Goal: Task Accomplishment & Management: Use online tool/utility

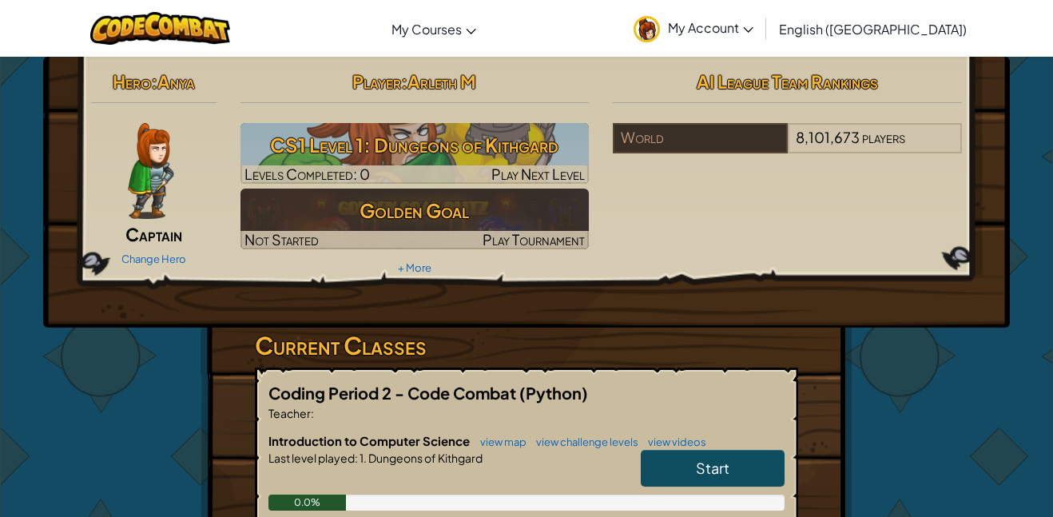
click at [753, 30] on icon at bounding box center [748, 30] width 10 height 6
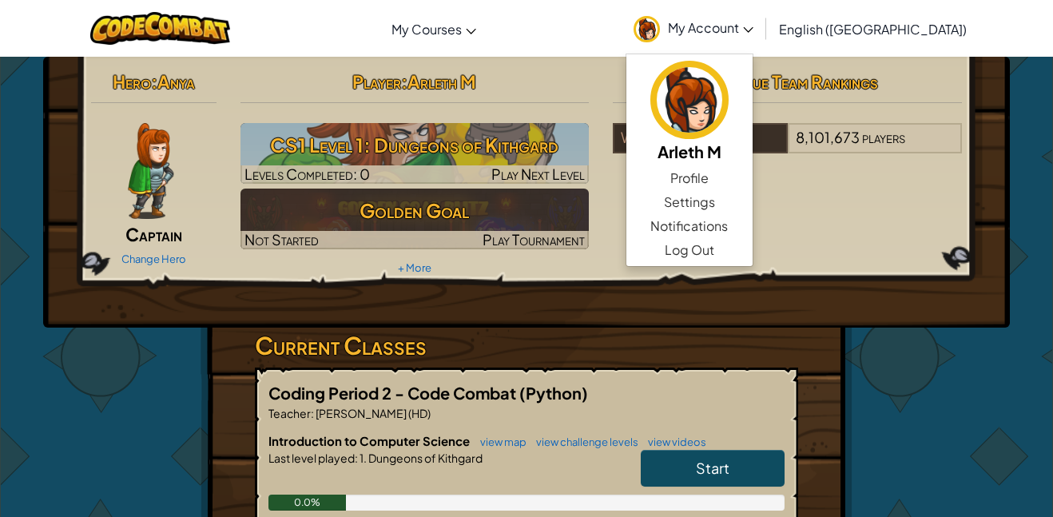
click at [640, 213] on div "Hero : Anya Captain Change Hero Player : Arleth M CS1 Level 1: Dungeons of Kith…" at bounding box center [526, 172] width 895 height 215
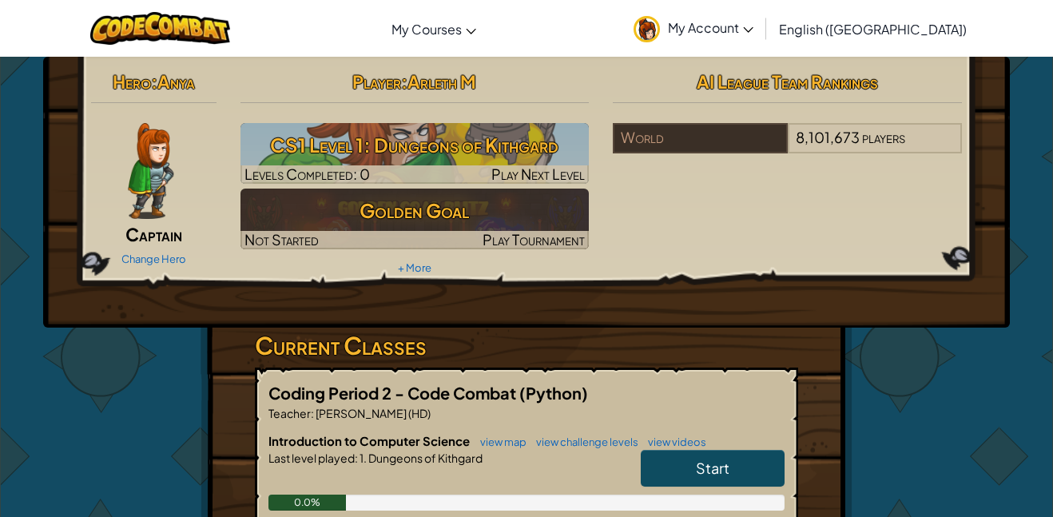
click at [738, 177] on div "Hero : Anya Captain Change Hero Player : Arleth M CS1 Level 1: Dungeons of Kith…" at bounding box center [526, 172] width 895 height 215
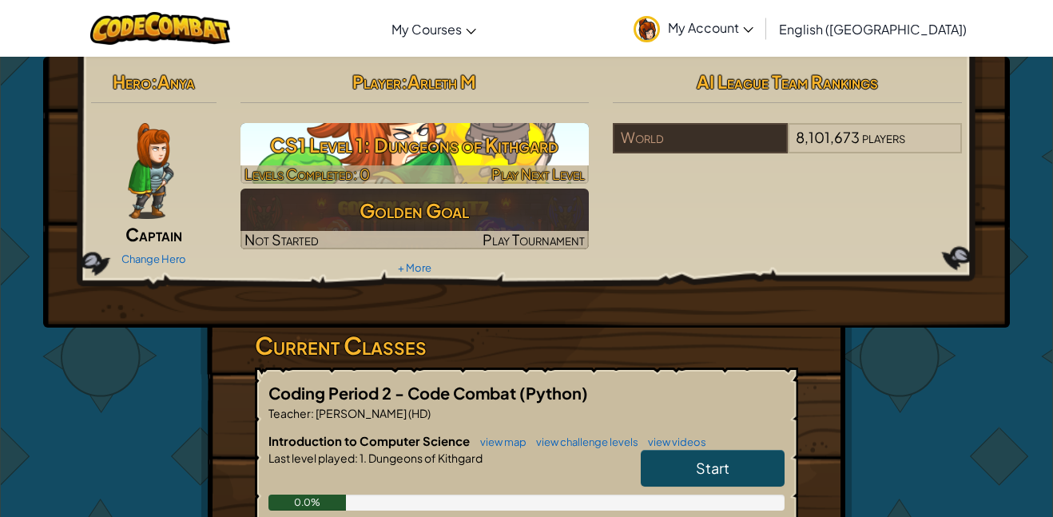
click at [531, 173] on span "Play Next Level" at bounding box center [537, 174] width 93 height 18
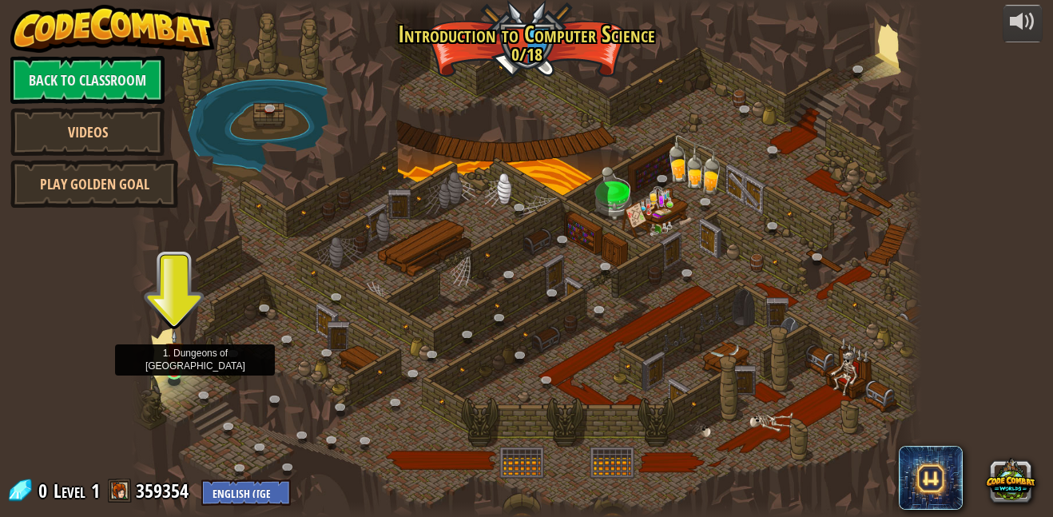
click at [171, 369] on img at bounding box center [174, 351] width 18 height 43
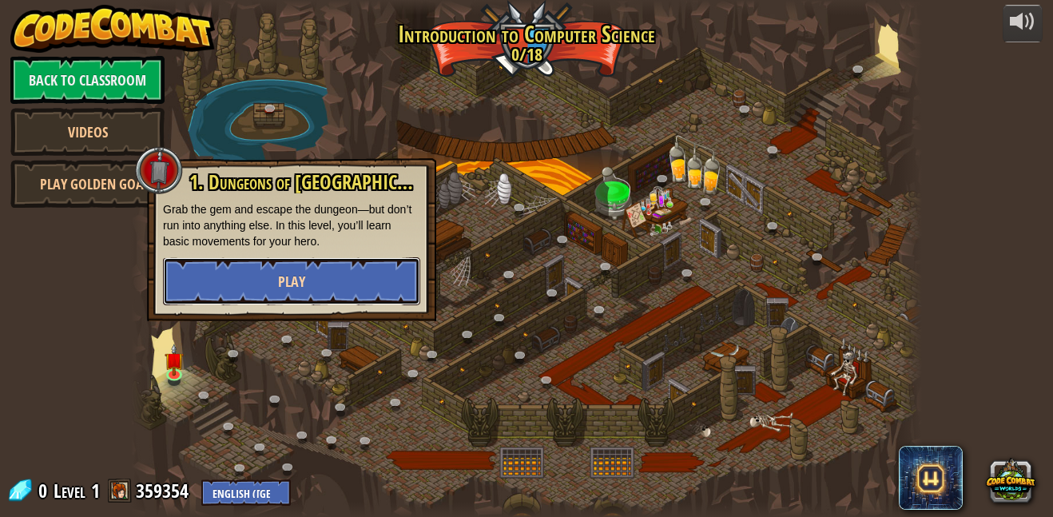
click at [348, 277] on button "Play" at bounding box center [291, 281] width 257 height 48
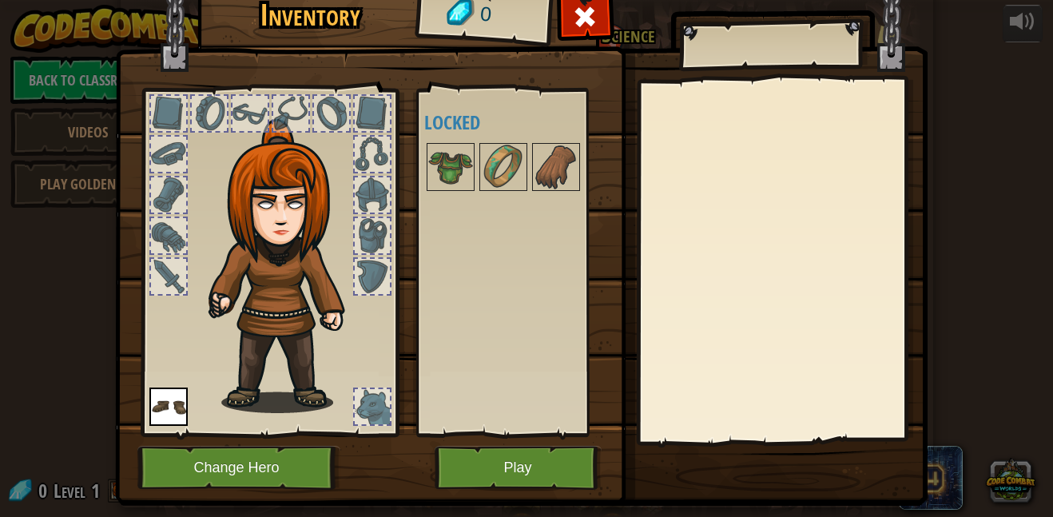
click at [348, 277] on img at bounding box center [287, 266] width 172 height 294
click at [516, 474] on button "Play" at bounding box center [518, 468] width 167 height 44
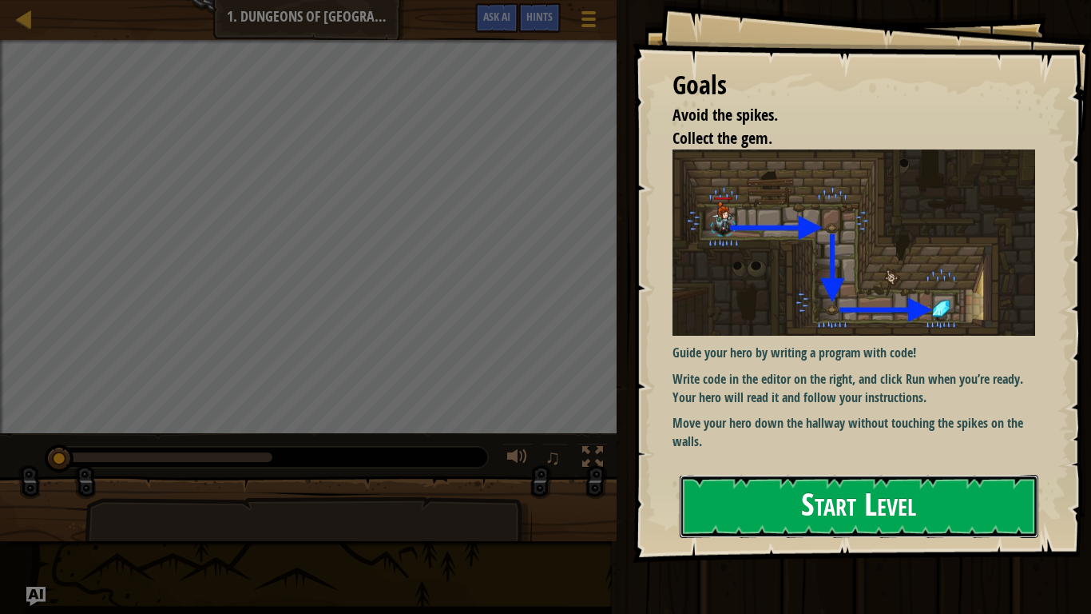
click at [938, 502] on button "Start Level" at bounding box center [859, 506] width 359 height 63
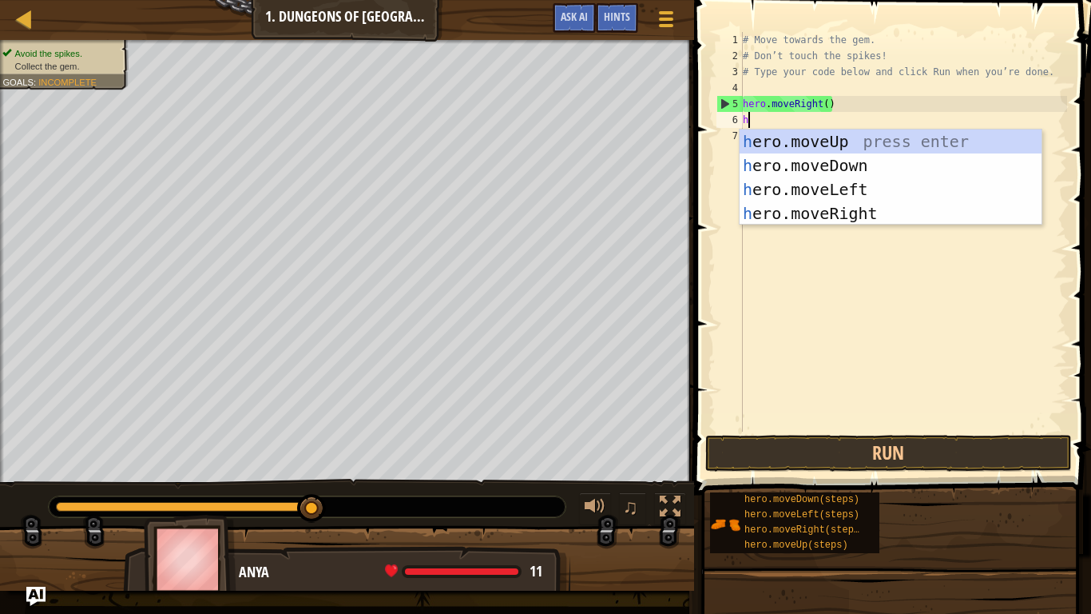
scroll to position [7, 0]
type textarea "hero"
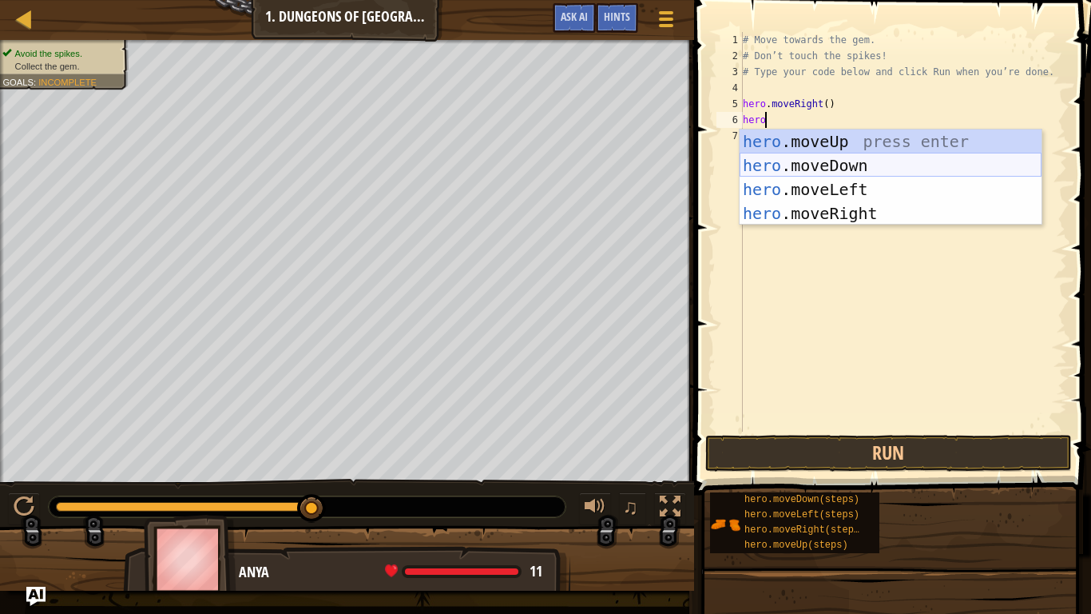
click at [773, 157] on div "hero .moveUp press enter hero .moveDown press enter hero .moveLeft press enter …" at bounding box center [891, 201] width 302 height 144
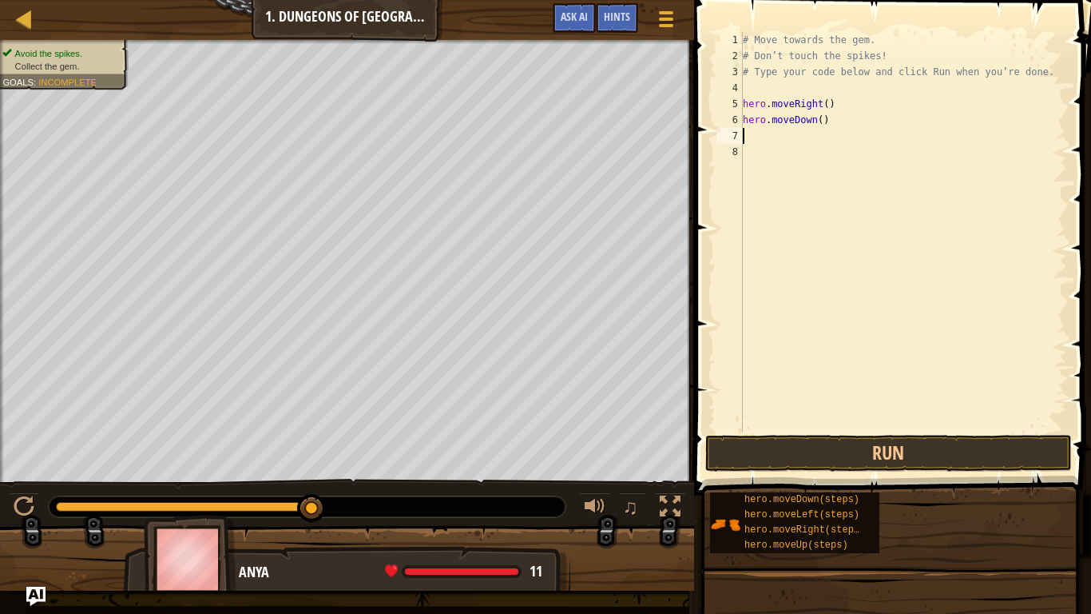
scroll to position [7, 0]
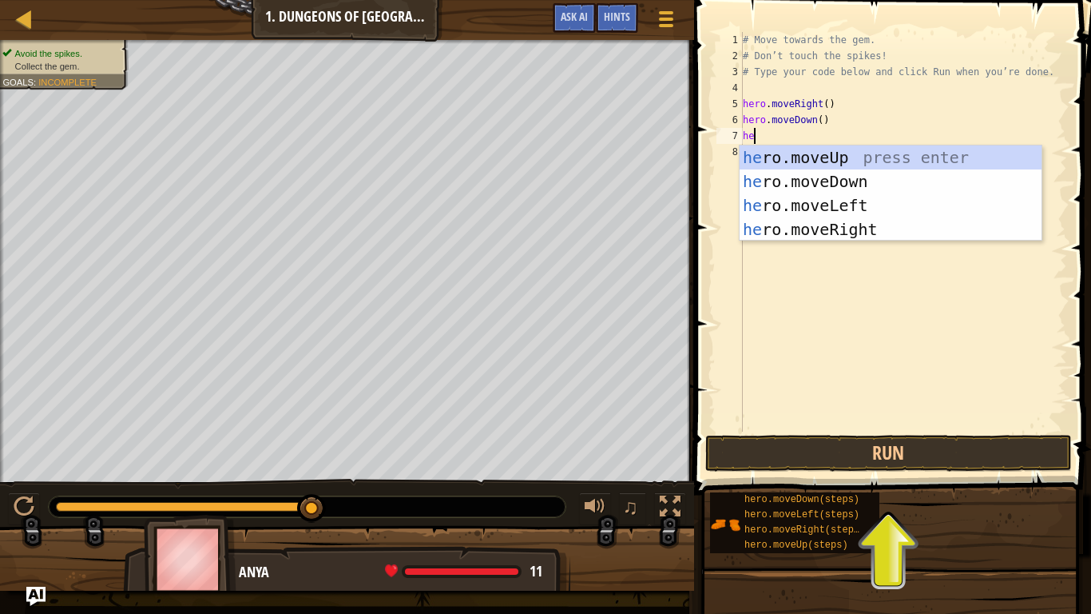
type textarea "her"
click at [858, 229] on div "her o.moveUp press enter her o.moveDown press enter her o.moveLeft press enter …" at bounding box center [891, 217] width 302 height 144
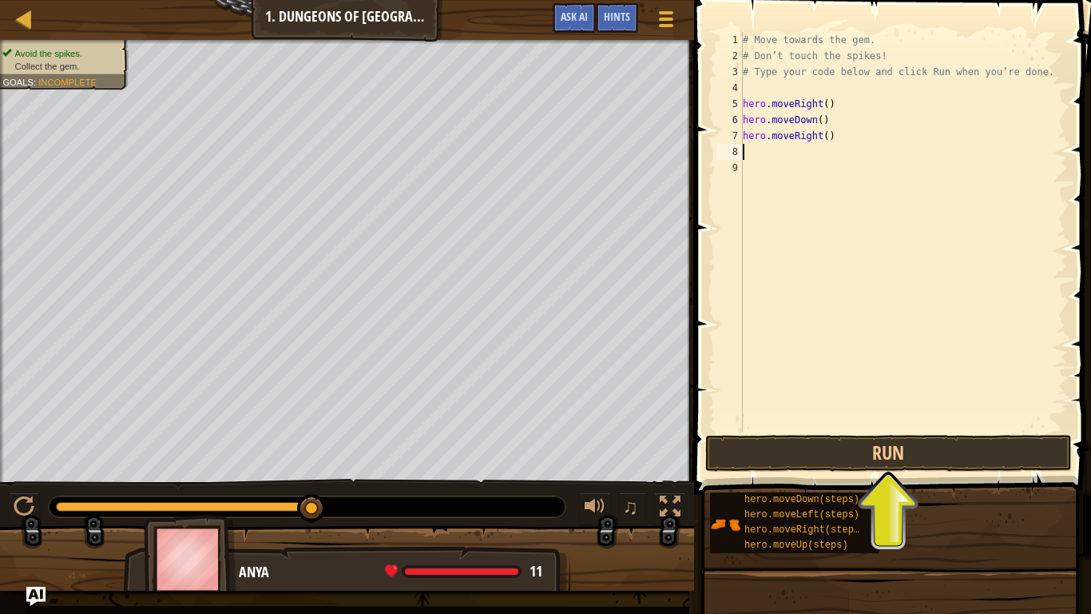
scroll to position [7, 0]
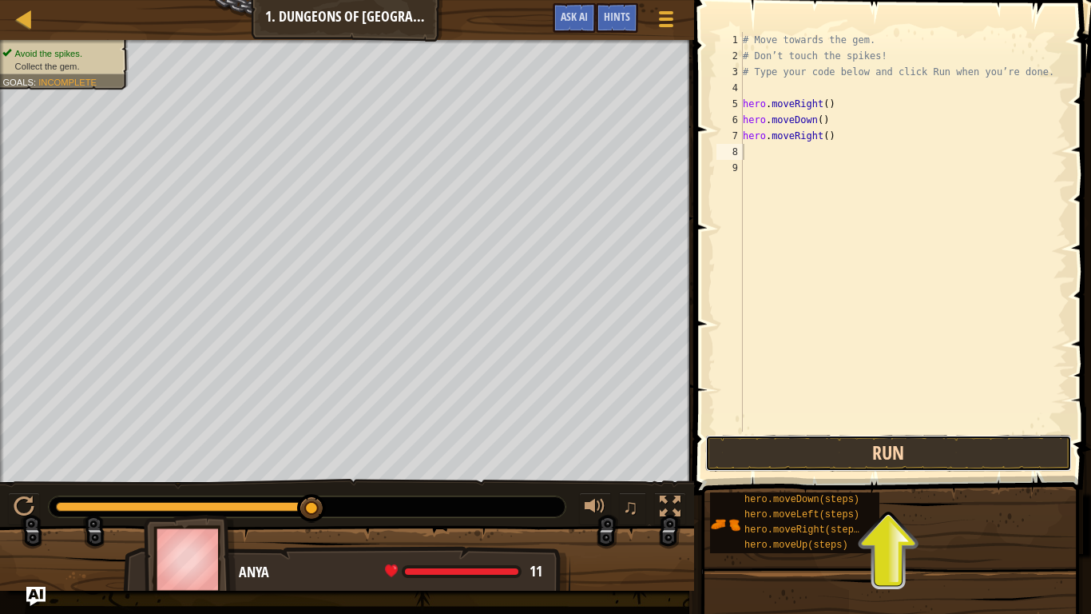
click at [837, 451] on button "Run" at bounding box center [889, 453] width 367 height 37
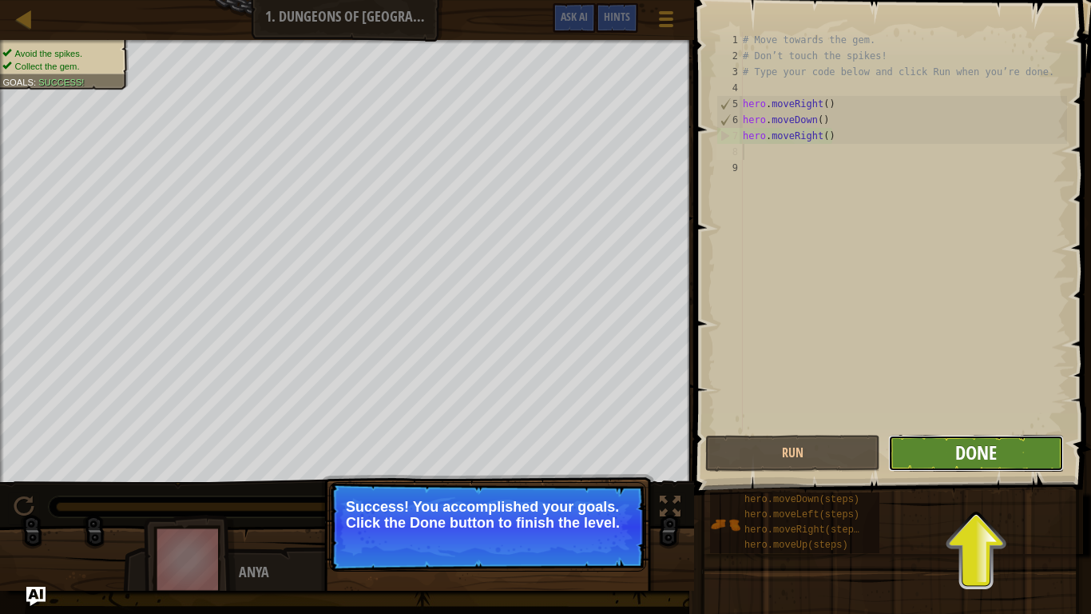
click at [982, 459] on span "Done" at bounding box center [977, 452] width 42 height 26
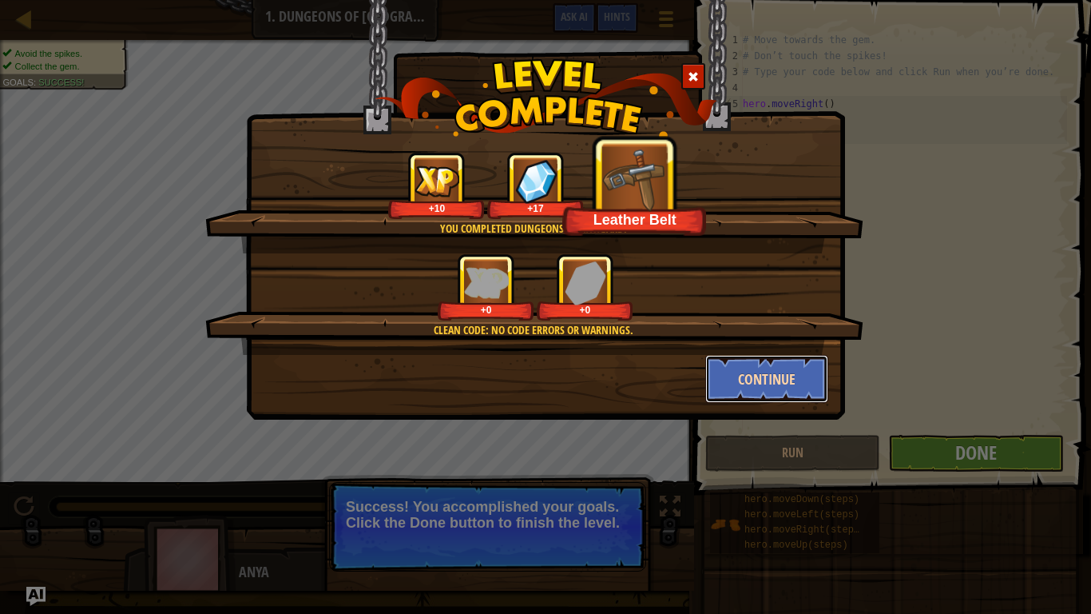
click at [796, 377] on button "Continue" at bounding box center [768, 379] width 124 height 48
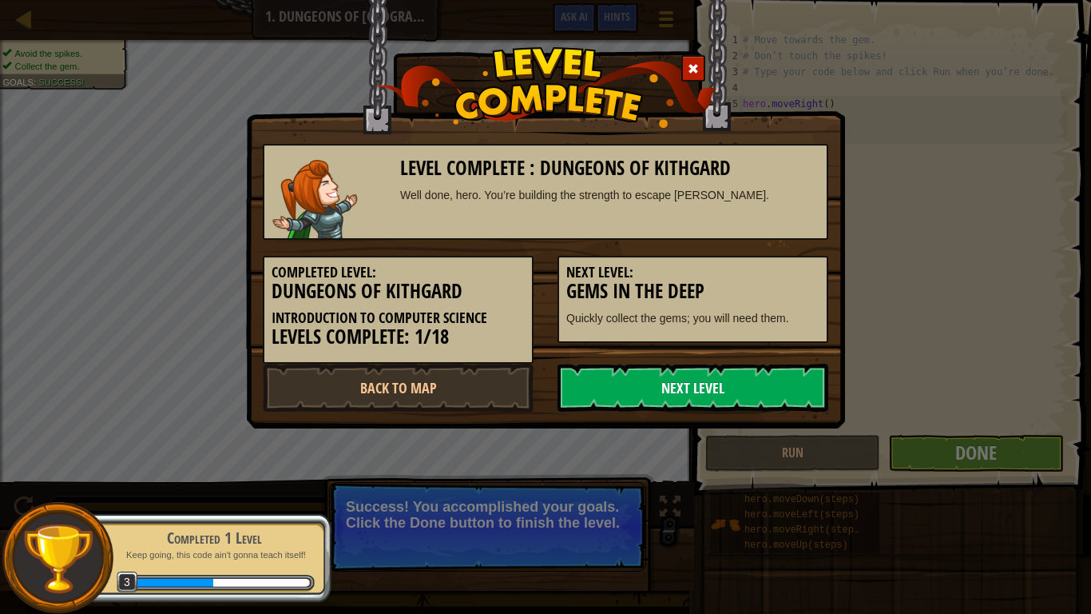
click at [788, 391] on link "Next Level" at bounding box center [693, 388] width 271 height 48
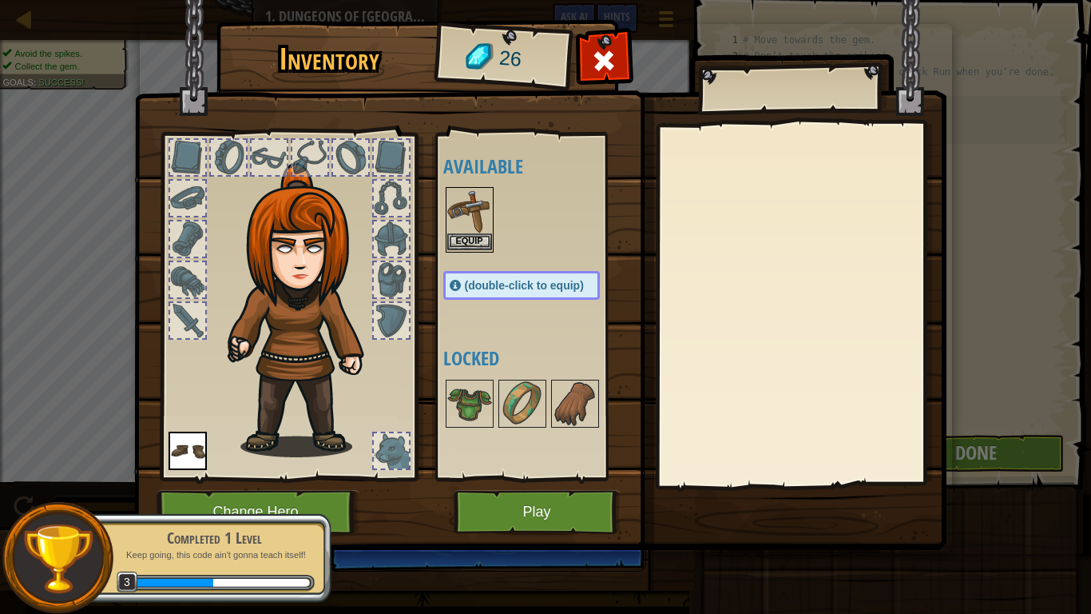
click at [462, 205] on img at bounding box center [469, 211] width 45 height 45
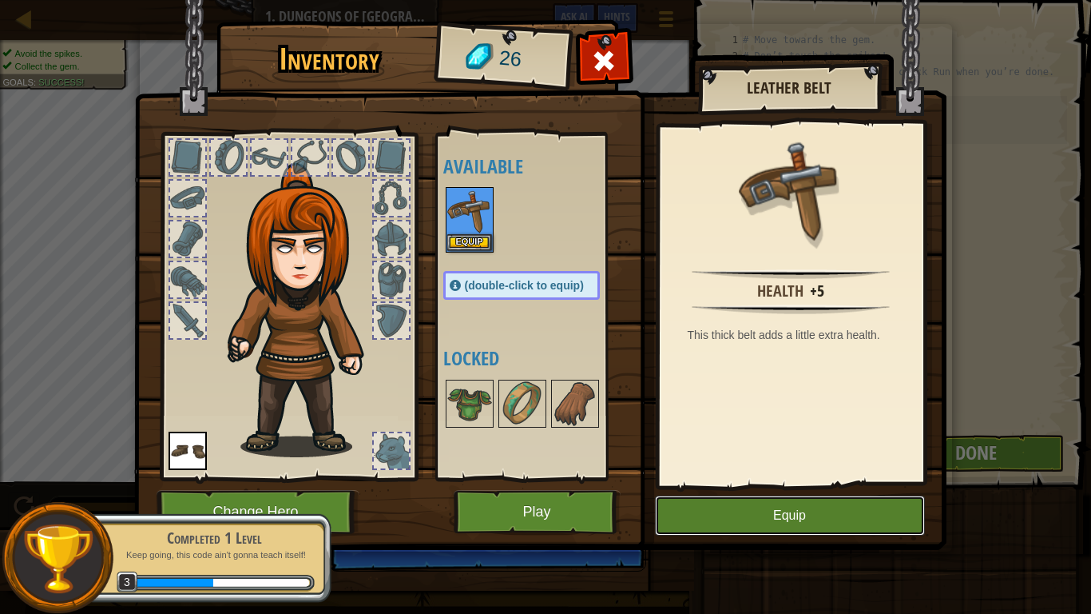
click at [747, 516] on button "Equip" at bounding box center [790, 515] width 270 height 40
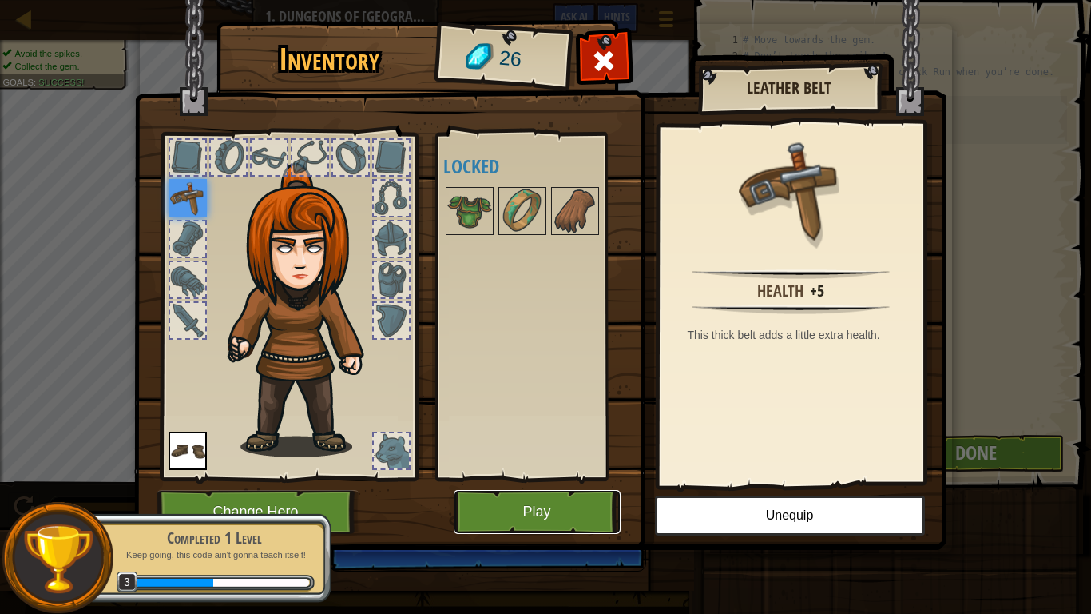
click at [580, 516] on button "Play" at bounding box center [537, 512] width 167 height 44
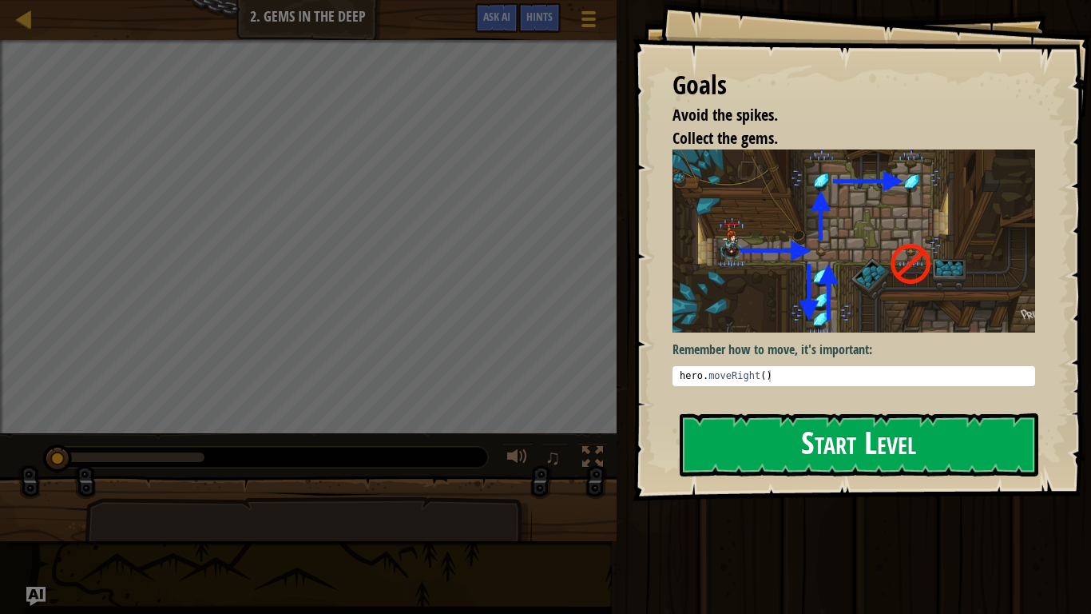
click at [851, 304] on div "Goals Avoid the spikes. Collect the gems. Remember how to move, it's important:…" at bounding box center [862, 250] width 459 height 501
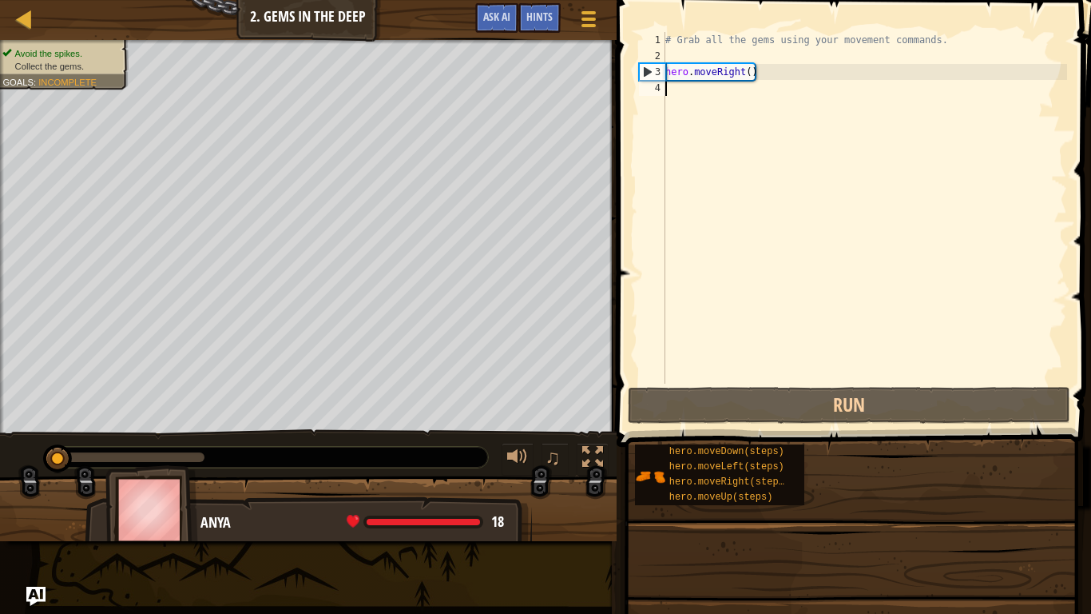
click at [457, 0] on div "Map Introduction to Computer Science 2. Gems in the Deep Game Menu Done Hints A…" at bounding box center [308, 20] width 617 height 40
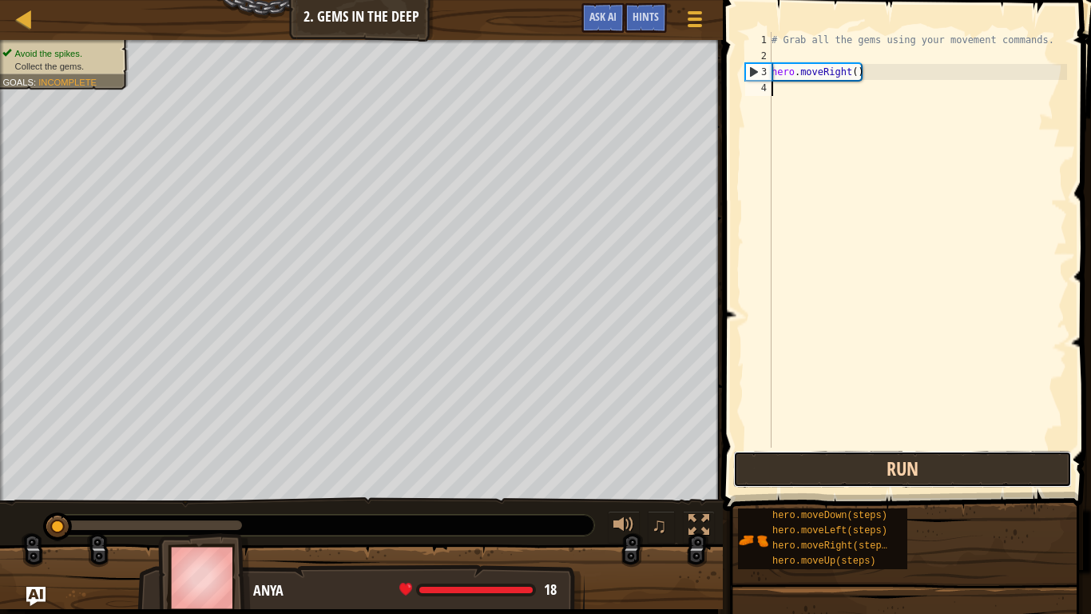
click at [813, 476] on button "Run" at bounding box center [903, 469] width 339 height 37
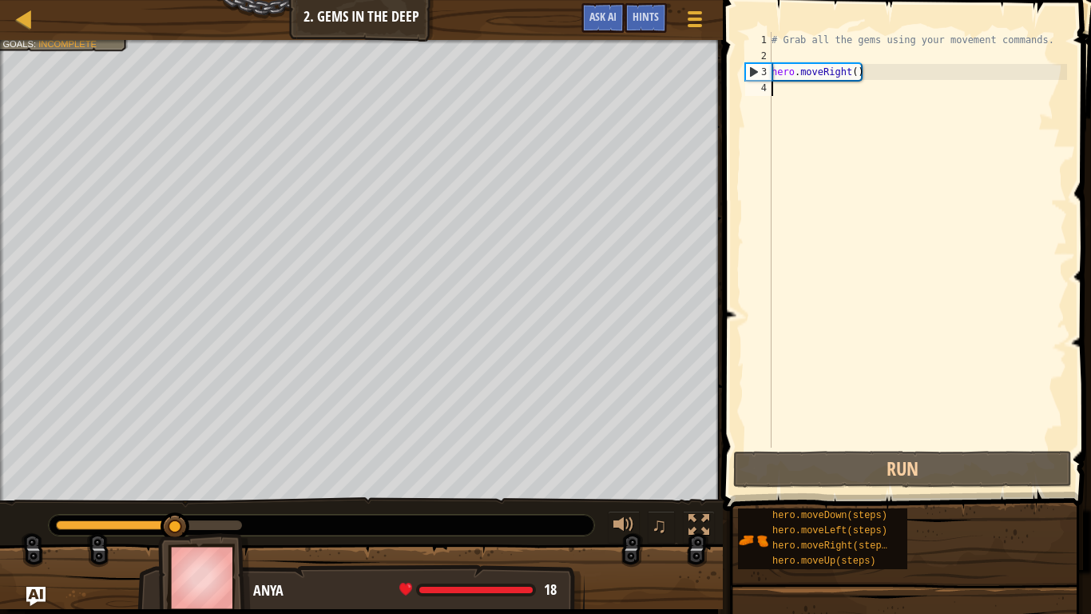
click at [800, 93] on div "# Grab all the gems using your movement commands. hero . moveRight ( )" at bounding box center [918, 255] width 299 height 447
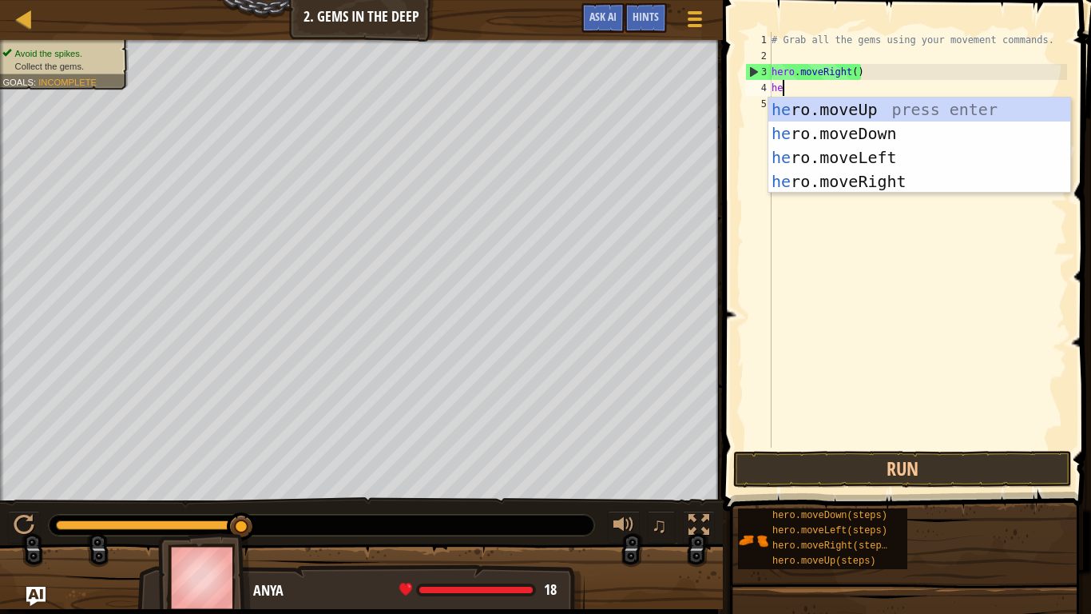
type textarea "her"
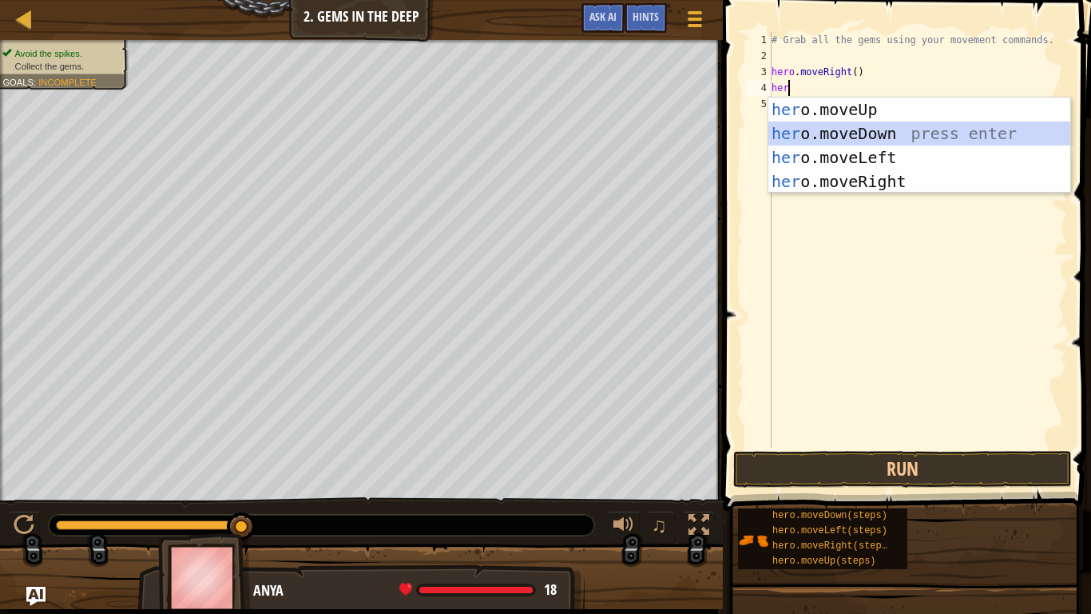
click at [910, 130] on div "her o.moveUp press enter her o.moveDown press enter her o.moveLeft press enter …" at bounding box center [920, 169] width 302 height 144
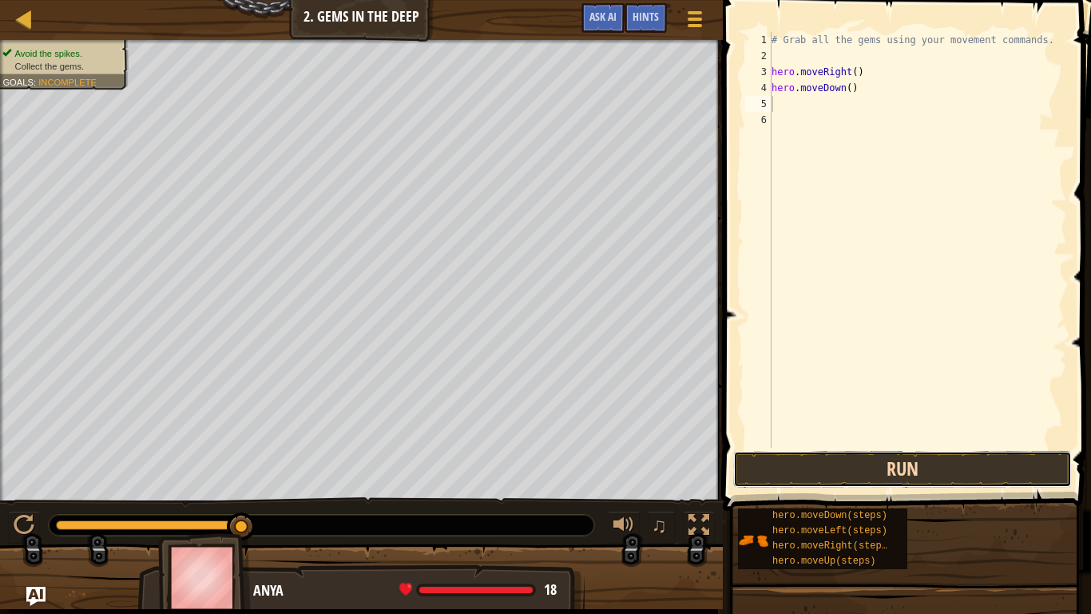
click at [964, 471] on button "Run" at bounding box center [903, 469] width 339 height 37
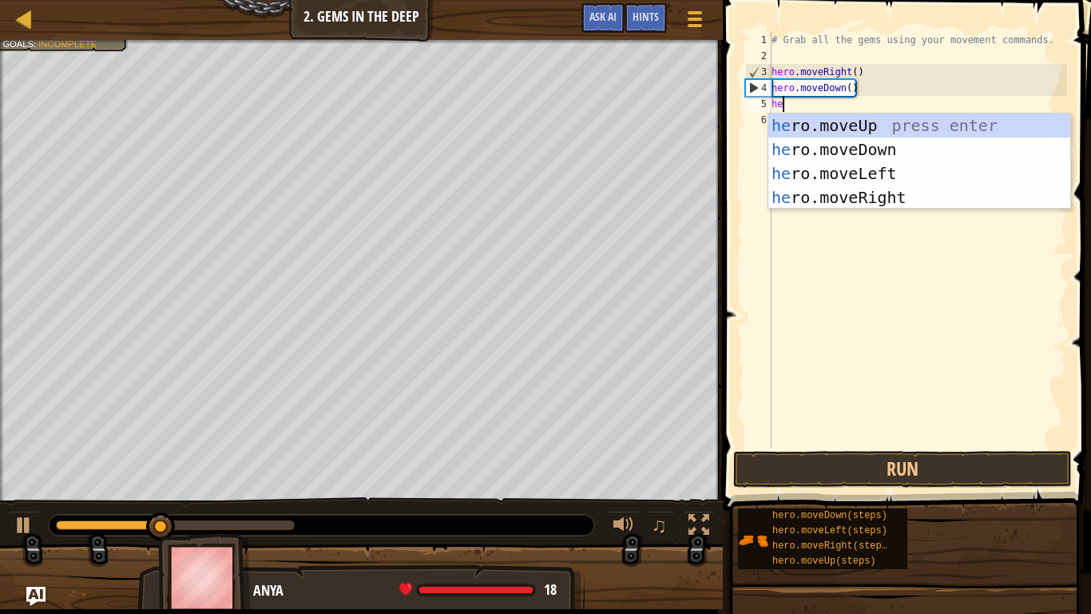
type textarea "her"
click at [910, 123] on div "her o.moveUp press enter her o.moveDown press enter her o.moveLeft press enter …" at bounding box center [920, 185] width 302 height 144
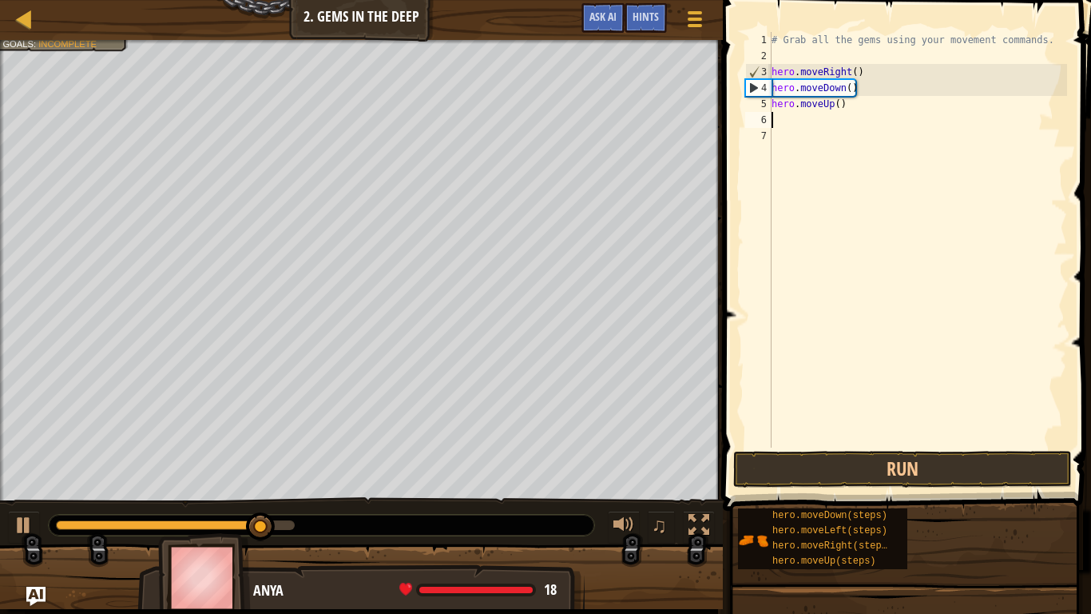
scroll to position [7, 0]
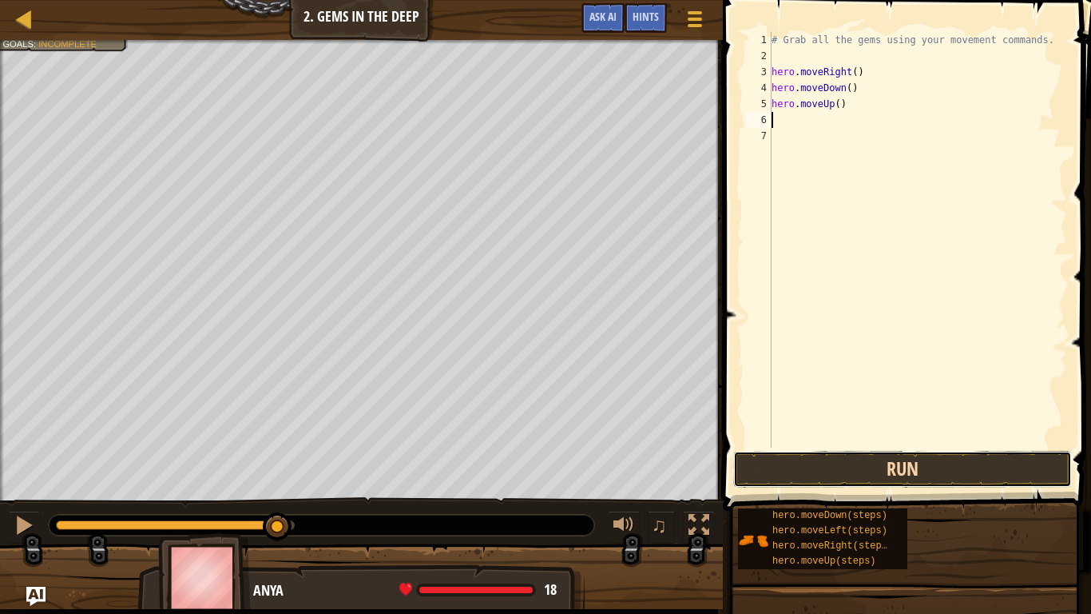
click at [903, 468] on button "Run" at bounding box center [903, 469] width 339 height 37
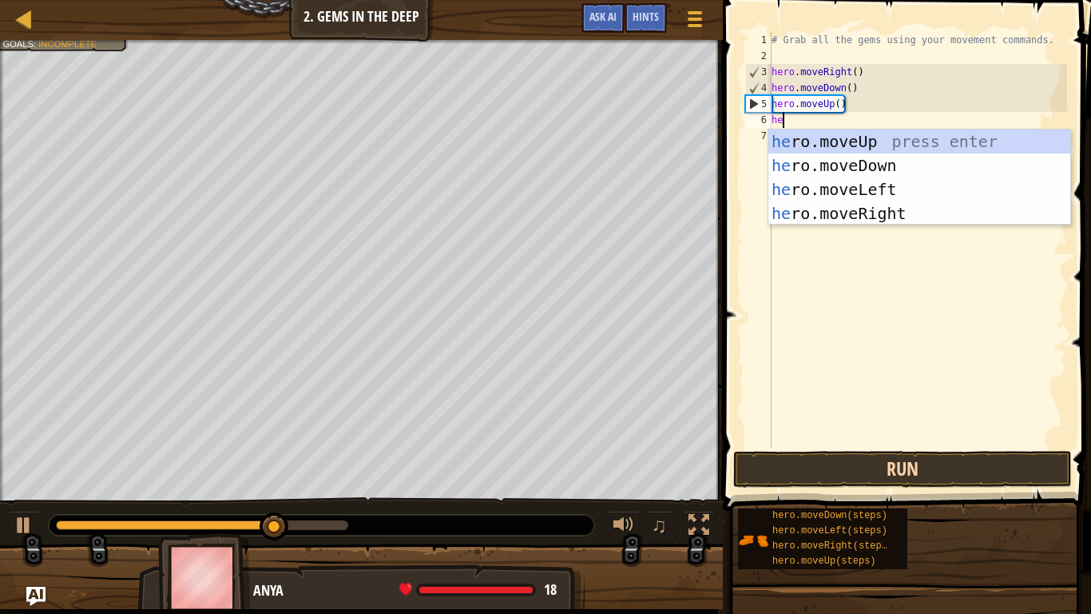
type textarea "hero"
click at [928, 141] on div "hero .moveUp press enter hero .moveDown press enter hero .moveLeft press enter …" at bounding box center [920, 201] width 302 height 144
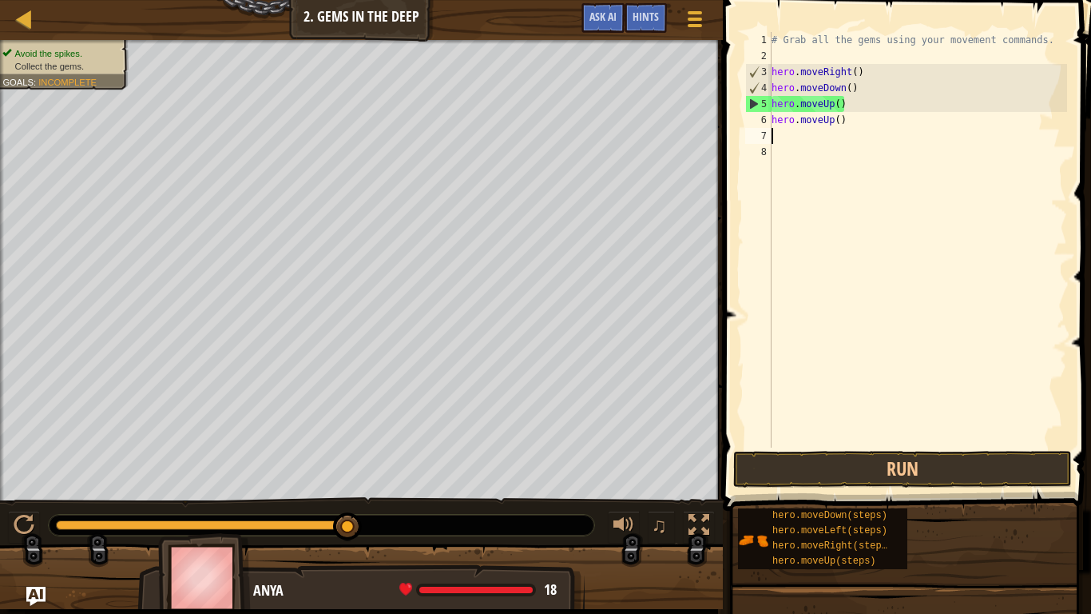
scroll to position [7, 0]
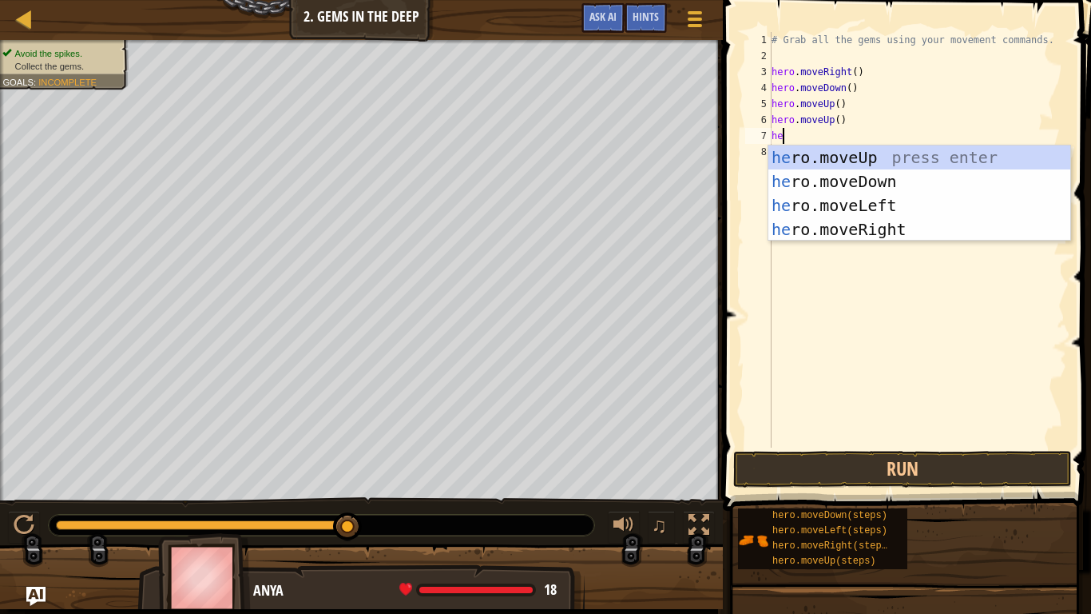
type textarea "hero"
click at [885, 224] on div "hero .moveUp press enter hero .moveDown press enter hero .moveLeft press enter …" at bounding box center [920, 217] width 302 height 144
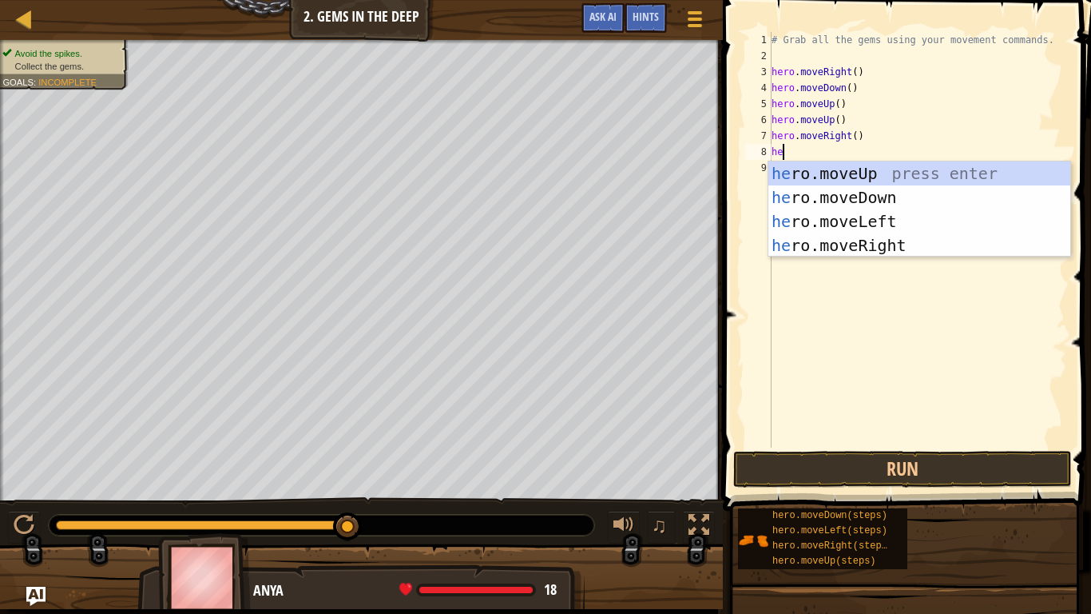
scroll to position [7, 0]
type textarea "h"
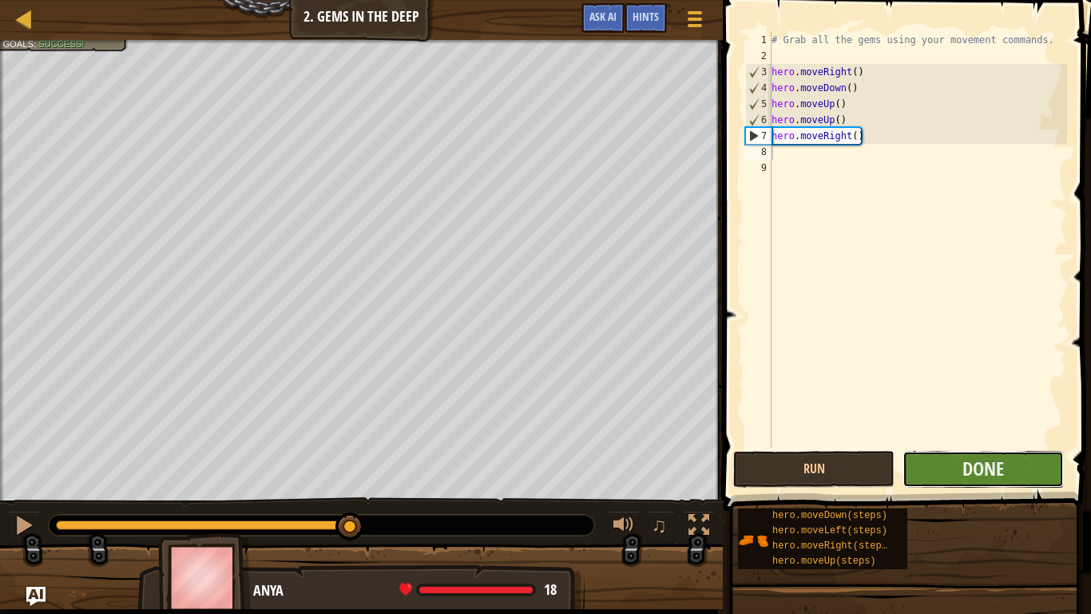
click at [911, 464] on button "Done" at bounding box center [983, 469] width 161 height 37
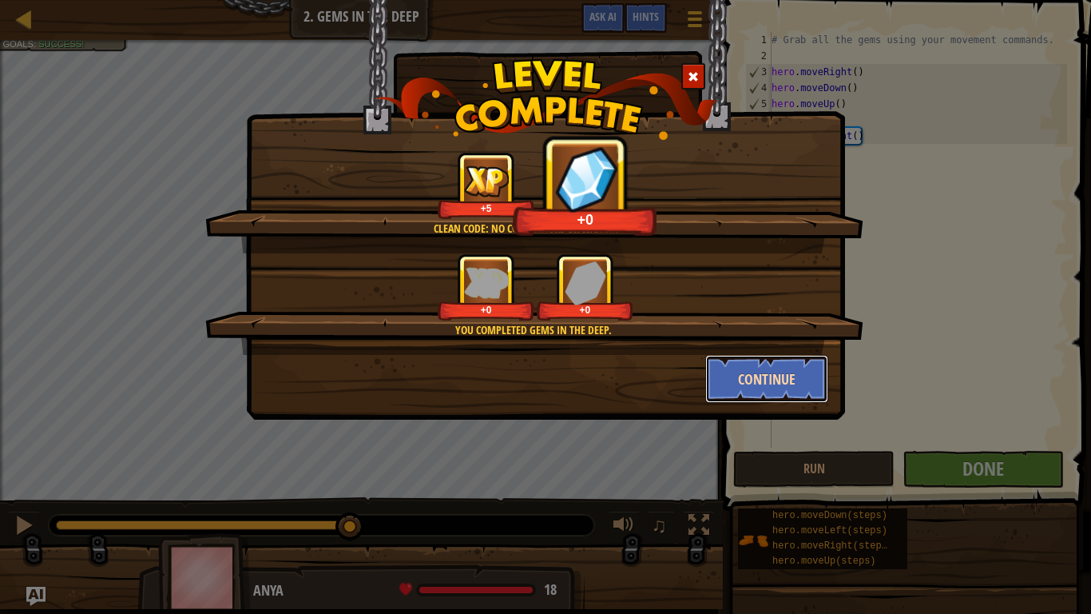
click at [779, 390] on button "Continue" at bounding box center [768, 379] width 124 height 48
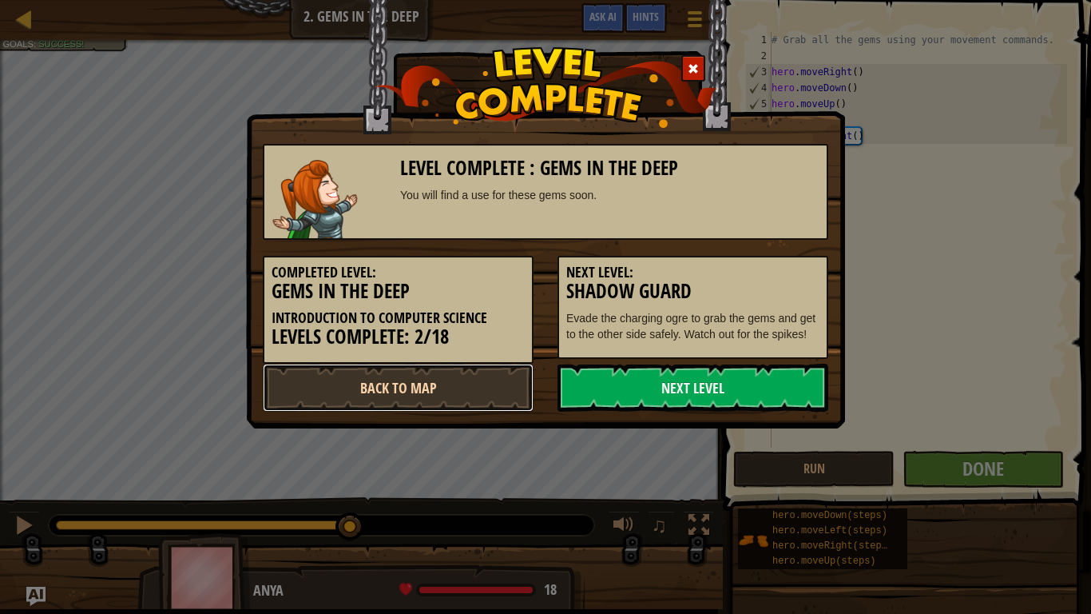
click at [380, 401] on link "Back to Map" at bounding box center [398, 388] width 271 height 48
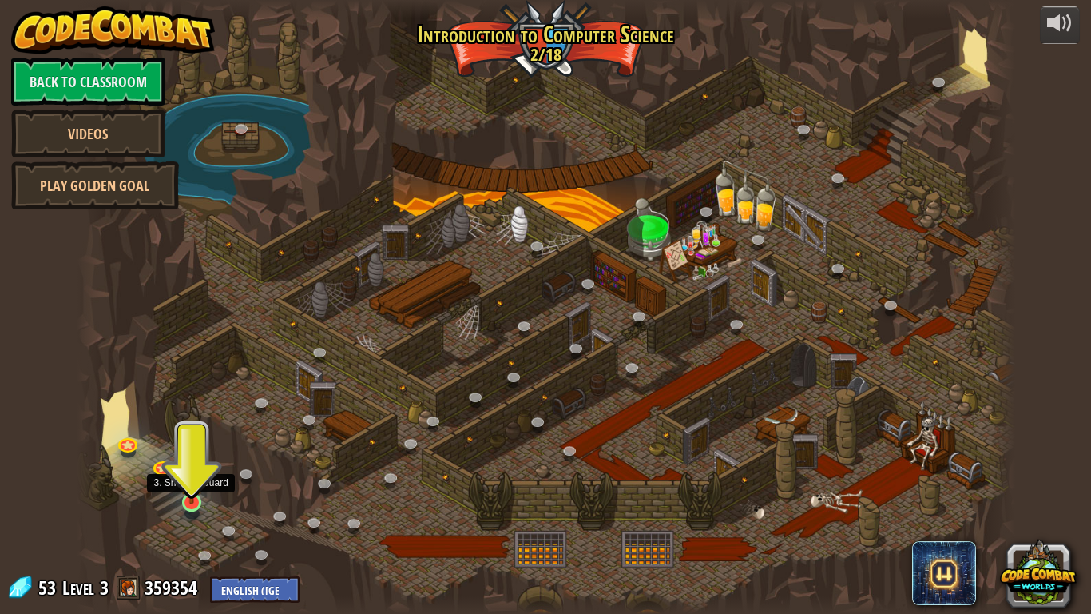
click at [191, 489] on img at bounding box center [192, 477] width 24 height 54
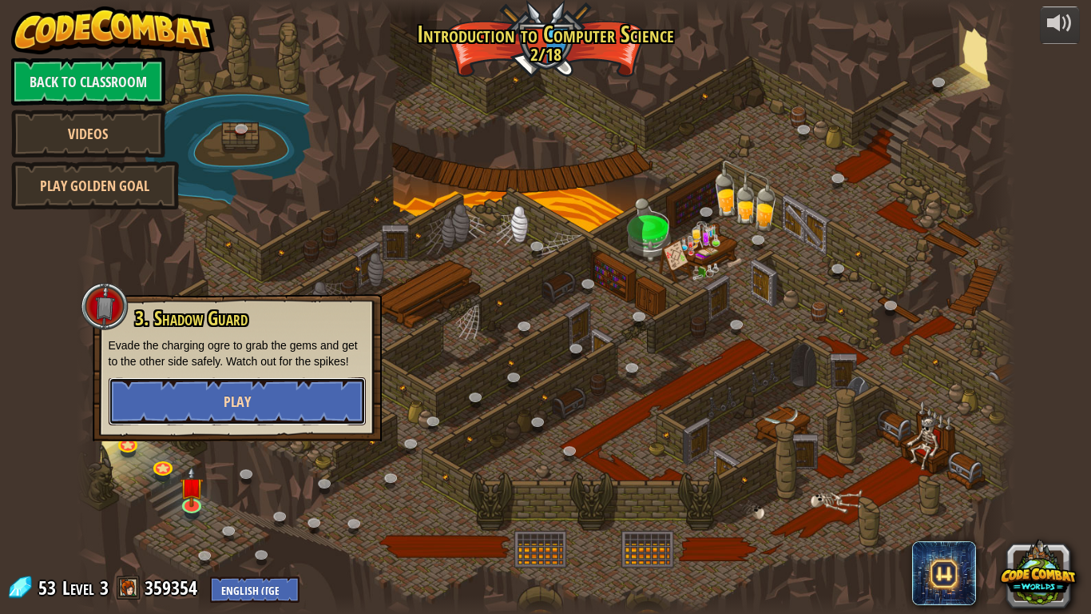
click at [266, 400] on button "Play" at bounding box center [237, 401] width 257 height 48
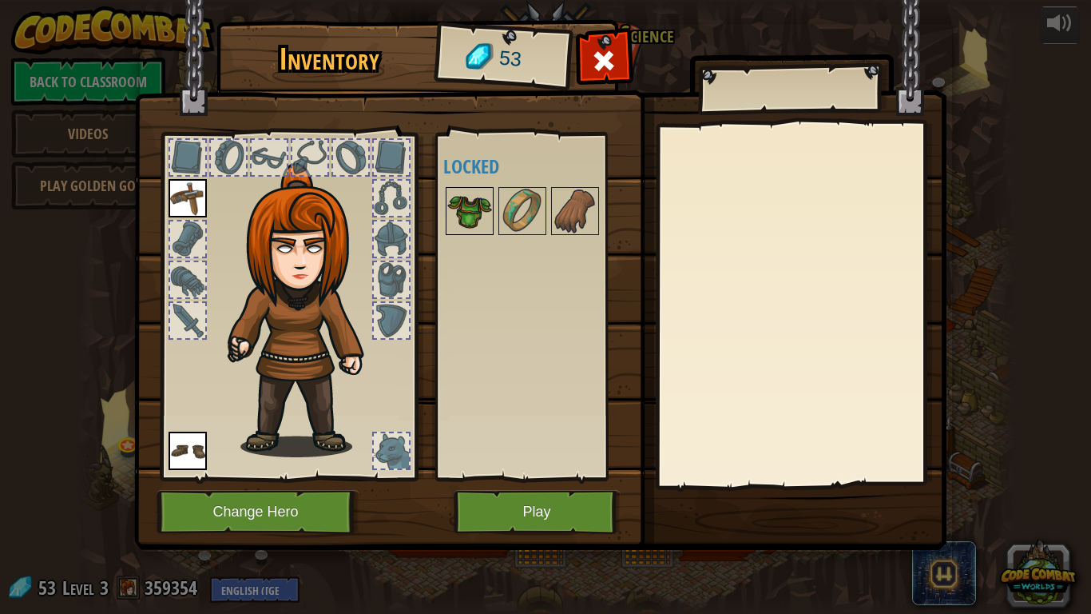
click at [479, 209] on img at bounding box center [469, 211] width 45 height 45
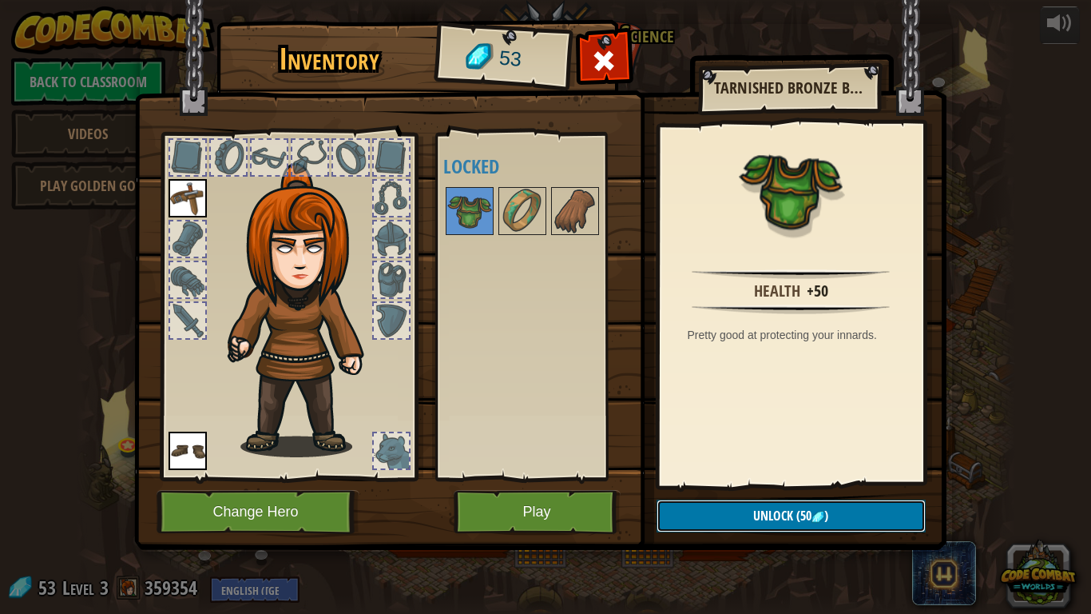
click at [761, 516] on span "Unlock" at bounding box center [773, 516] width 40 height 18
click at [710, 515] on button "Confirm" at bounding box center [791, 515] width 269 height 33
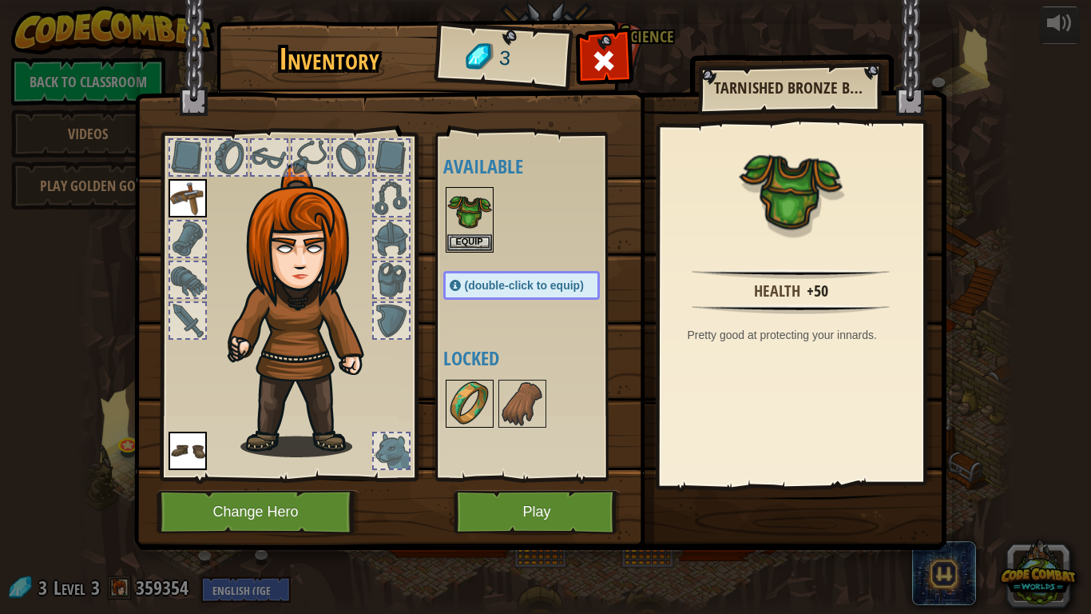
click at [466, 402] on img at bounding box center [469, 403] width 45 height 45
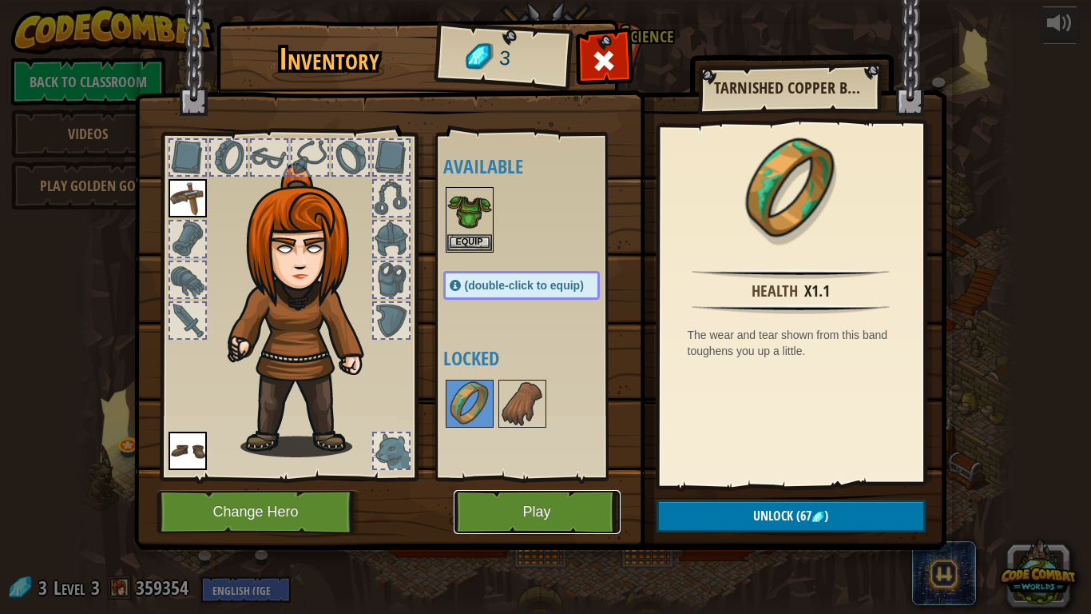
click at [547, 516] on button "Play" at bounding box center [537, 512] width 167 height 44
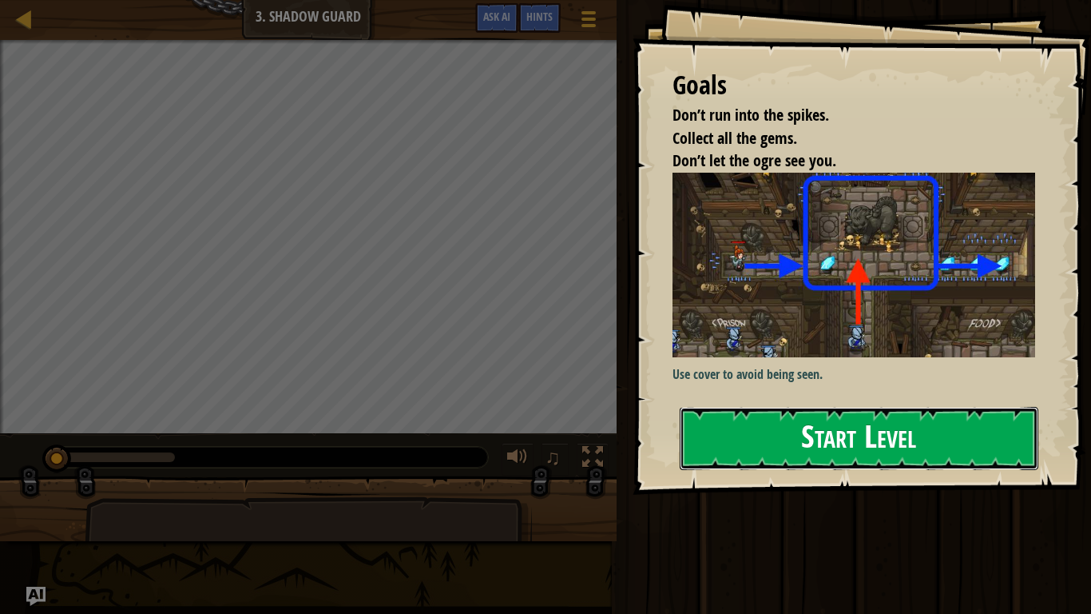
click at [952, 428] on button "Start Level" at bounding box center [859, 438] width 359 height 63
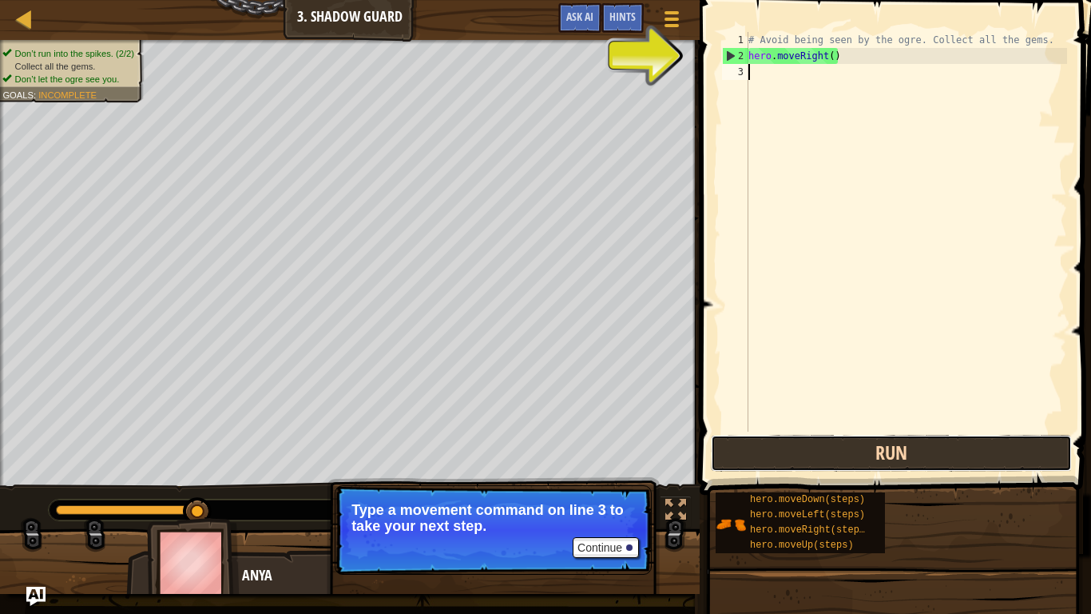
click at [829, 447] on button "Run" at bounding box center [891, 453] width 361 height 37
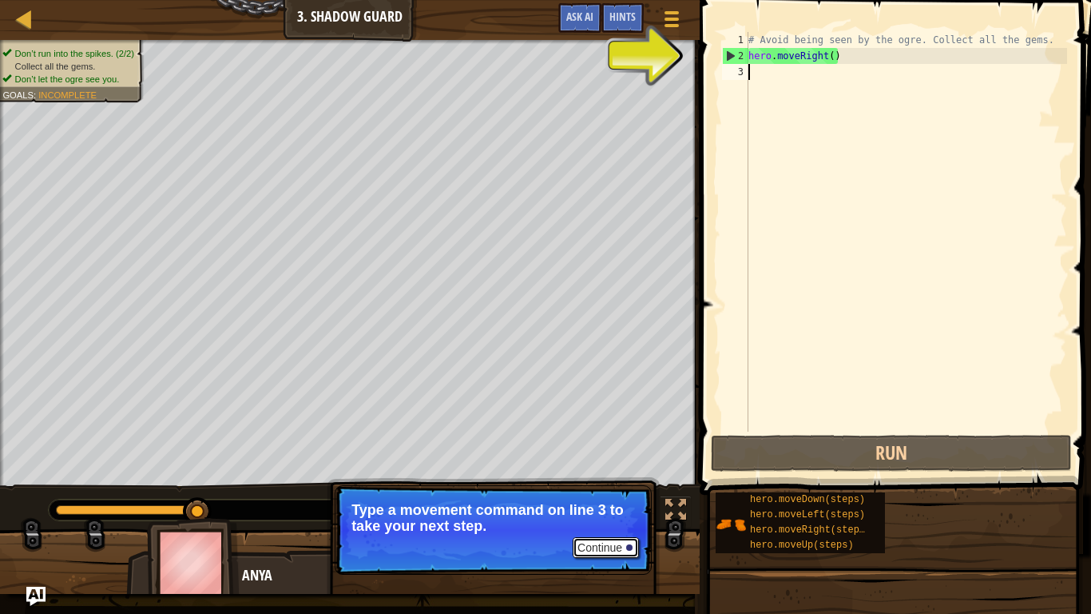
click at [612, 516] on button "Continue" at bounding box center [606, 547] width 66 height 21
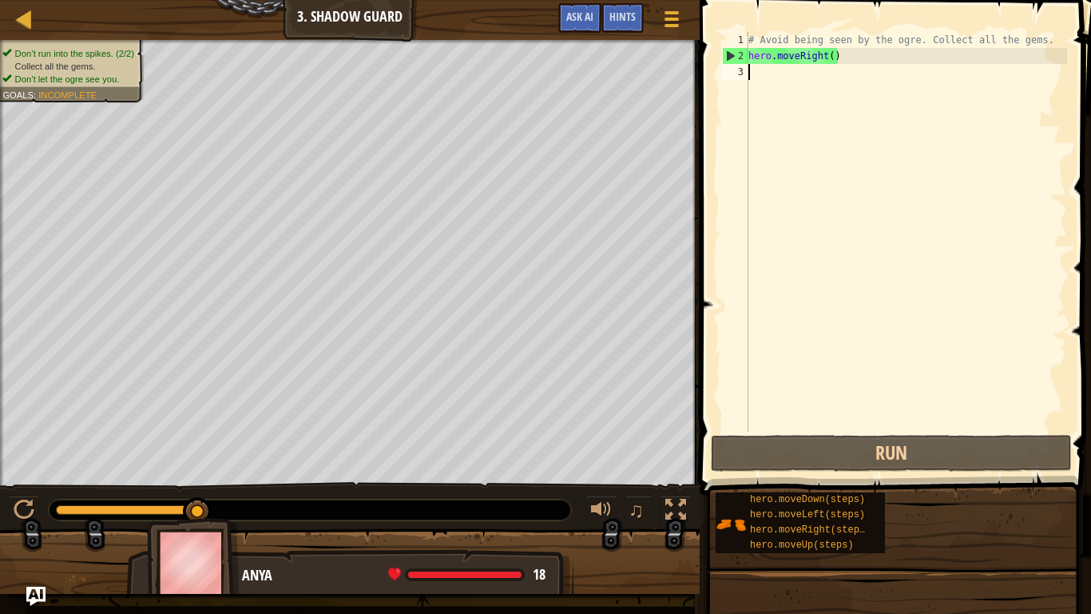
scroll to position [7, 0]
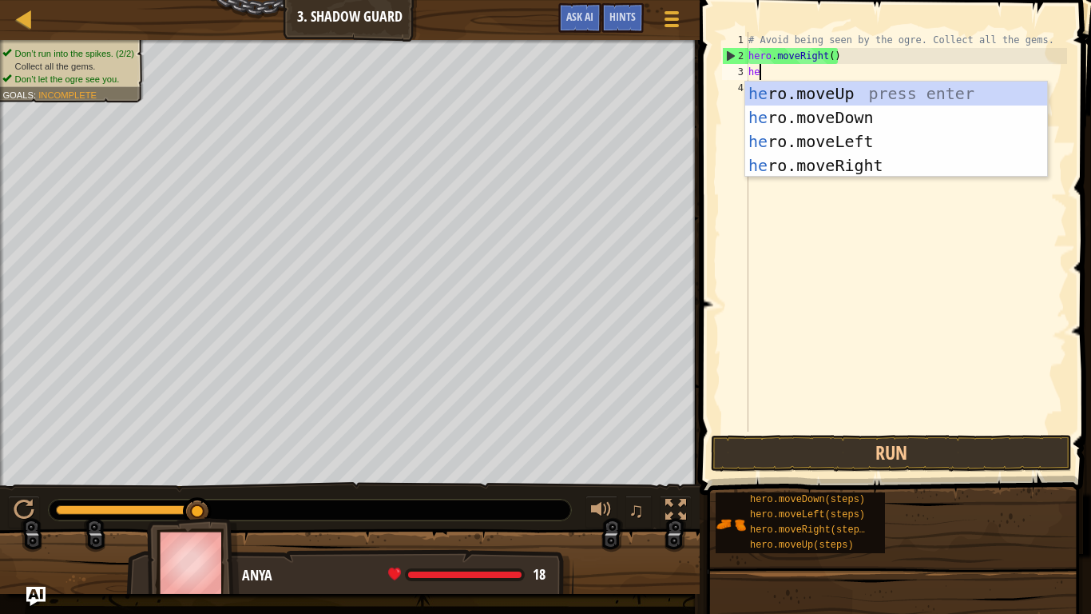
type textarea "her"
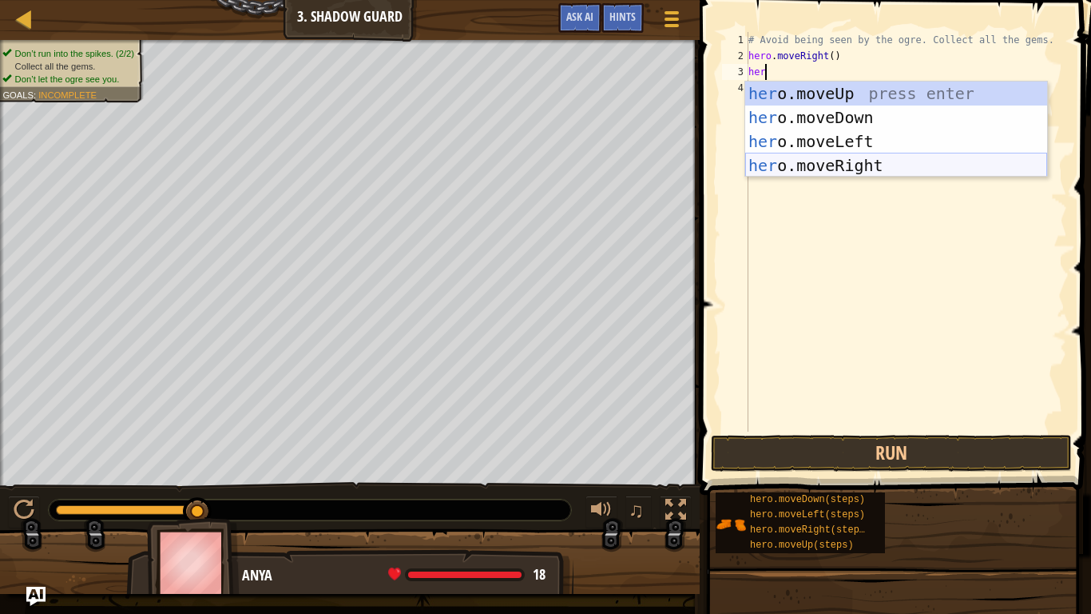
click at [813, 160] on div "her o.moveUp press enter her o.moveDown press enter her o.moveLeft press enter …" at bounding box center [897, 154] width 302 height 144
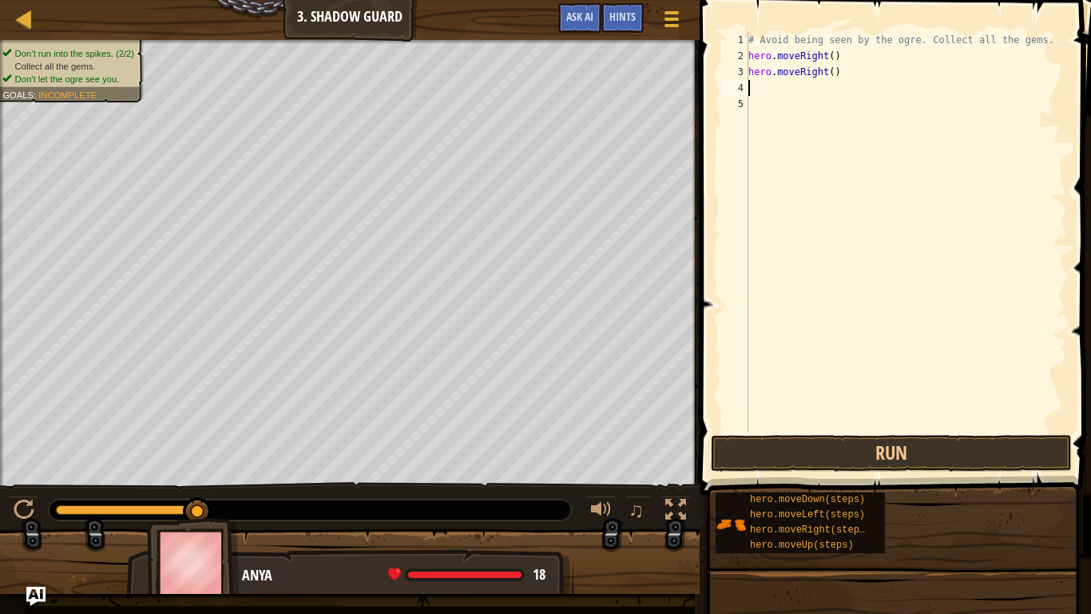
scroll to position [7, 0]
click at [863, 442] on button "Run" at bounding box center [891, 453] width 361 height 37
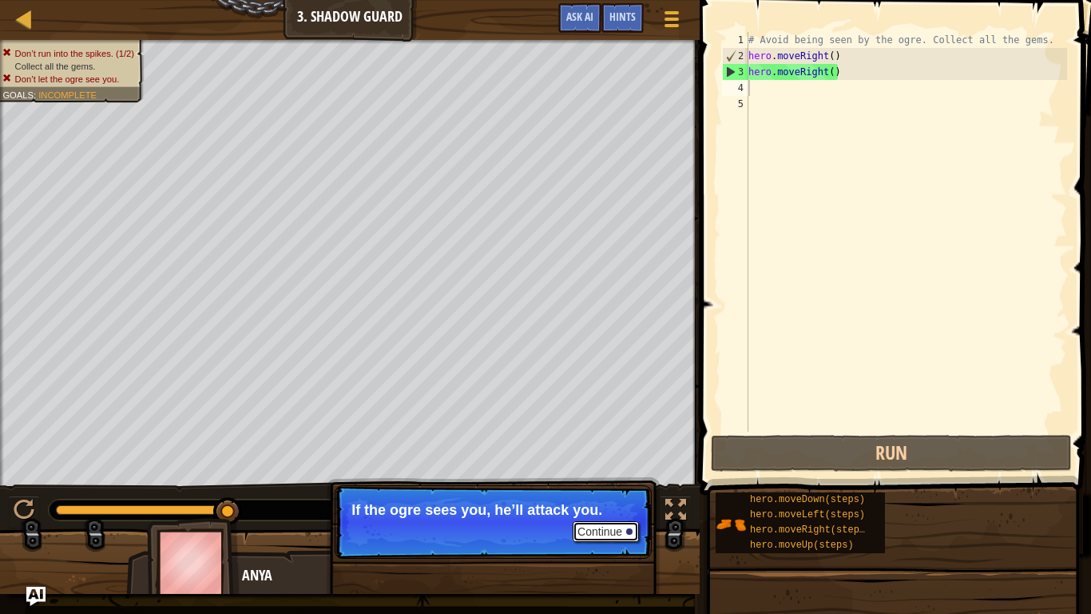
click at [604, 516] on button "Continue" at bounding box center [606, 531] width 66 height 21
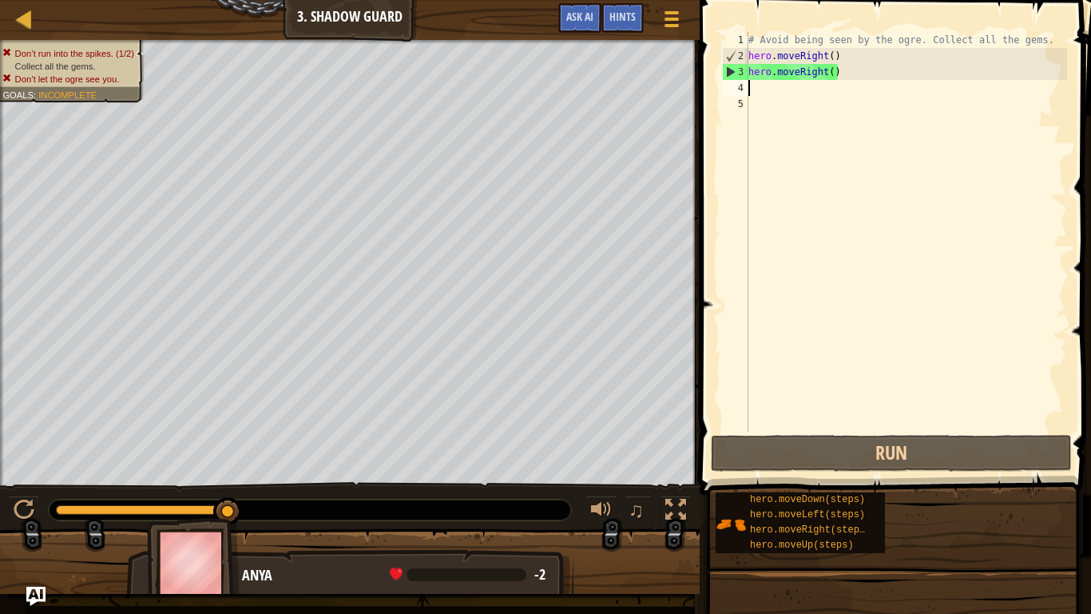
type textarea "u"
type textarea "h"
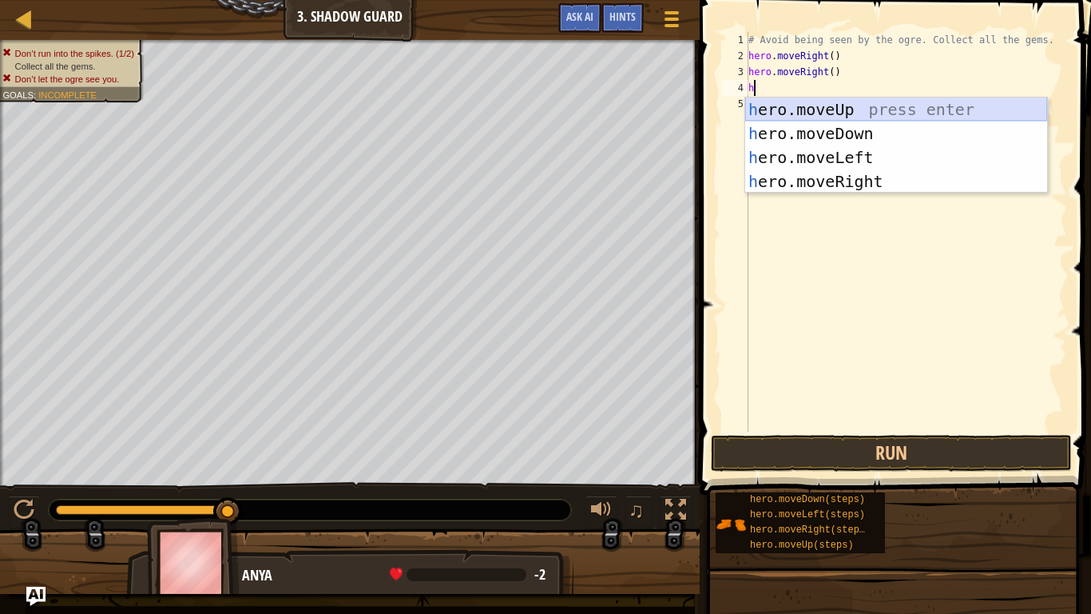
click at [794, 105] on div "h ero.moveUp press enter h ero.moveDown press enter h ero.moveLeft press enter …" at bounding box center [897, 169] width 302 height 144
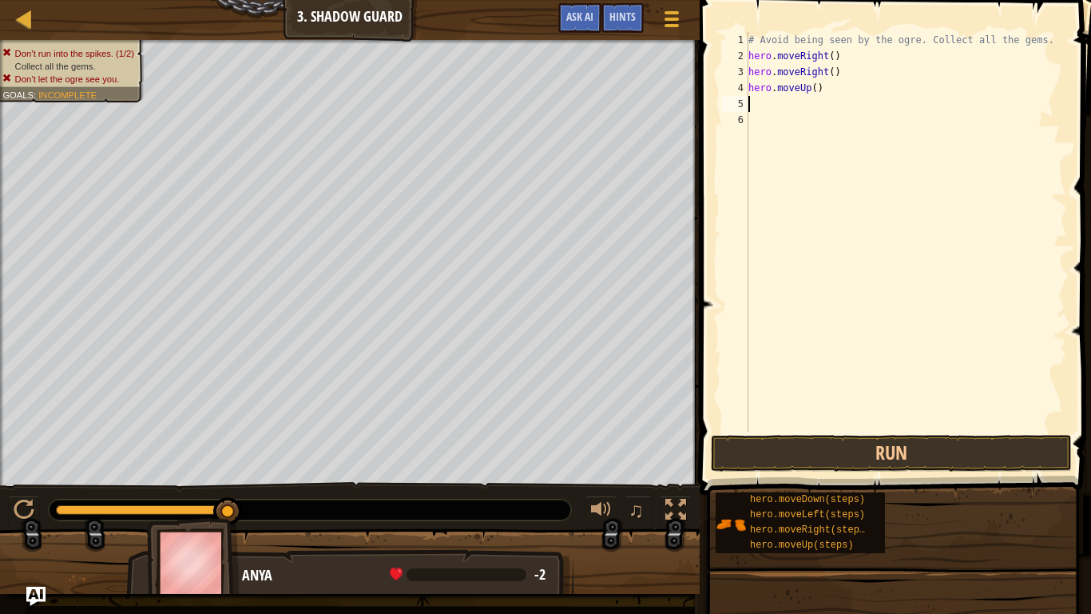
click at [931, 452] on button "Run" at bounding box center [891, 453] width 361 height 37
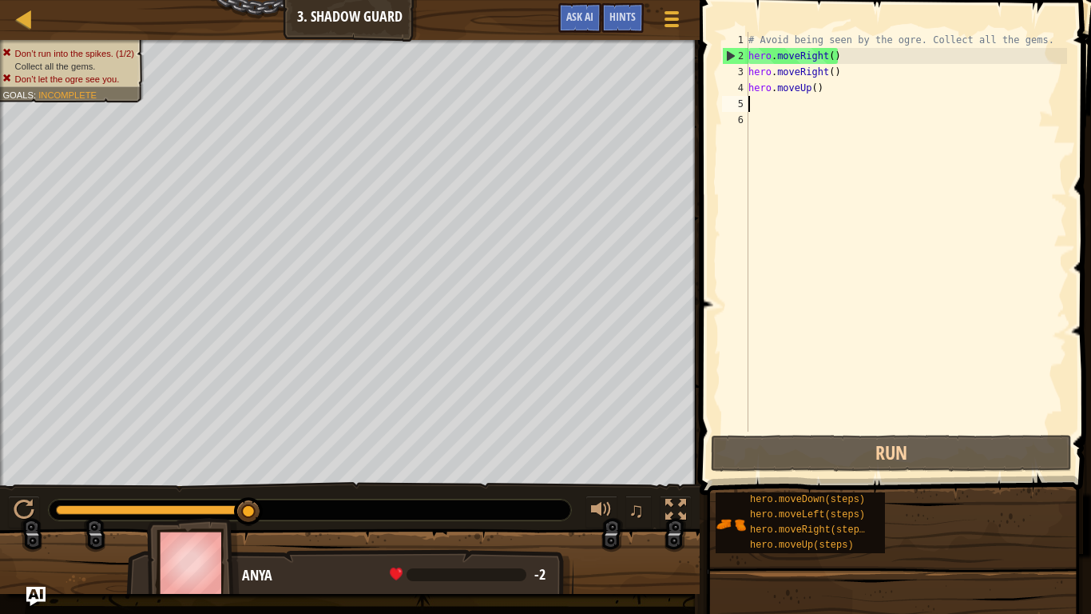
click at [809, 82] on div "# Avoid being seen by the ogre. Collect all the gems. hero . moveRight ( ) hero…" at bounding box center [907, 247] width 322 height 431
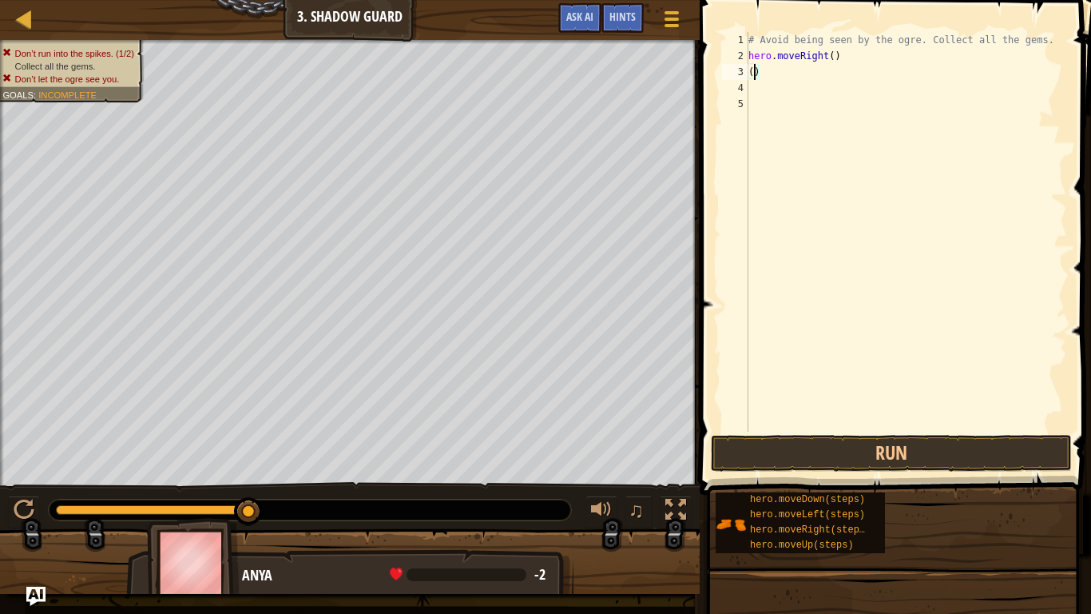
type textarea ")"
type textarea "h"
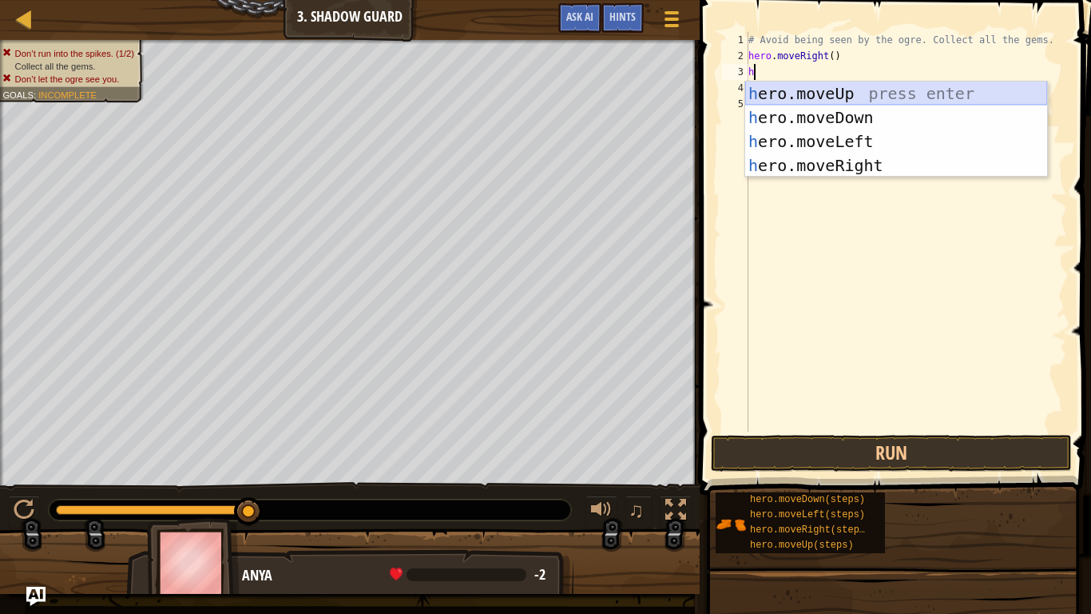
click at [973, 85] on div "h ero.moveUp press enter h ero.moveDown press enter h ero.moveLeft press enter …" at bounding box center [897, 154] width 302 height 144
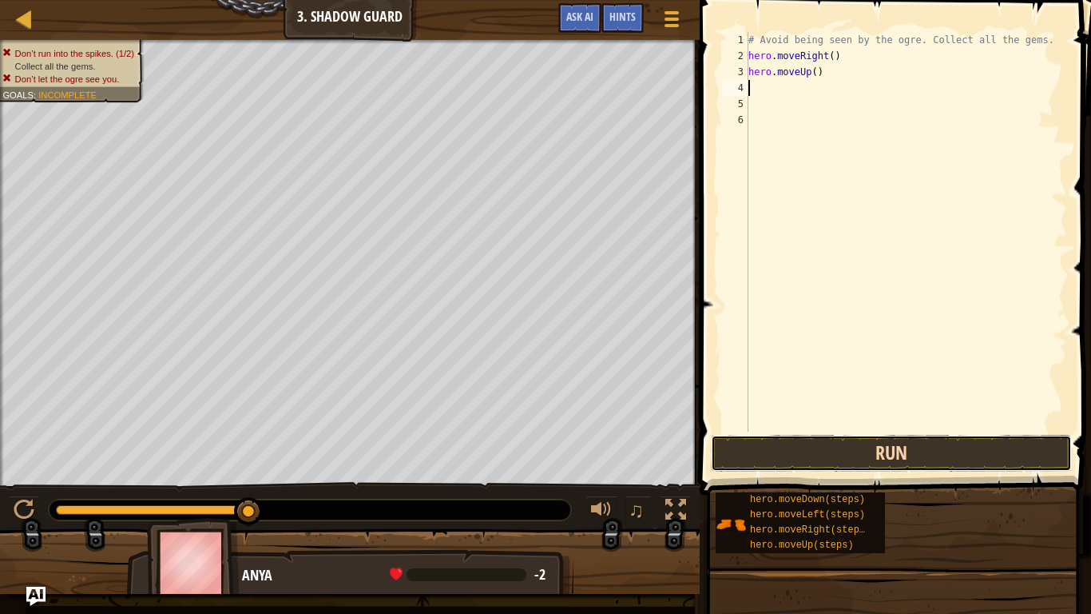
click at [897, 445] on button "Run" at bounding box center [891, 453] width 361 height 37
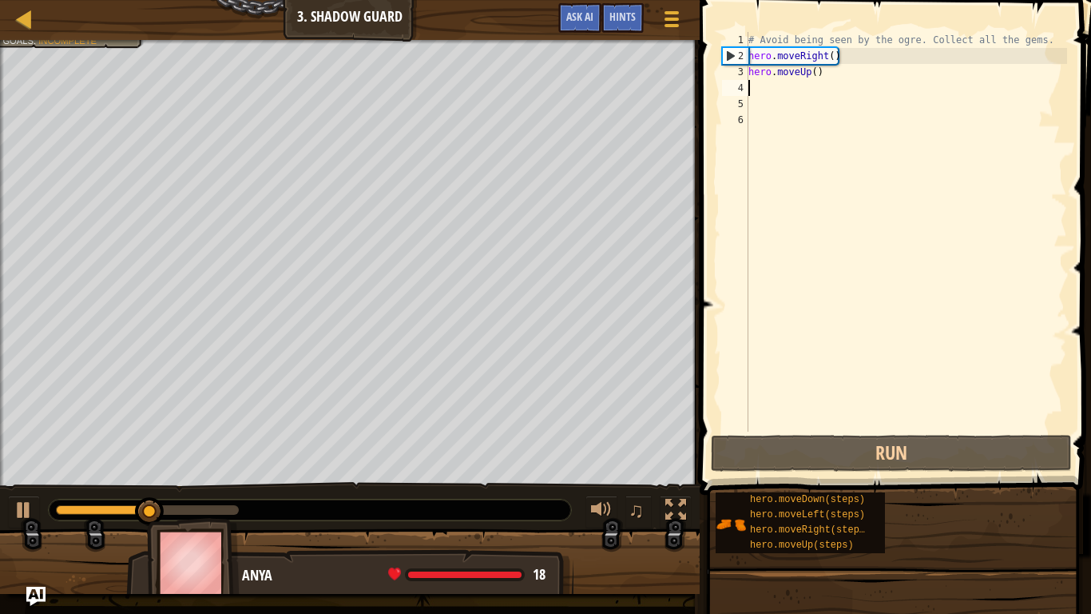
type textarea "h"
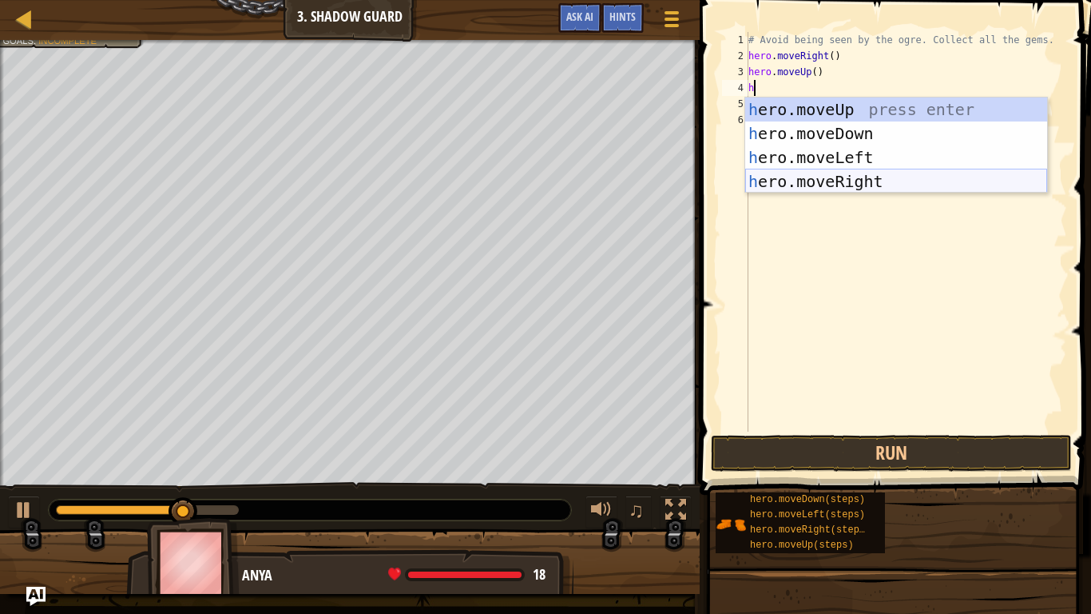
click at [834, 181] on div "h ero.moveUp press enter h ero.moveDown press enter h ero.moveLeft press enter …" at bounding box center [897, 169] width 302 height 144
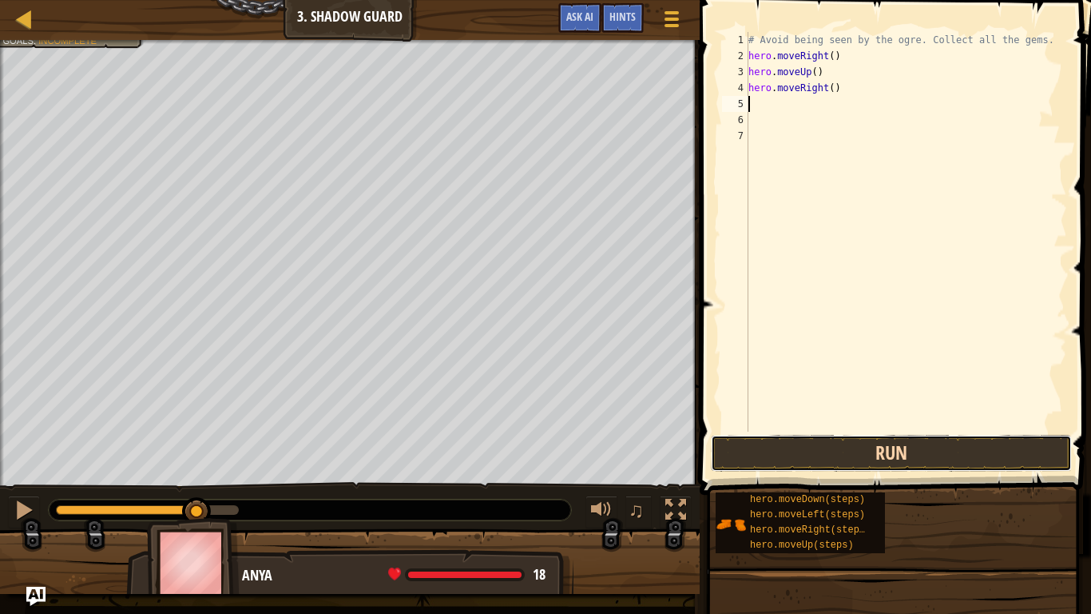
click at [861, 447] on button "Run" at bounding box center [891, 453] width 361 height 37
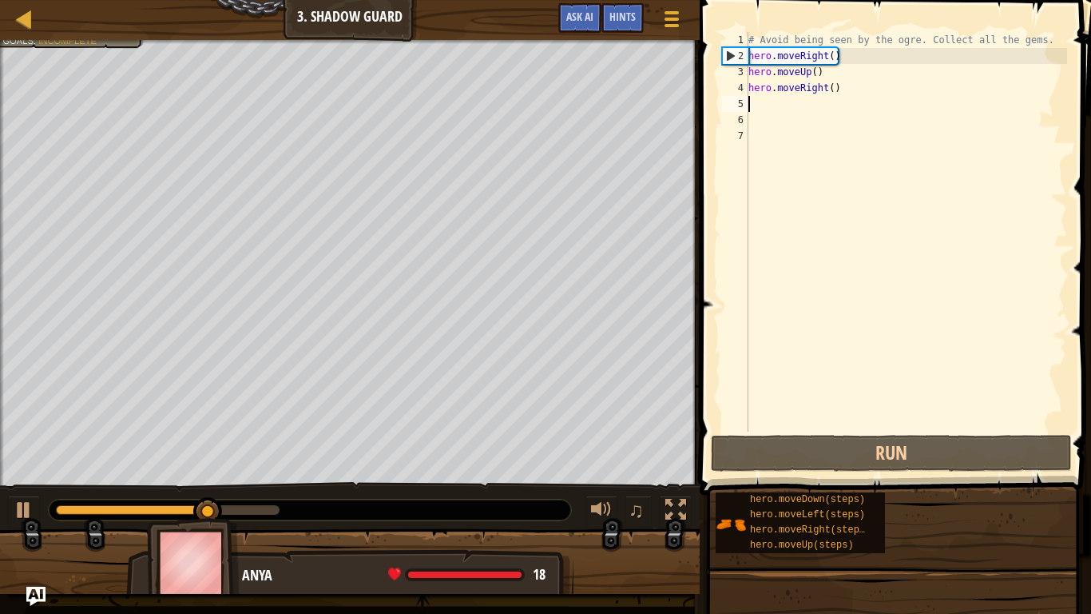
type textarea "h"
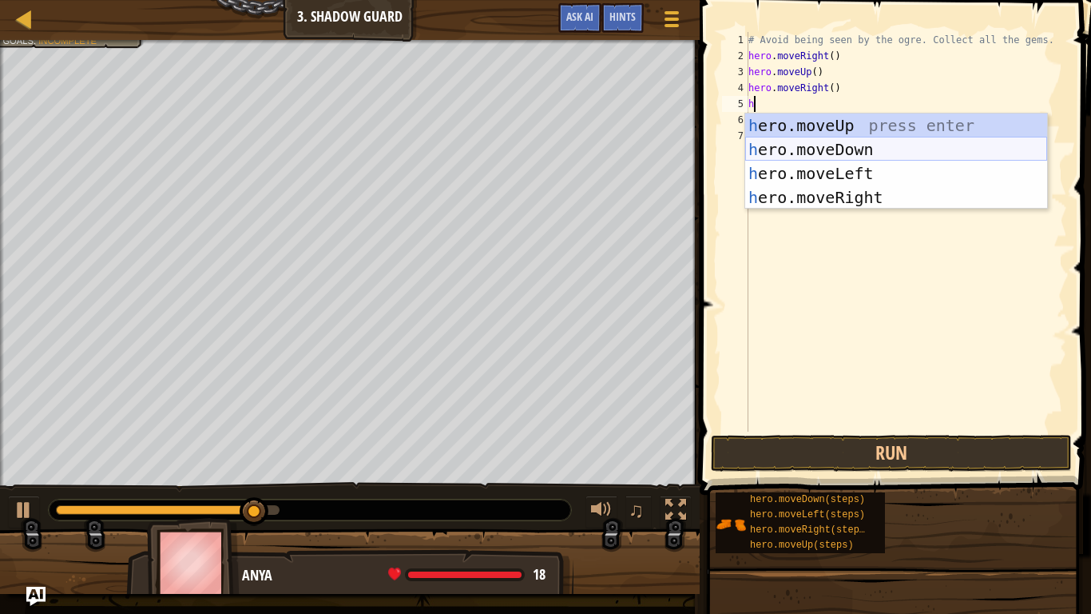
click at [884, 142] on div "h ero.moveUp press enter h ero.moveDown press enter h ero.moveLeft press enter …" at bounding box center [897, 185] width 302 height 144
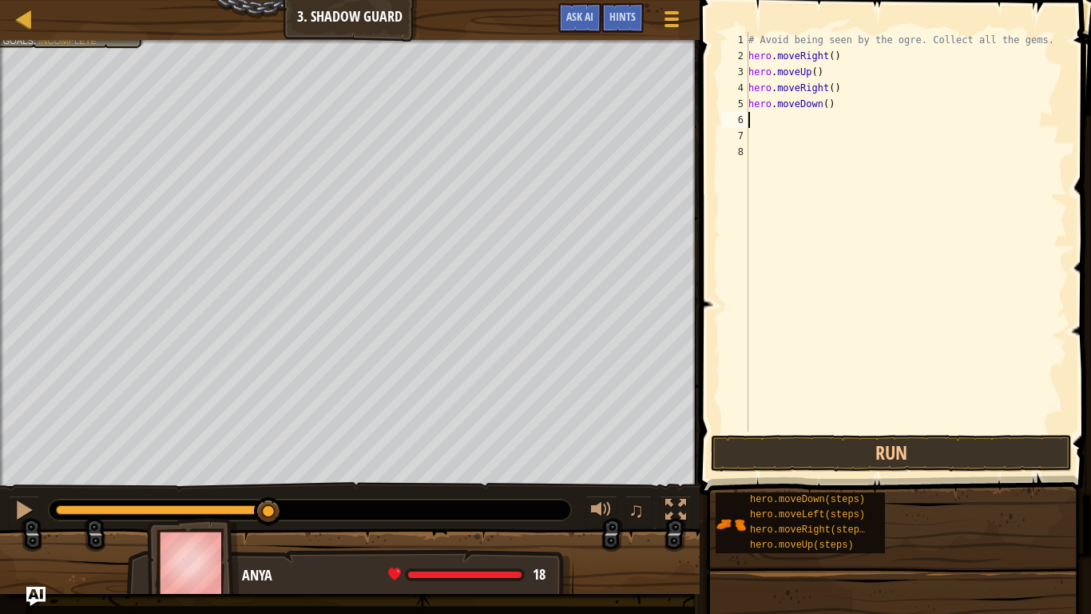
type textarea "h"
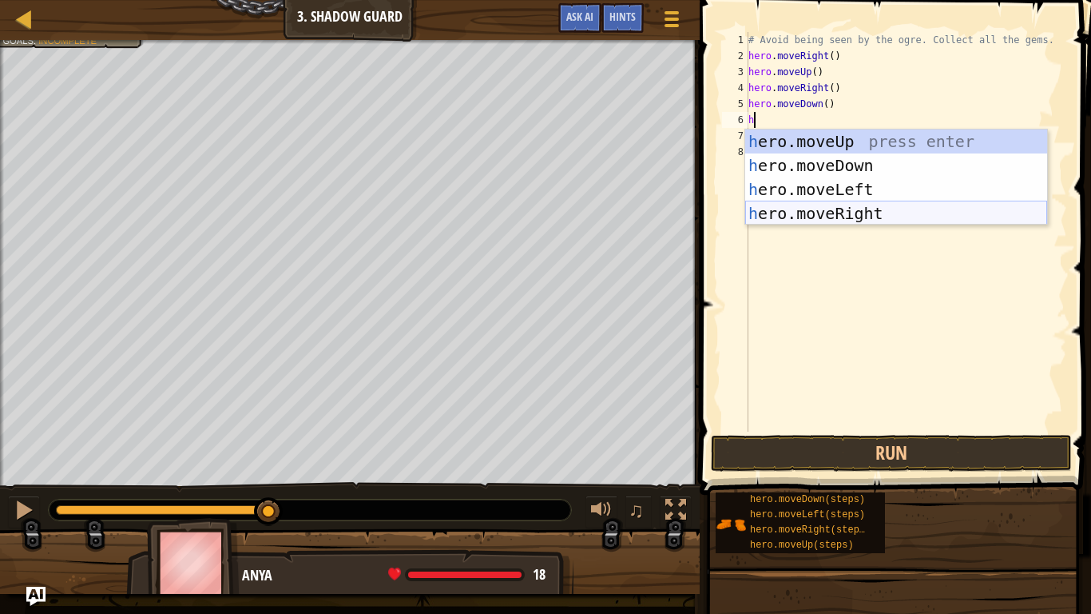
click at [842, 206] on div "h ero.moveUp press enter h ero.moveDown press enter h ero.moveLeft press enter …" at bounding box center [897, 201] width 302 height 144
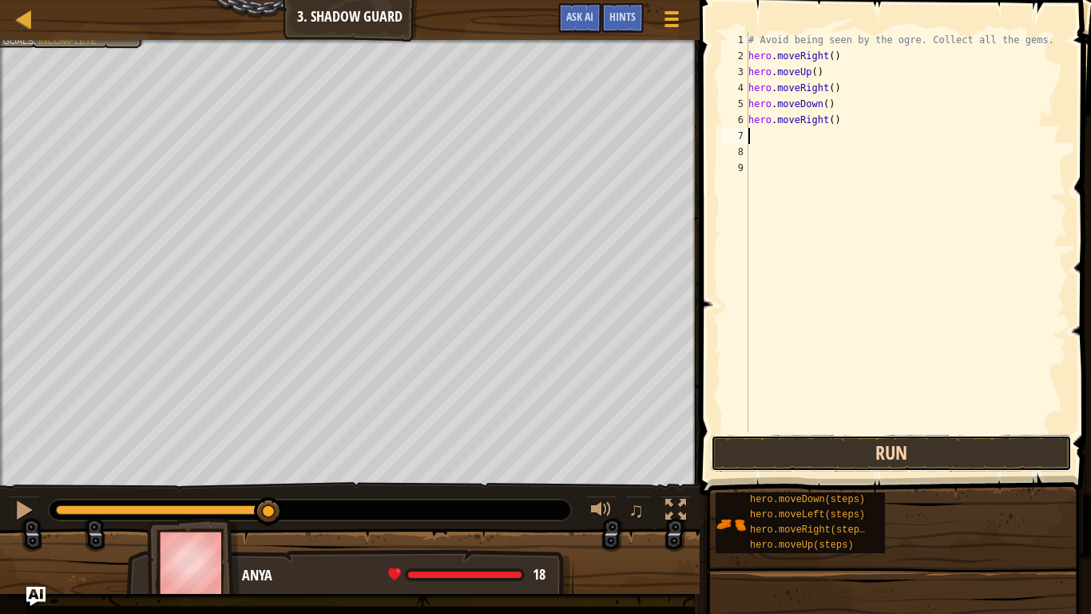
click at [841, 451] on button "Run" at bounding box center [891, 453] width 361 height 37
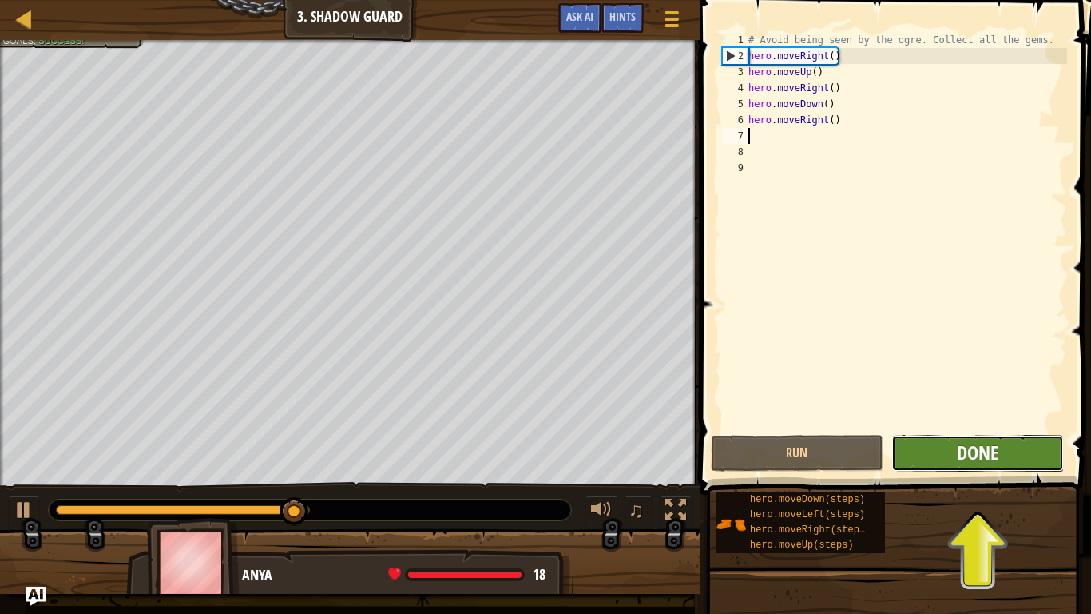
click at [988, 450] on span "Done" at bounding box center [978, 452] width 42 height 26
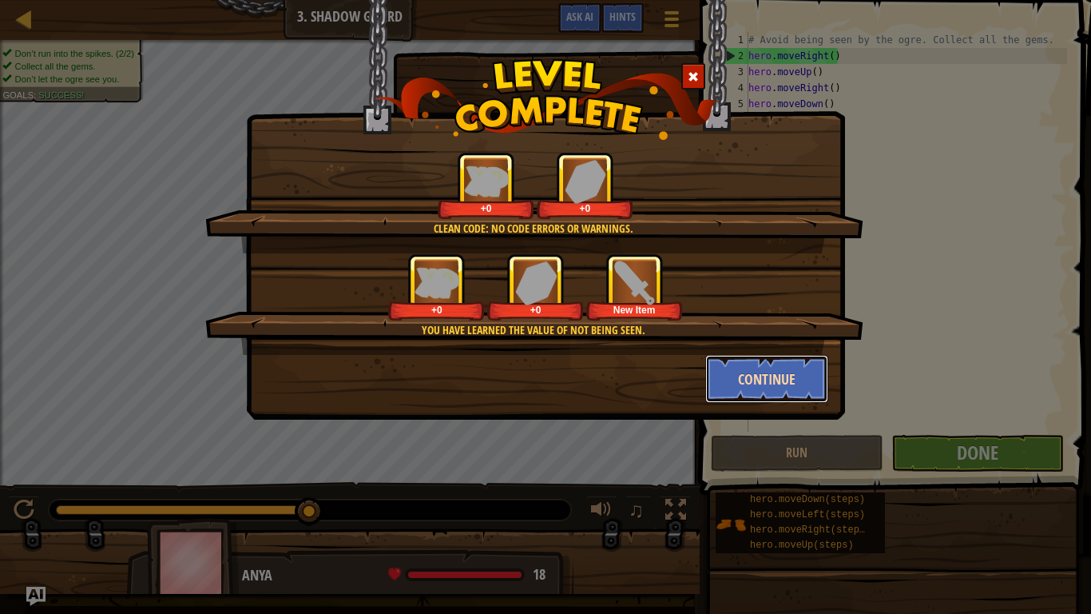
click at [731, 379] on button "Continue" at bounding box center [768, 379] width 124 height 48
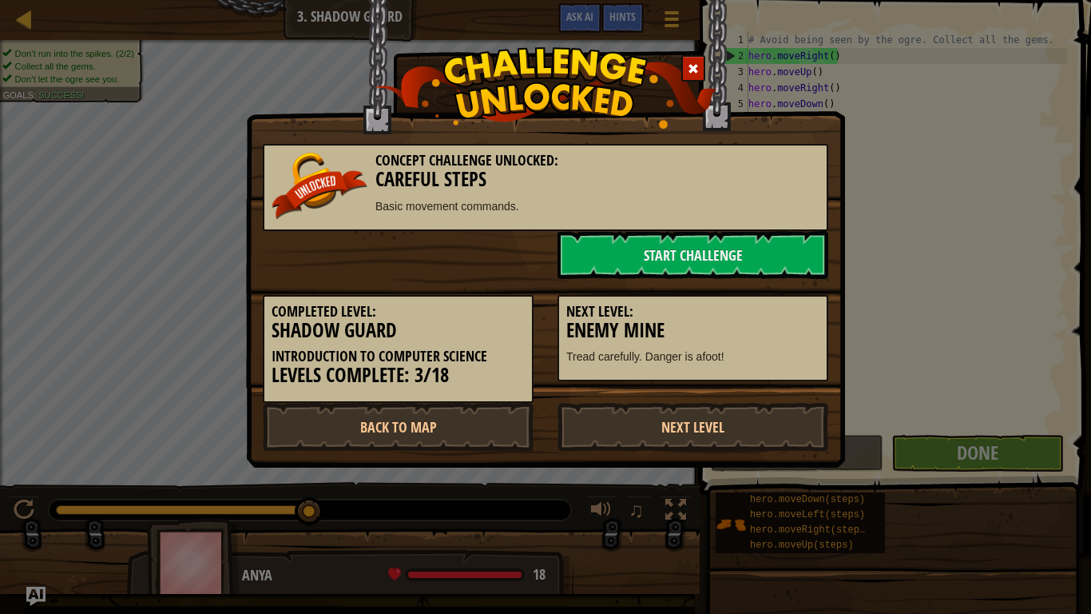
click at [787, 385] on div "Completed Level: Shadow Guard Introduction to Computer Science Levels Complete:…" at bounding box center [546, 341] width 590 height 124
click at [765, 392] on div "Completed Level: Shadow Guard Introduction to Computer Science Levels Complete:…" at bounding box center [546, 341] width 590 height 124
click at [801, 366] on div "Next Level: Enemy Mine Tread carefully. Danger is afoot!" at bounding box center [693, 338] width 271 height 87
click at [784, 422] on link "Next Level" at bounding box center [693, 427] width 271 height 48
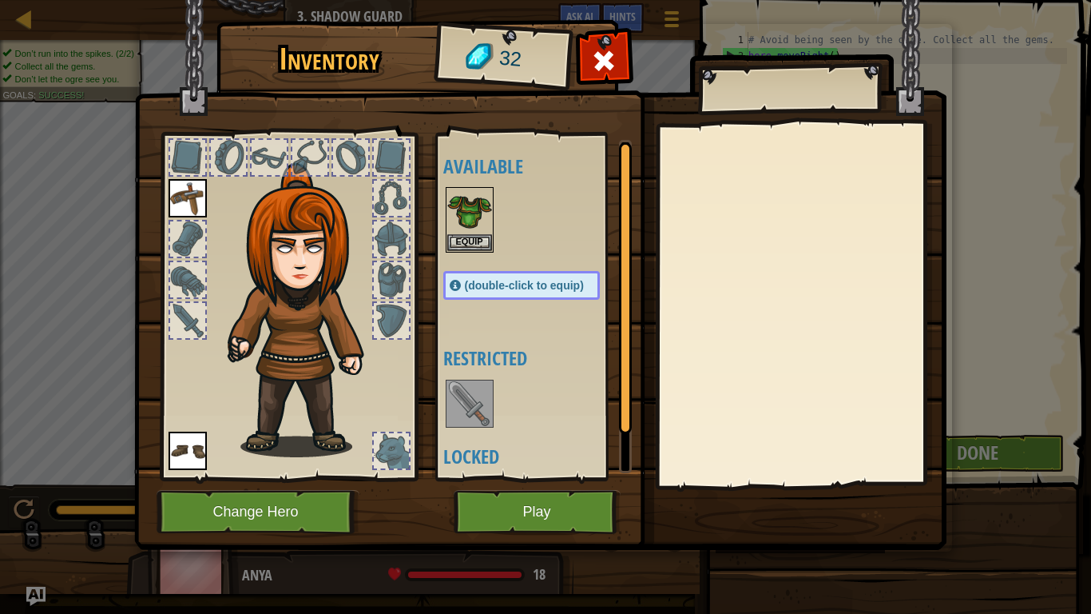
click at [497, 427] on div at bounding box center [537, 403] width 189 height 53
click at [478, 406] on img at bounding box center [469, 403] width 45 height 45
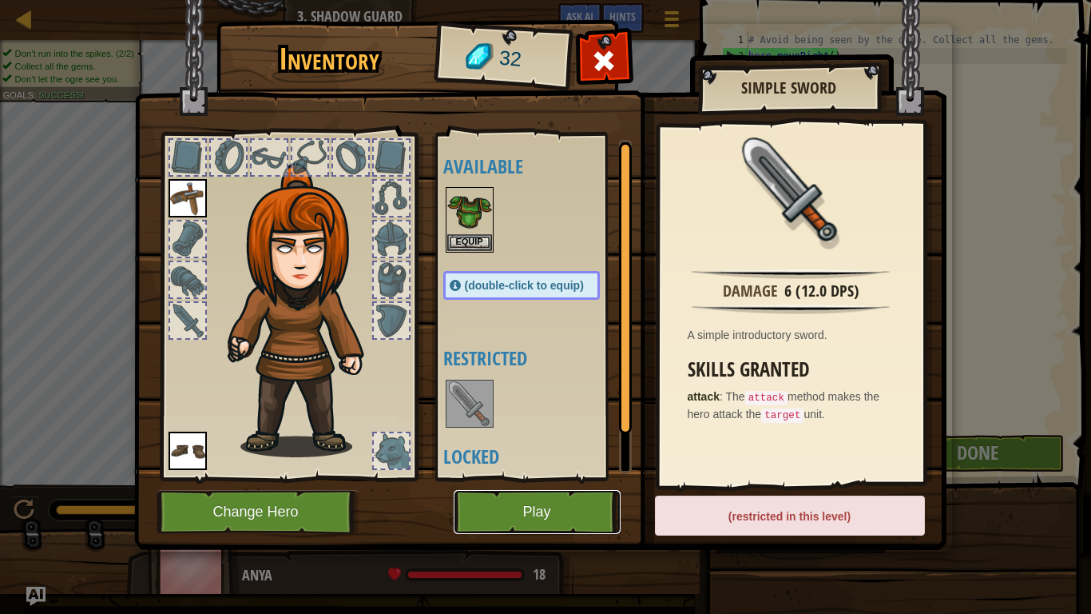
click at [568, 491] on button "Play" at bounding box center [537, 512] width 167 height 44
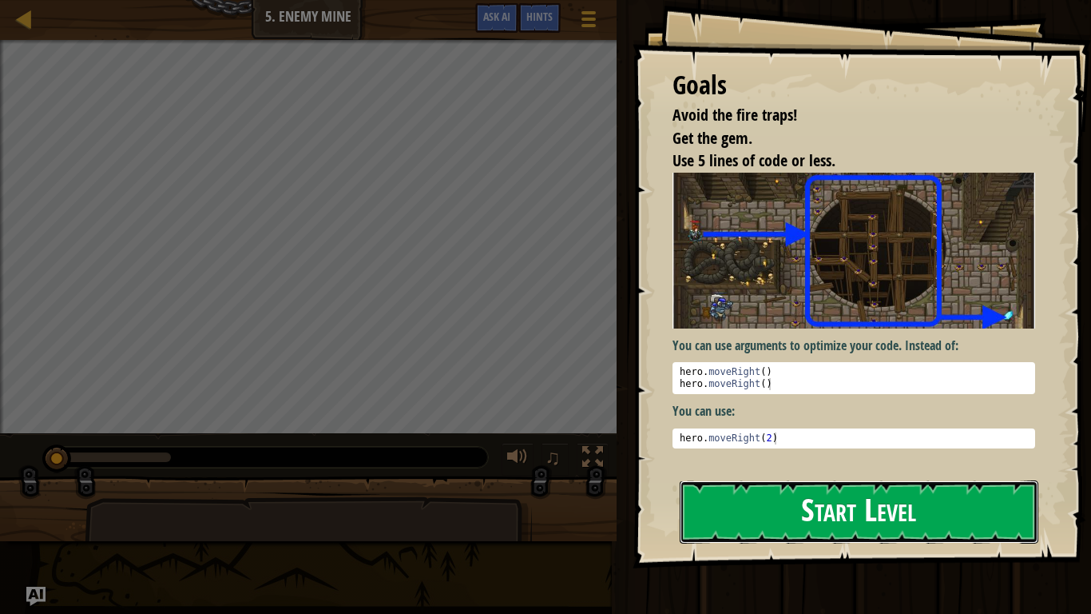
click at [1036, 516] on button "Start Level" at bounding box center [859, 511] width 359 height 63
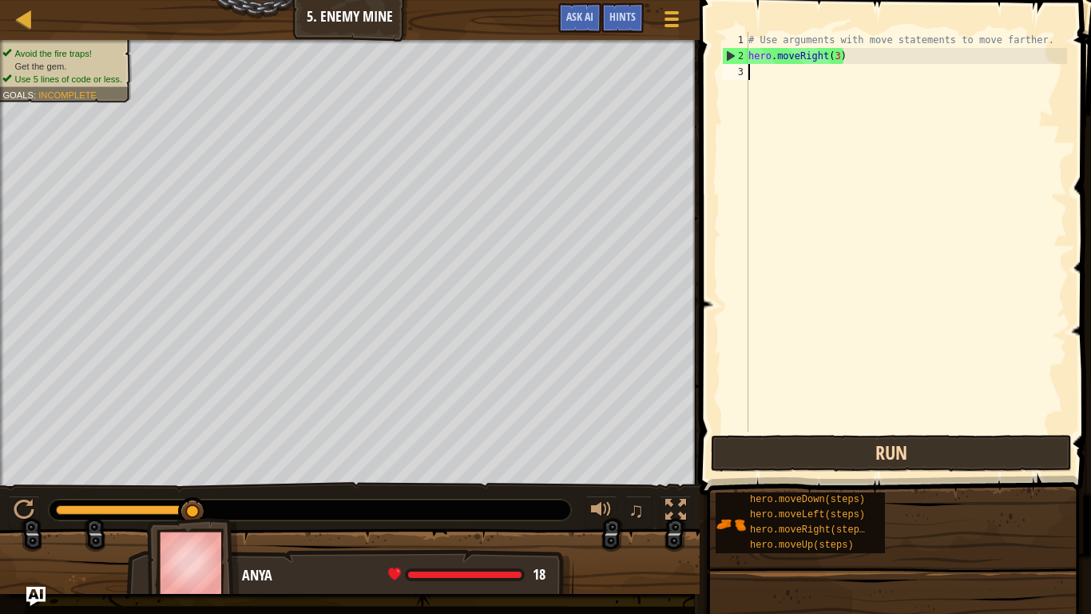
type textarea "h"
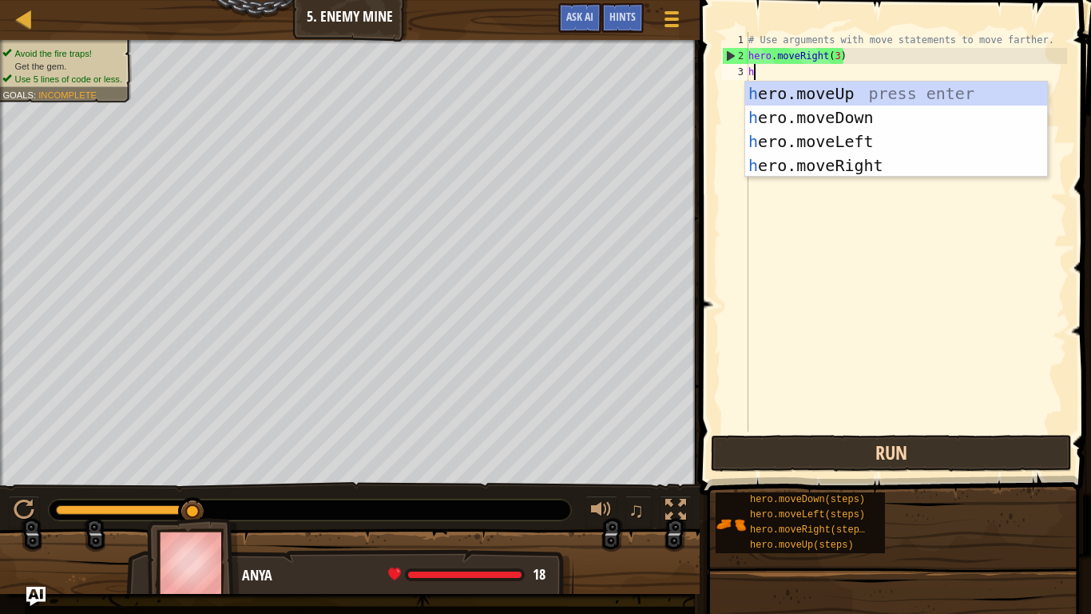
scroll to position [7, 0]
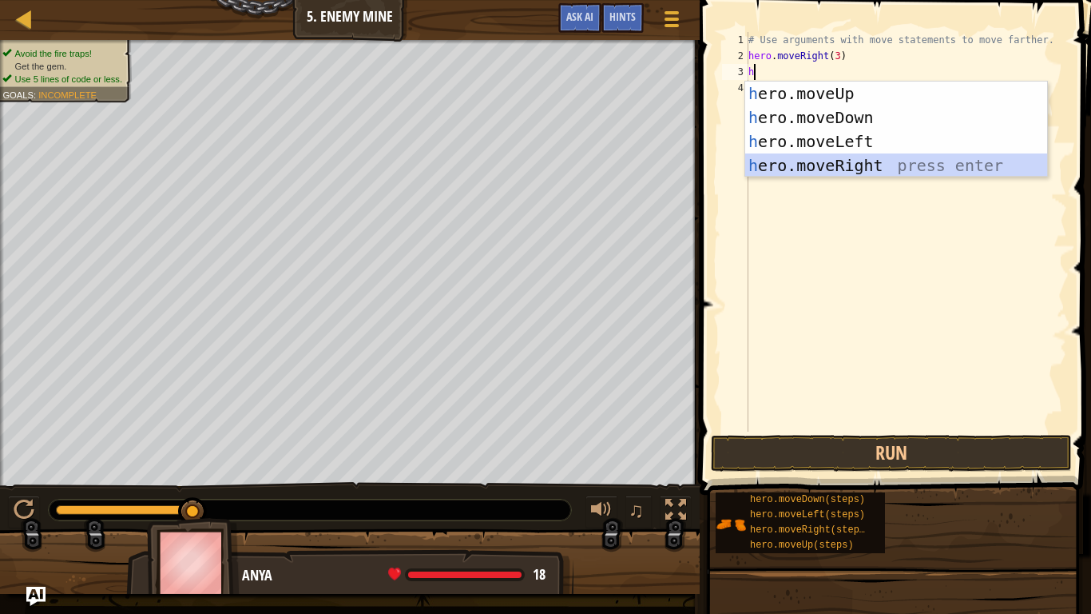
click at [893, 168] on div "h ero.moveUp press enter h ero.moveDown press enter h ero.moveLeft press enter …" at bounding box center [897, 154] width 302 height 144
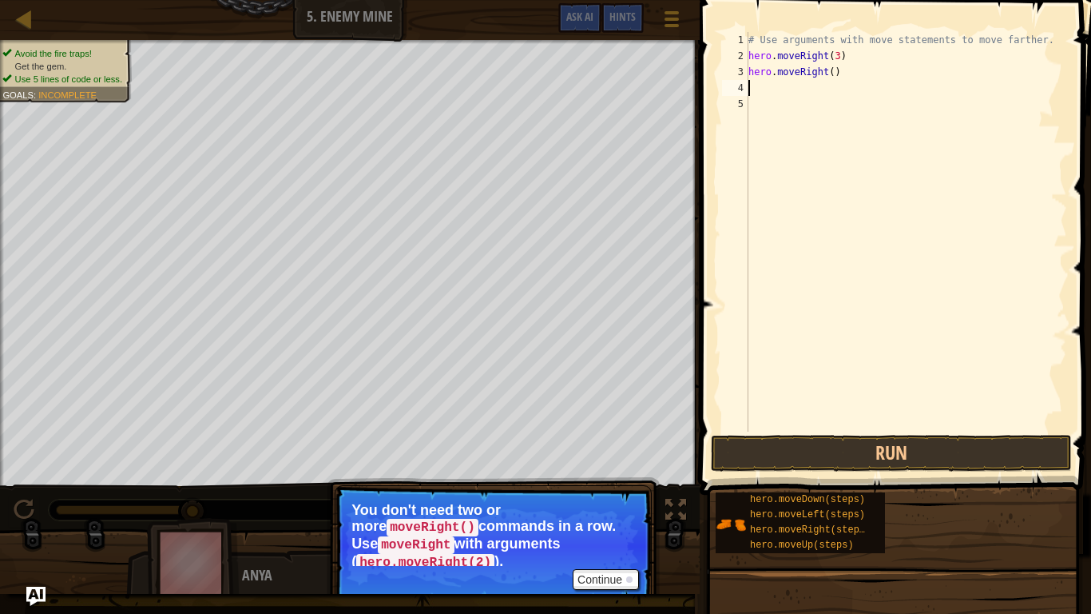
click at [833, 76] on div "# Use arguments with move statements to move farther. hero . moveRight ( 3 ) he…" at bounding box center [907, 247] width 322 height 431
type textarea "hero.moveRight(4)"
click at [622, 516] on button "Continue" at bounding box center [606, 579] width 66 height 21
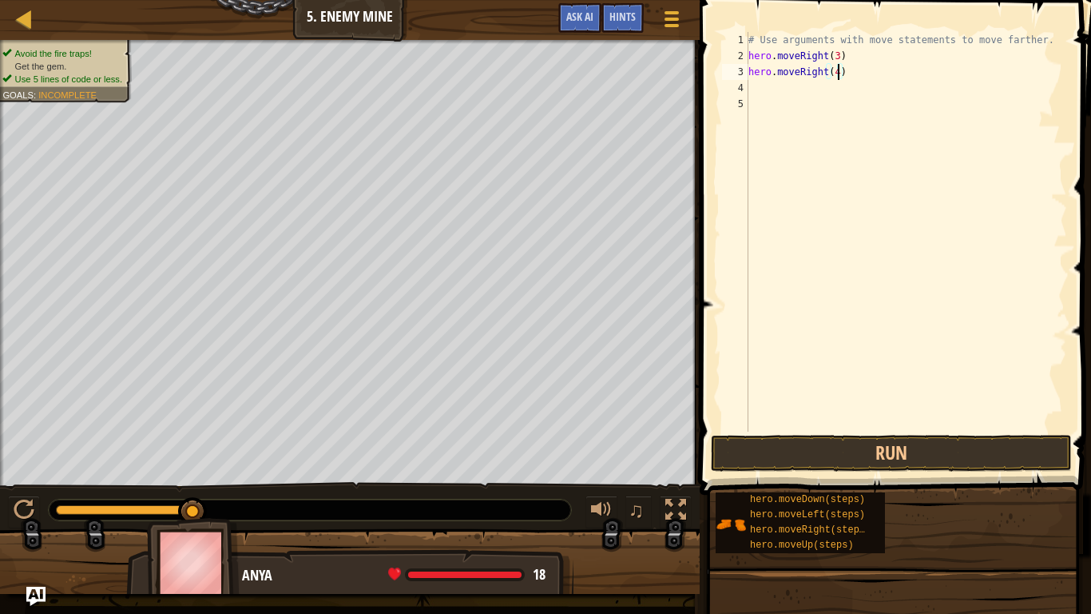
click at [807, 85] on div "# Use arguments with move statements to move farther. hero . moveRight ( 3 ) he…" at bounding box center [907, 247] width 322 height 431
type textarea "h"
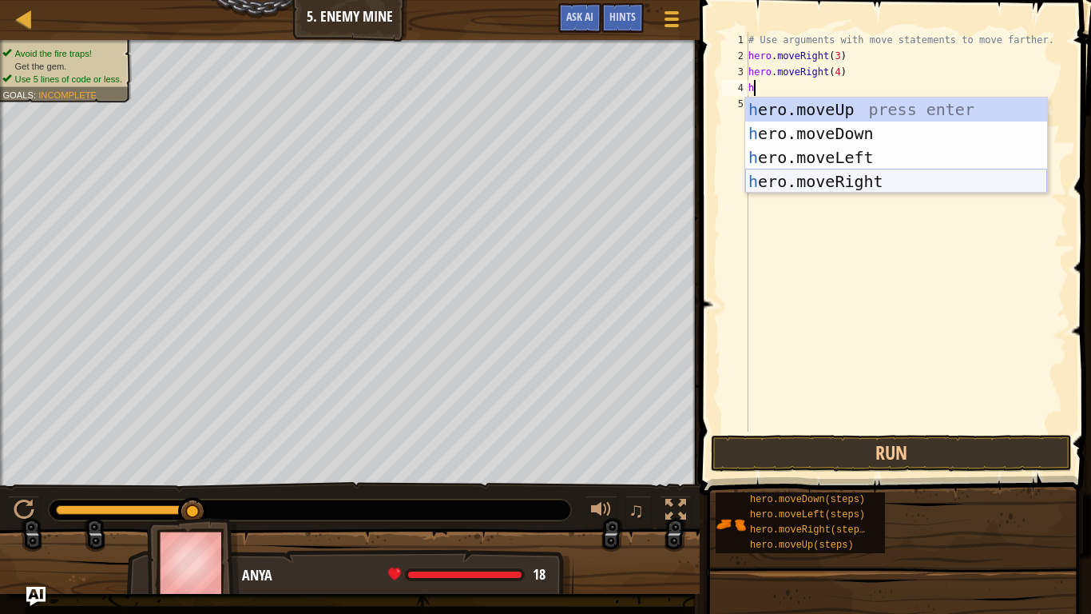
click at [893, 173] on div "h ero.moveUp press enter h ero.moveDown press enter h ero.moveLeft press enter …" at bounding box center [897, 169] width 302 height 144
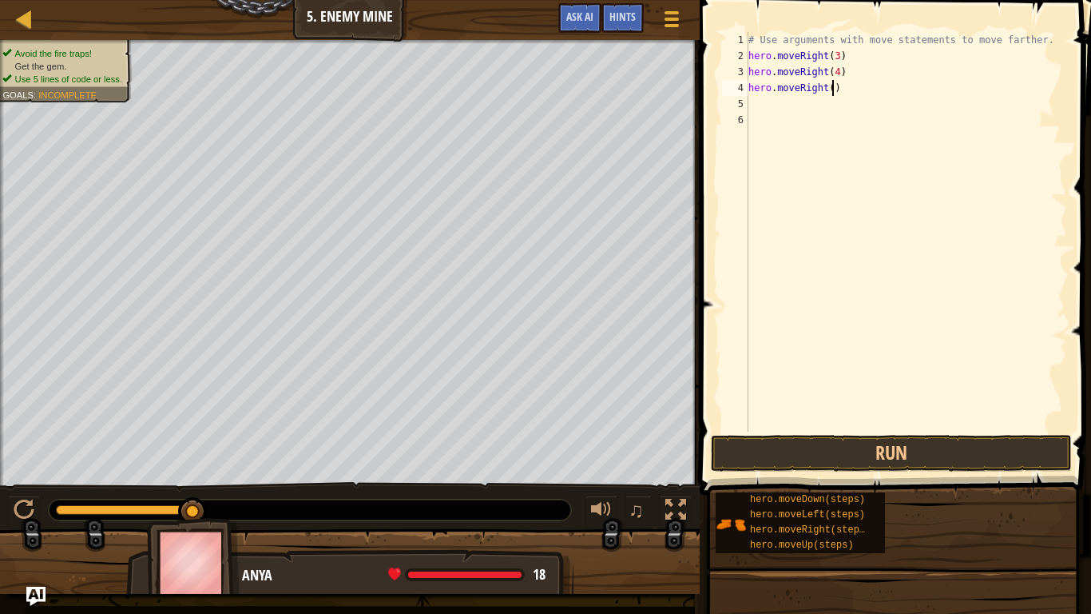
click at [832, 87] on div "# Use arguments with move statements to move farther. hero . moveRight ( 3 ) he…" at bounding box center [907, 247] width 322 height 431
click at [857, 470] on button "Run" at bounding box center [891, 453] width 361 height 37
type textarea "h"
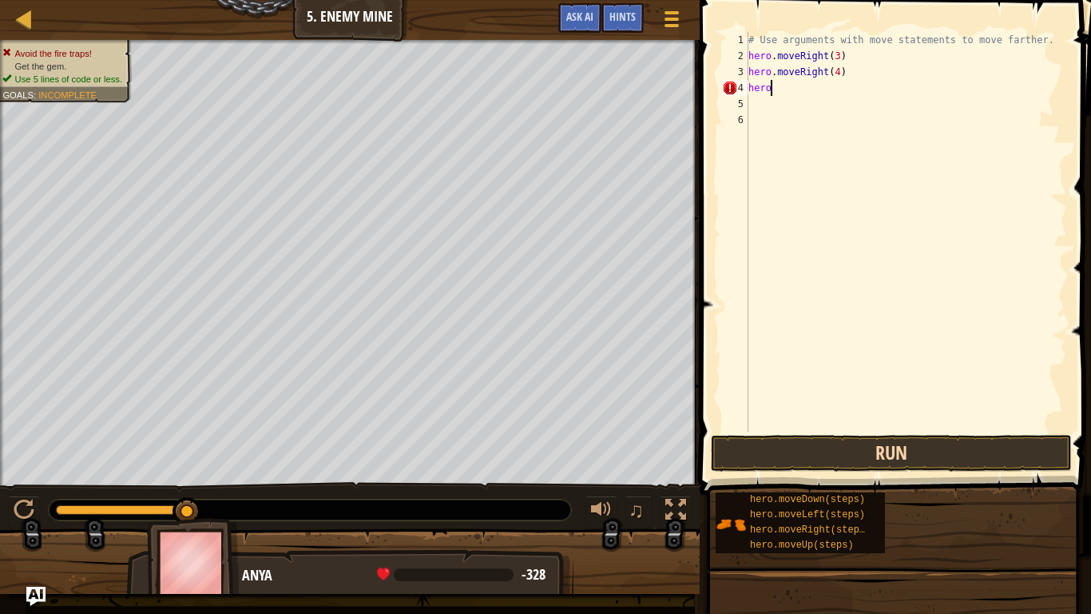
scroll to position [7, 0]
type textarea "h"
type textarea "b"
type textarea "h"
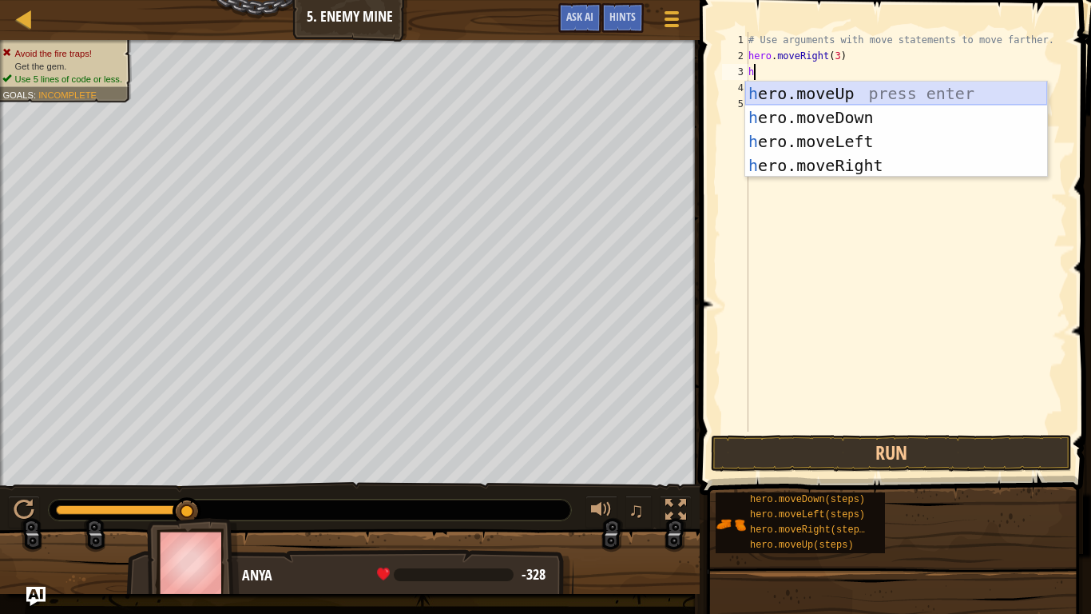
click at [911, 94] on div "h ero.moveUp press enter h ero.moveDown press enter h ero.moveLeft press enter …" at bounding box center [897, 154] width 302 height 144
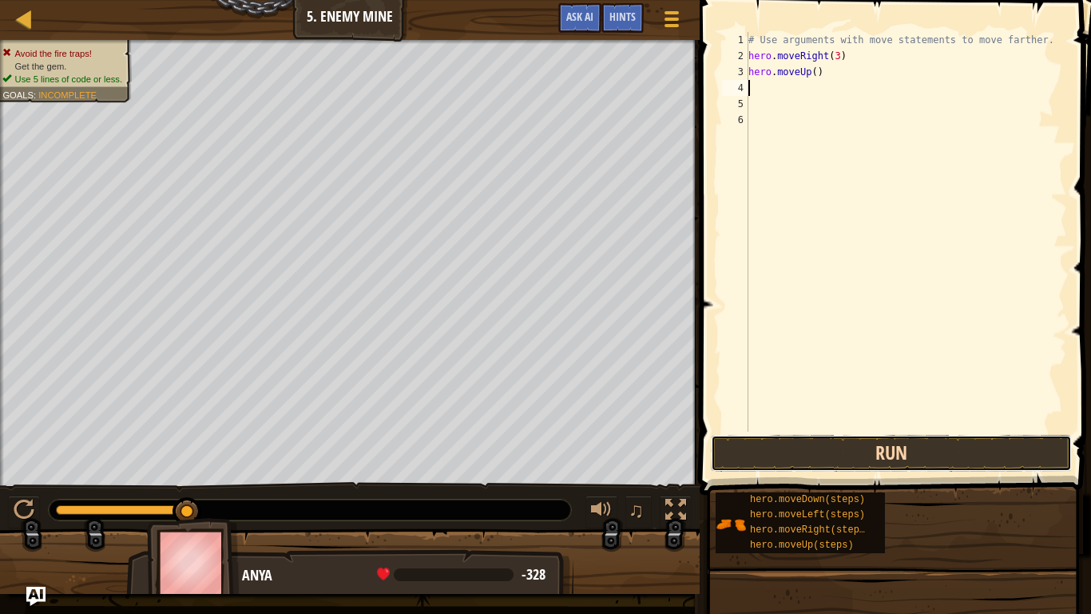
click at [865, 459] on button "Run" at bounding box center [891, 453] width 361 height 37
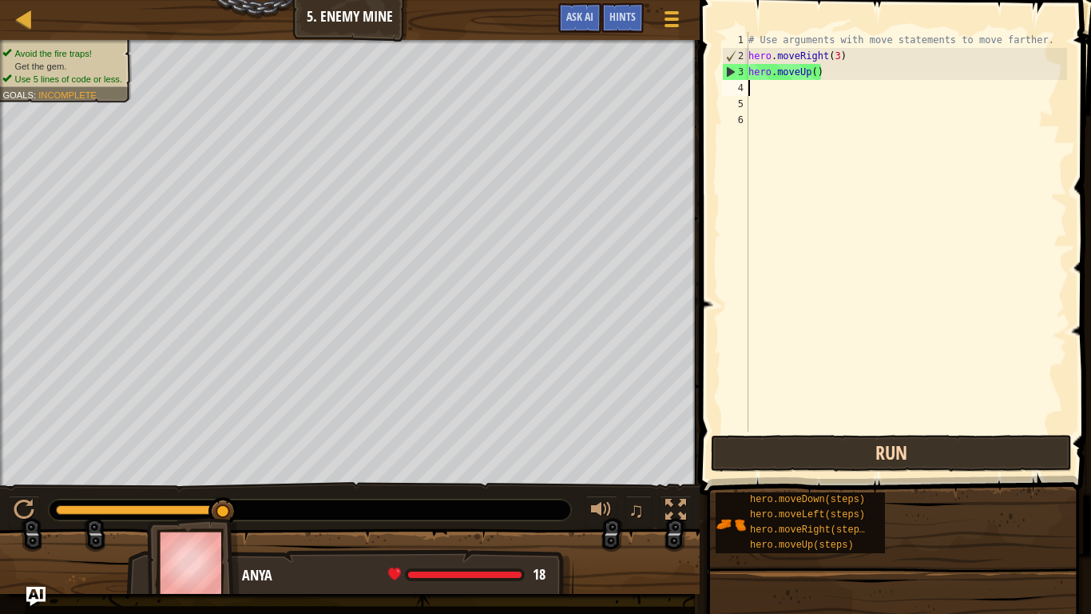
type textarea "h"
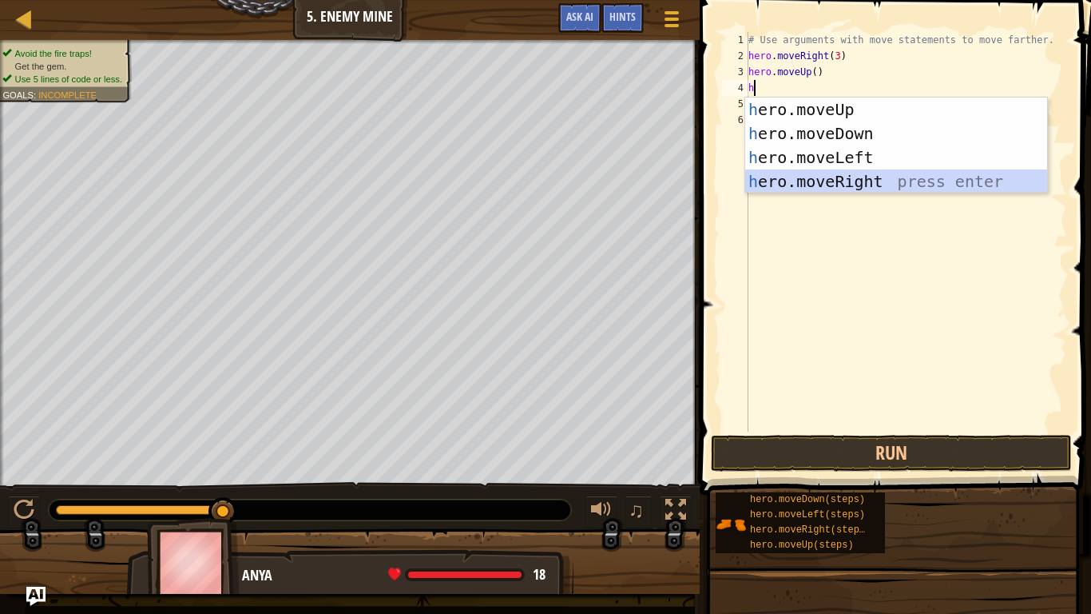
click at [886, 189] on div "h ero.moveUp press enter h ero.moveDown press enter h ero.moveLeft press enter …" at bounding box center [897, 169] width 302 height 144
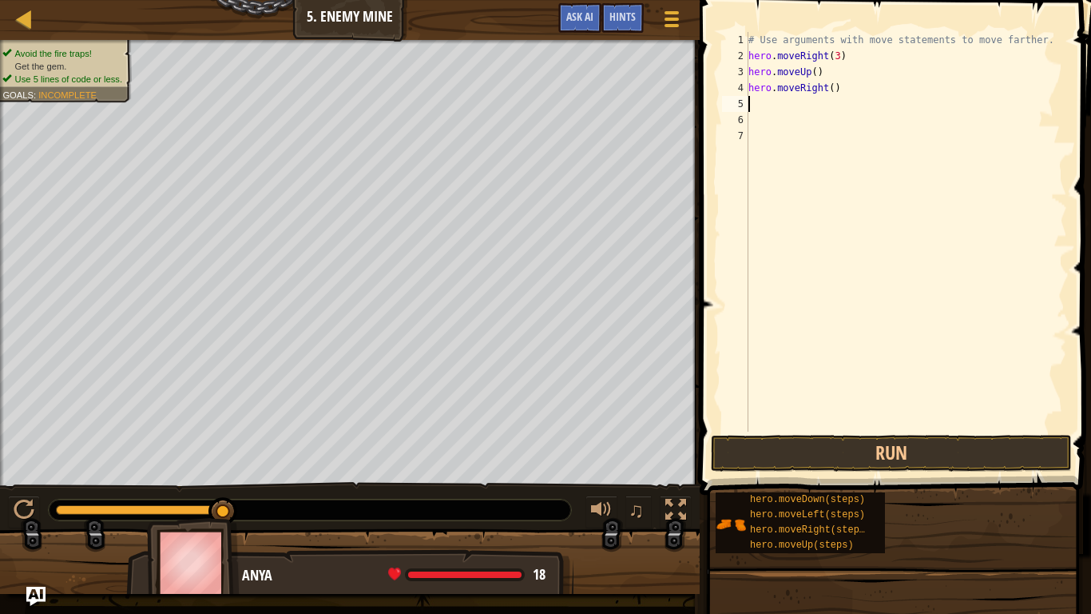
click at [832, 90] on div "# Use arguments with move statements to move farther. hero . moveRight ( 3 ) he…" at bounding box center [907, 247] width 322 height 431
click at [853, 452] on button "Run" at bounding box center [891, 453] width 361 height 37
type textarea "h"
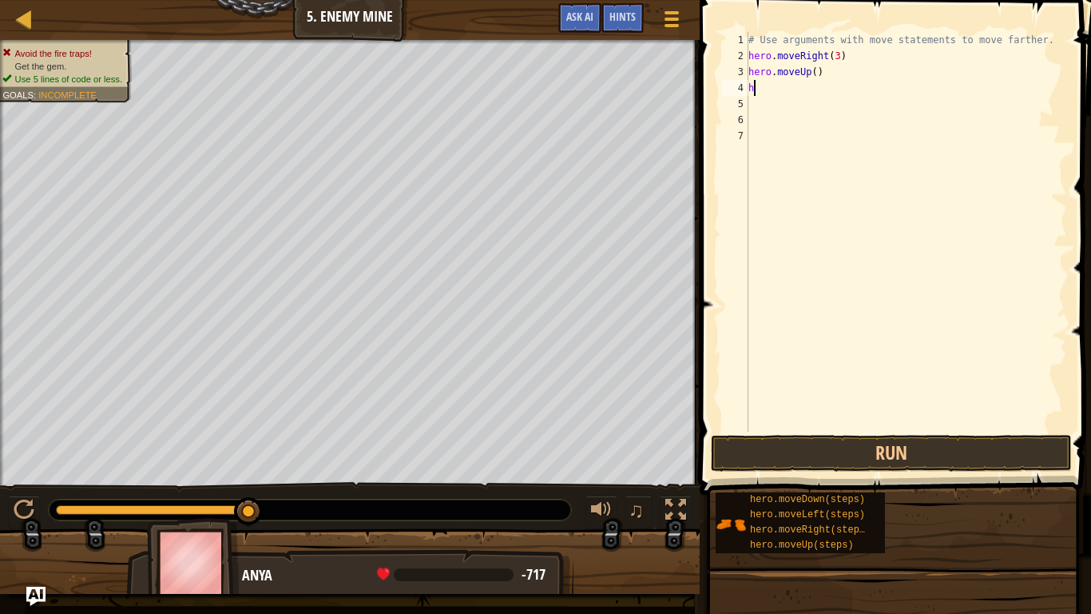
scroll to position [7, 0]
type textarea "h"
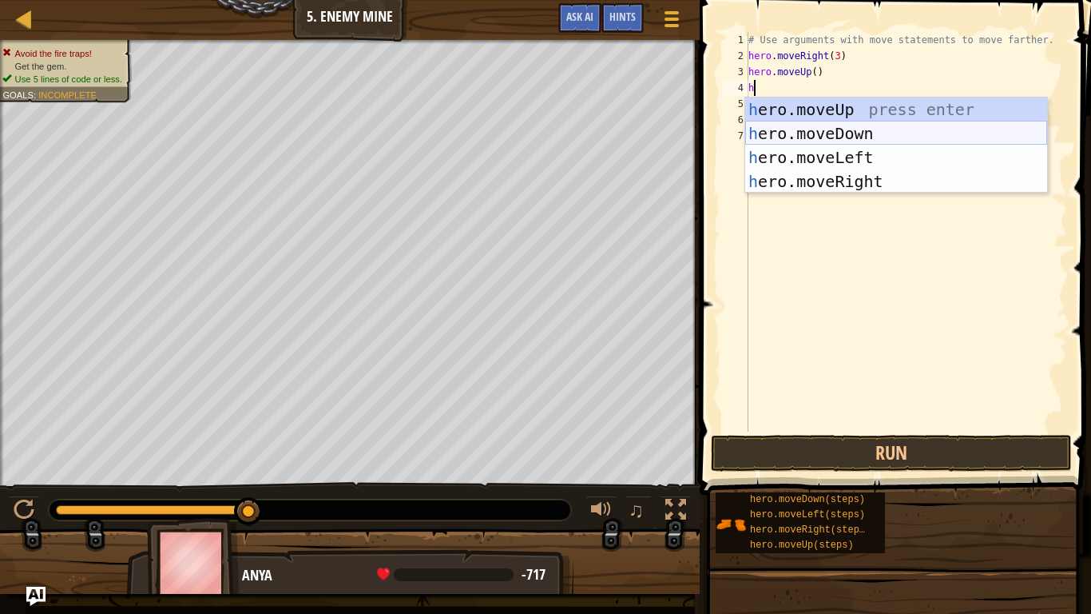
click at [833, 133] on div "h ero.moveUp press enter h ero.moveDown press enter h ero.moveLeft press enter …" at bounding box center [897, 169] width 302 height 144
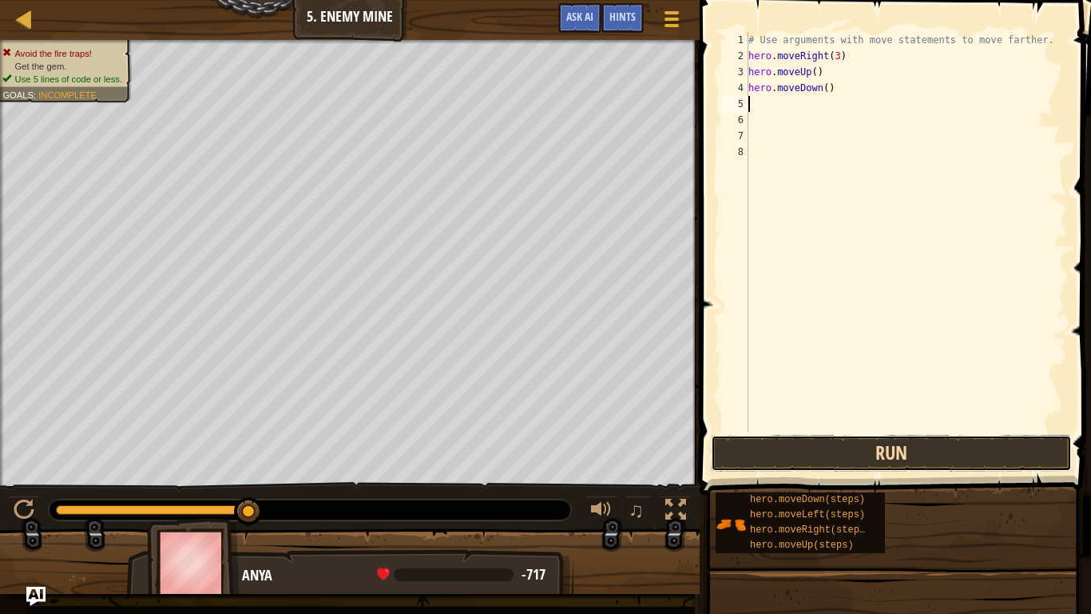
click at [821, 454] on button "Run" at bounding box center [891, 453] width 361 height 37
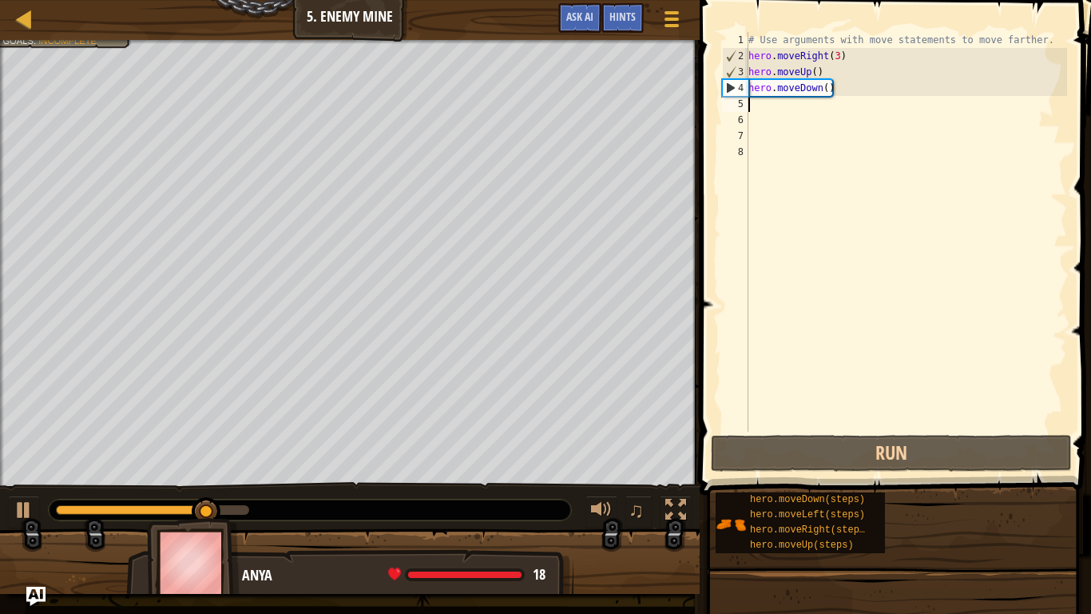
type textarea "hero.moveDown()"
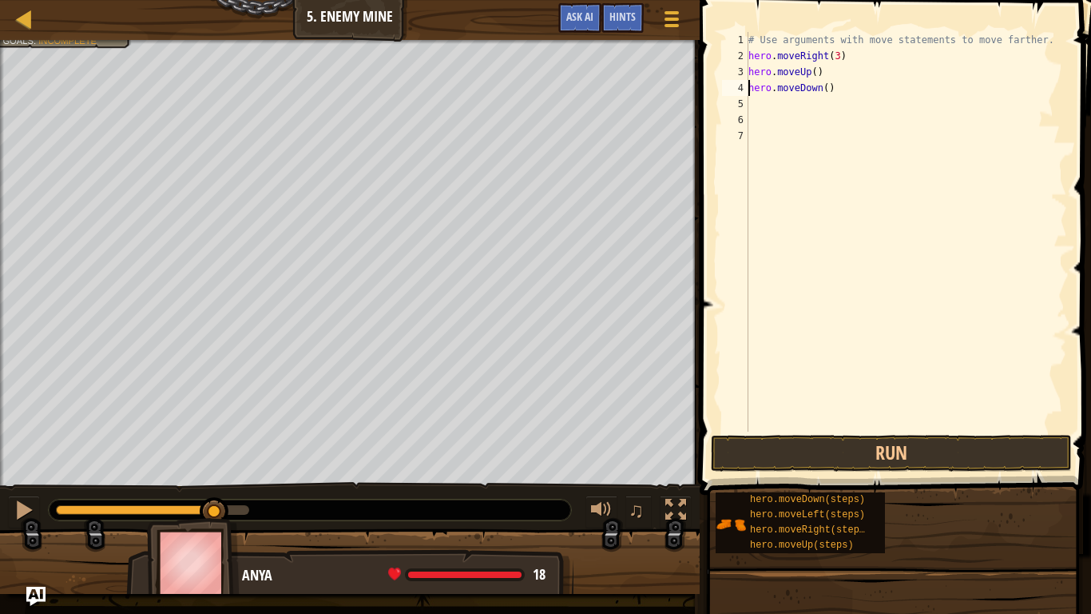
type textarea "hero.moveUp()hero.moveDown()"
type textarea "hero.moveUp()"
type textarea "h"
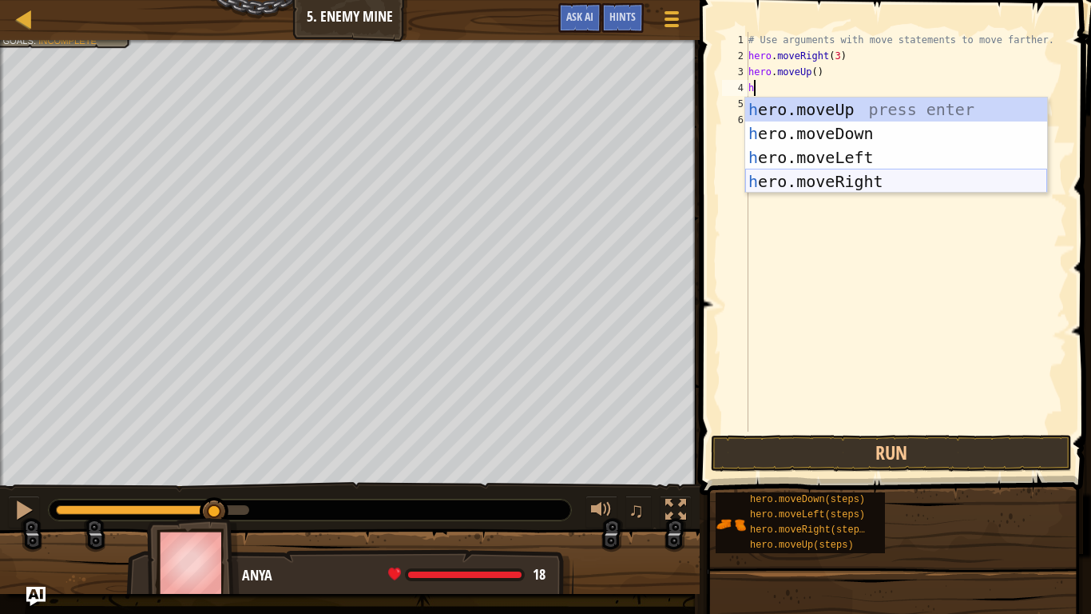
click at [894, 172] on div "h ero.moveUp press enter h ero.moveDown press enter h ero.moveLeft press enter …" at bounding box center [897, 169] width 302 height 144
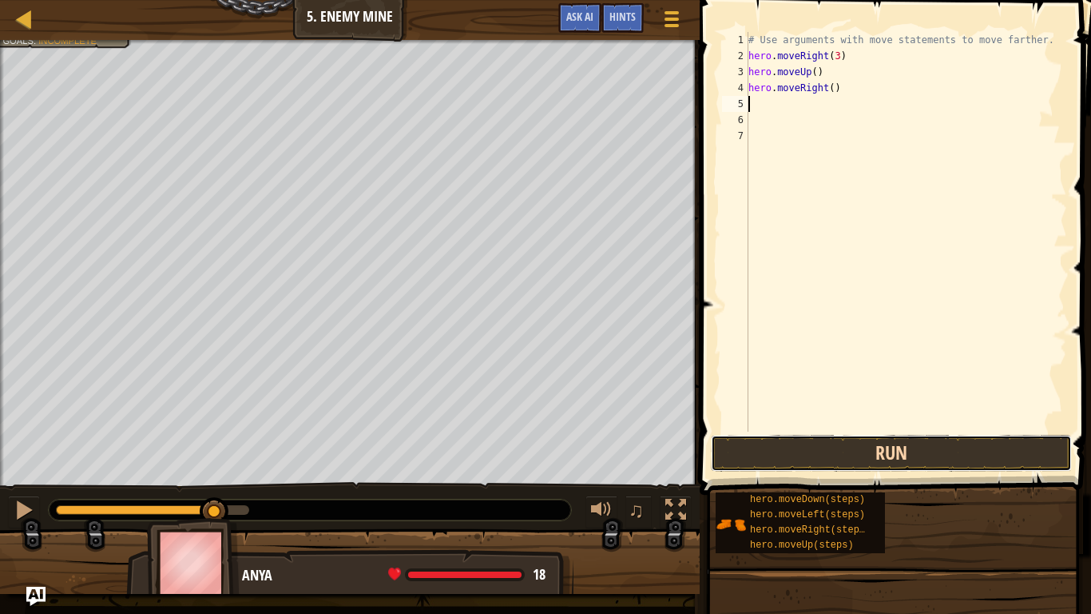
click at [794, 443] on button "Run" at bounding box center [891, 453] width 361 height 37
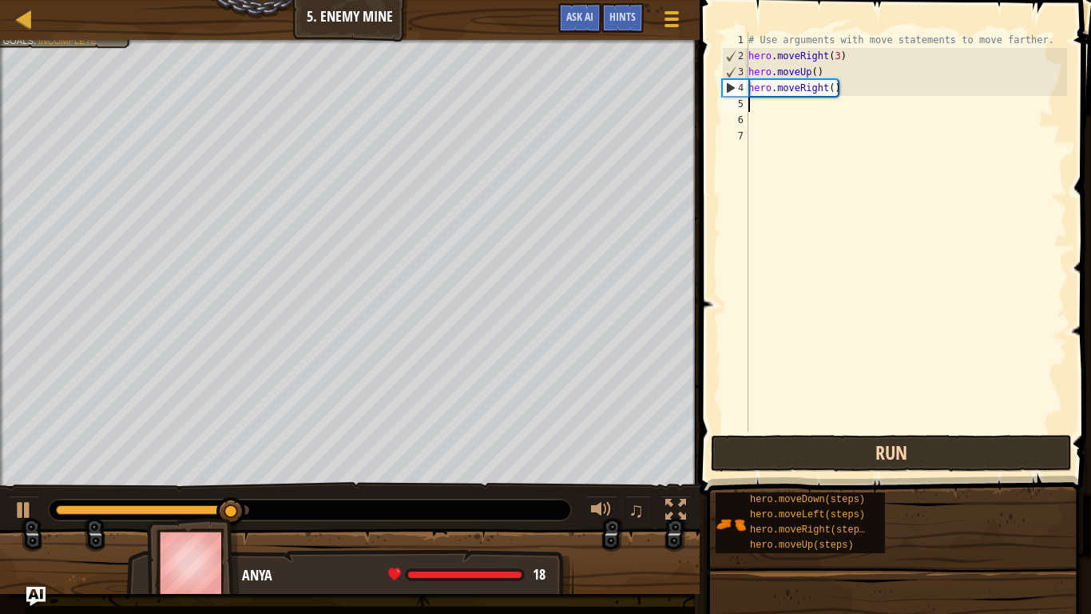
type textarea "h"
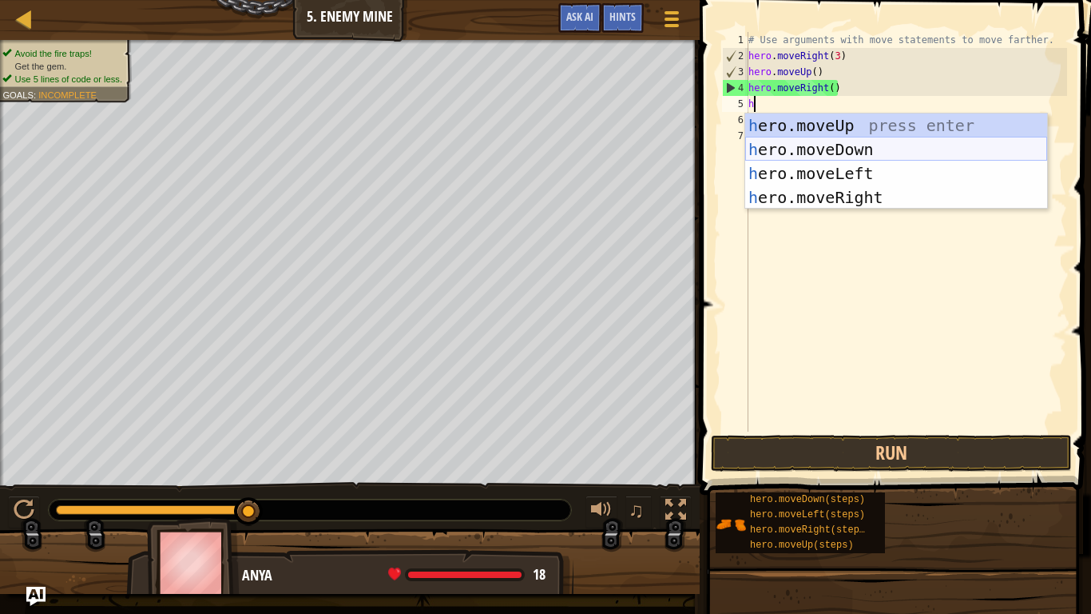
click at [849, 145] on div "h ero.moveUp press enter h ero.moveDown press enter h ero.moveLeft press enter …" at bounding box center [897, 185] width 302 height 144
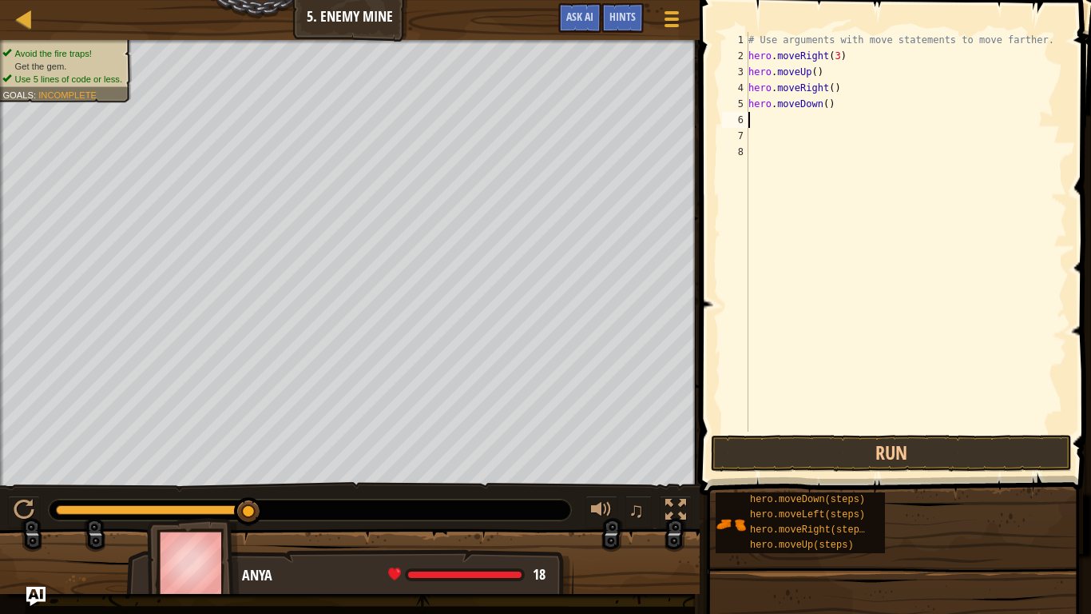
type textarea "h"
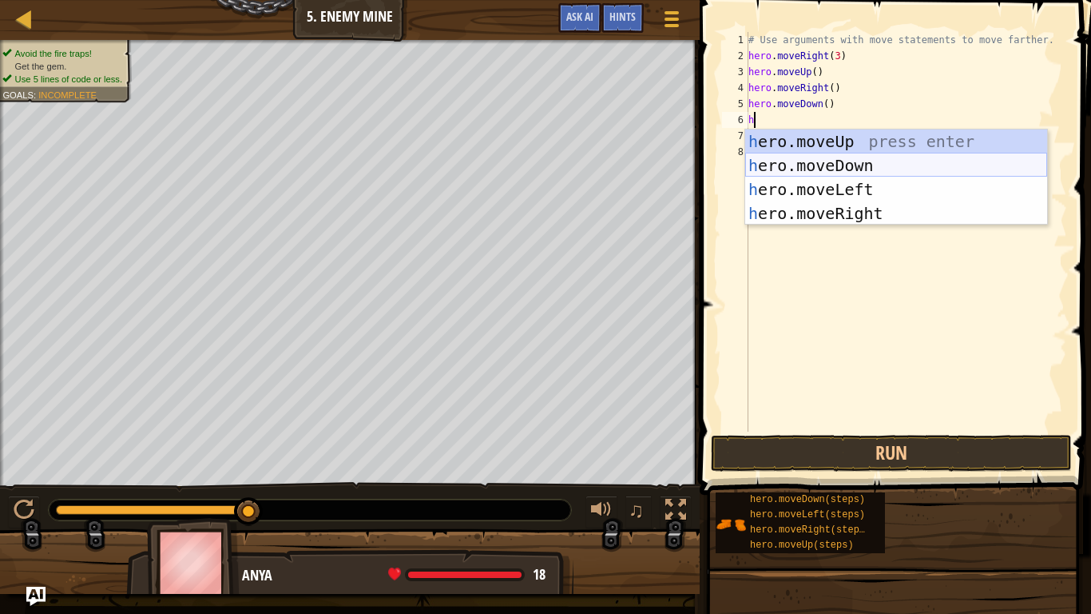
click at [836, 168] on div "h ero.moveUp press enter h ero.moveDown press enter h ero.moveLeft press enter …" at bounding box center [897, 201] width 302 height 144
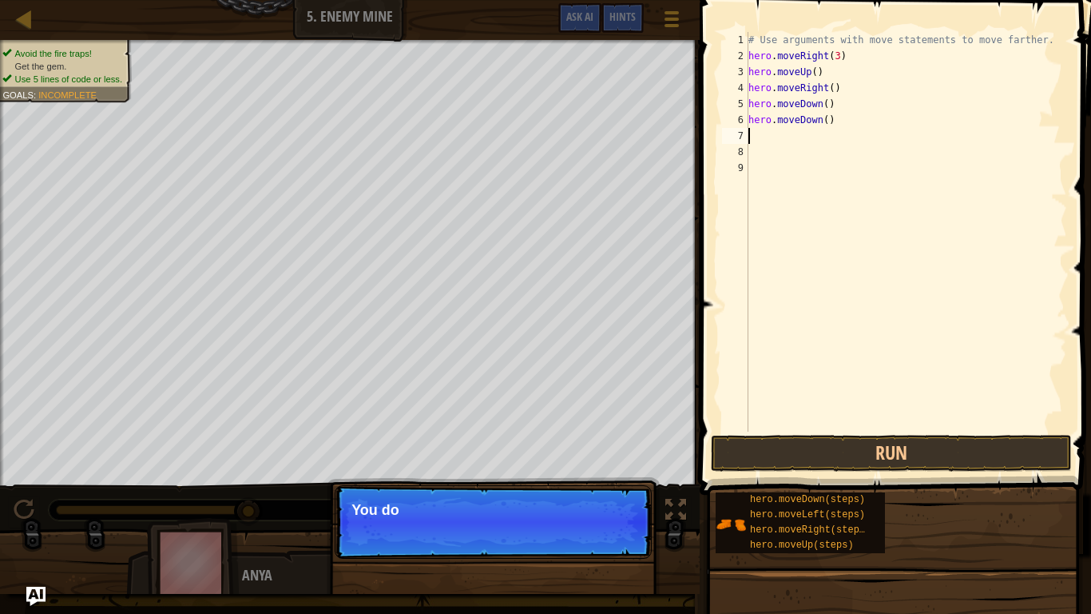
click at [829, 121] on div "# Use arguments with move statements to move farther. hero . moveRight ( 3 ) he…" at bounding box center [907, 247] width 322 height 431
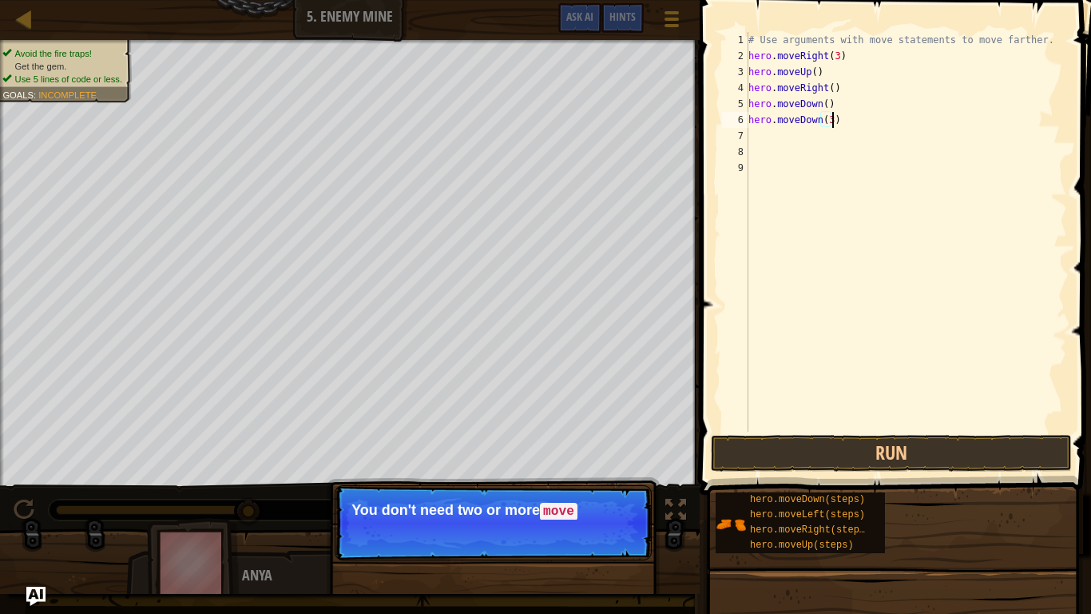
scroll to position [7, 12]
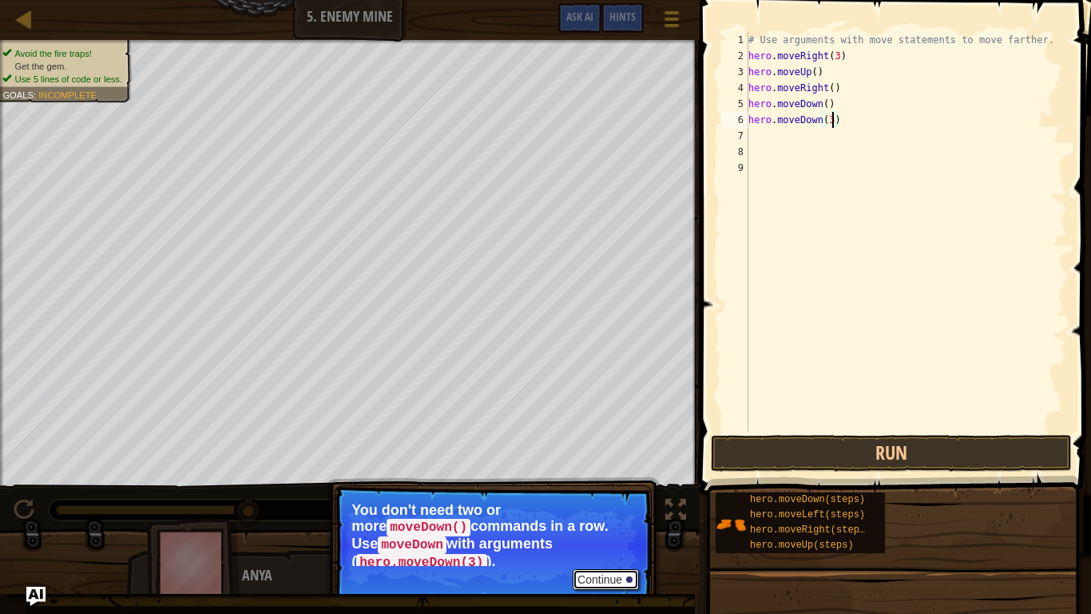
click at [624, 516] on button "Continue" at bounding box center [606, 579] width 66 height 21
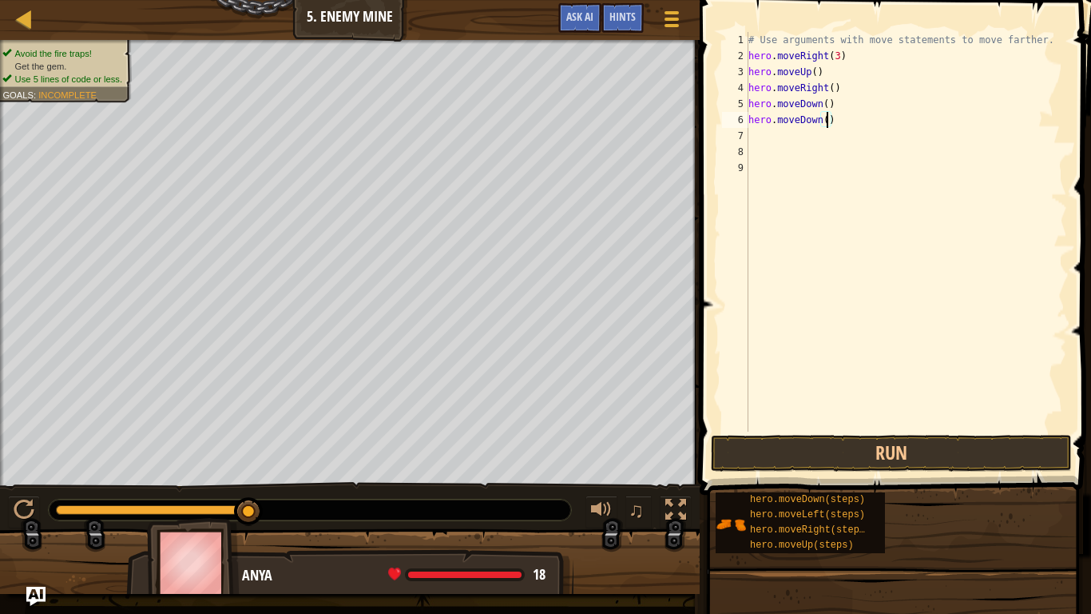
type textarea "hero.moveDown(2)"
click at [769, 134] on div "# Use arguments with move statements to move farther. hero . moveRight ( 3 ) he…" at bounding box center [907, 247] width 322 height 431
type textarea "h"
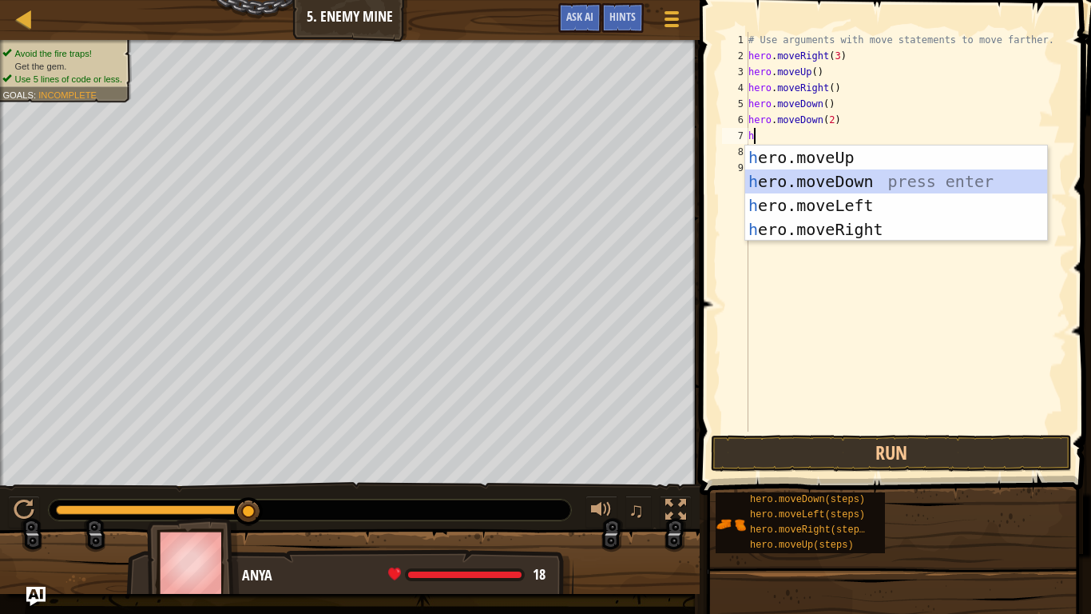
click at [833, 178] on div "h ero.moveUp press enter h ero.moveDown press enter h ero.moveLeft press enter …" at bounding box center [897, 217] width 302 height 144
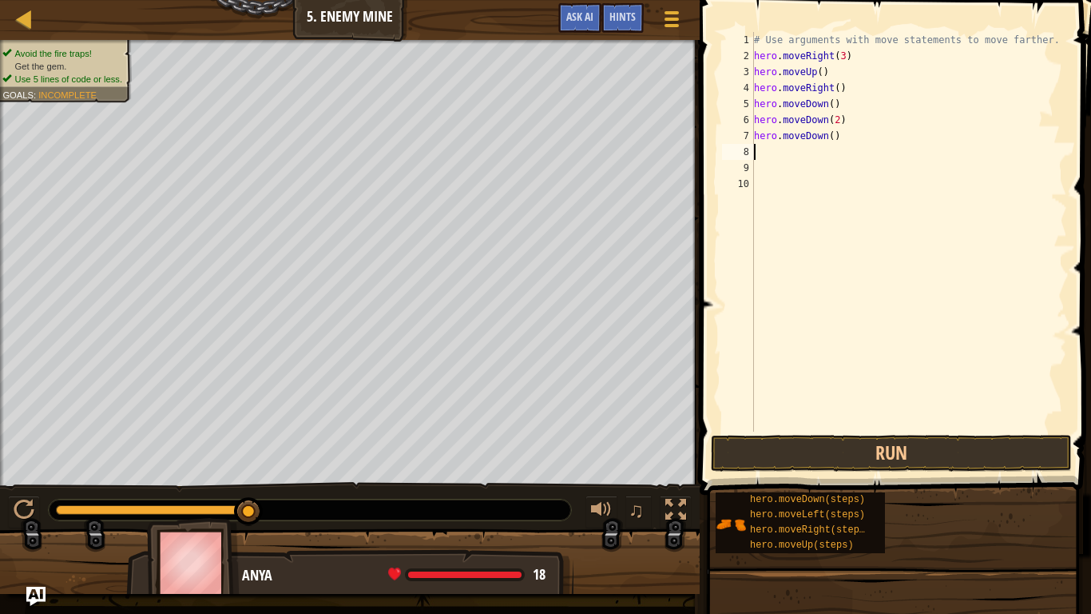
click at [829, 137] on div "# Use arguments with move statements to move farther. hero . moveRight ( 3 ) he…" at bounding box center [909, 247] width 316 height 431
type textarea "hero.moveDown(3)"
type textarea "h"
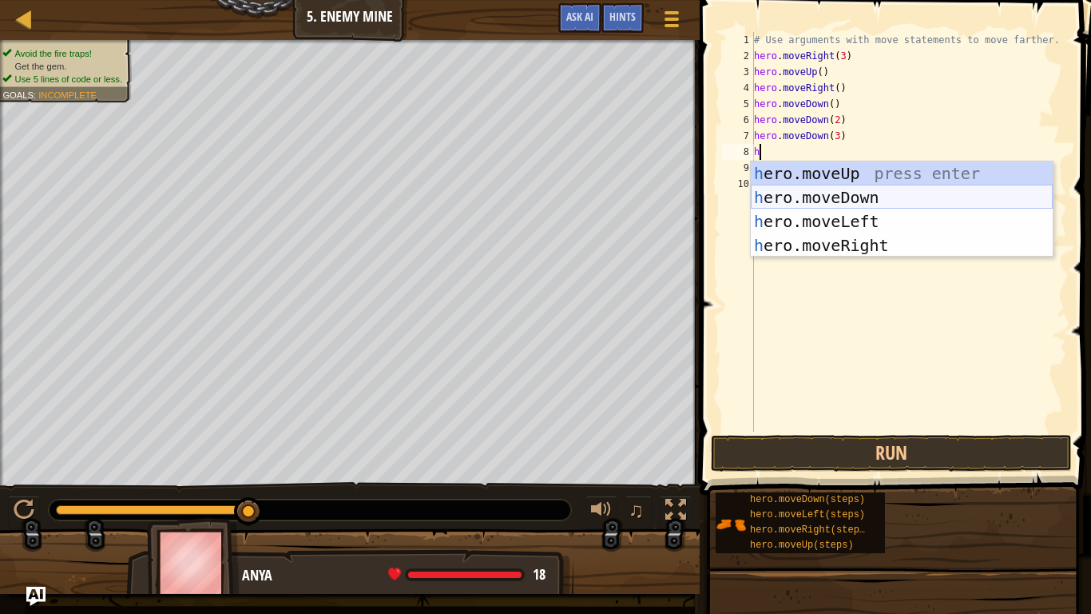
click at [896, 189] on div "h ero.moveUp press enter h ero.moveDown press enter h ero.moveLeft press enter …" at bounding box center [902, 233] width 302 height 144
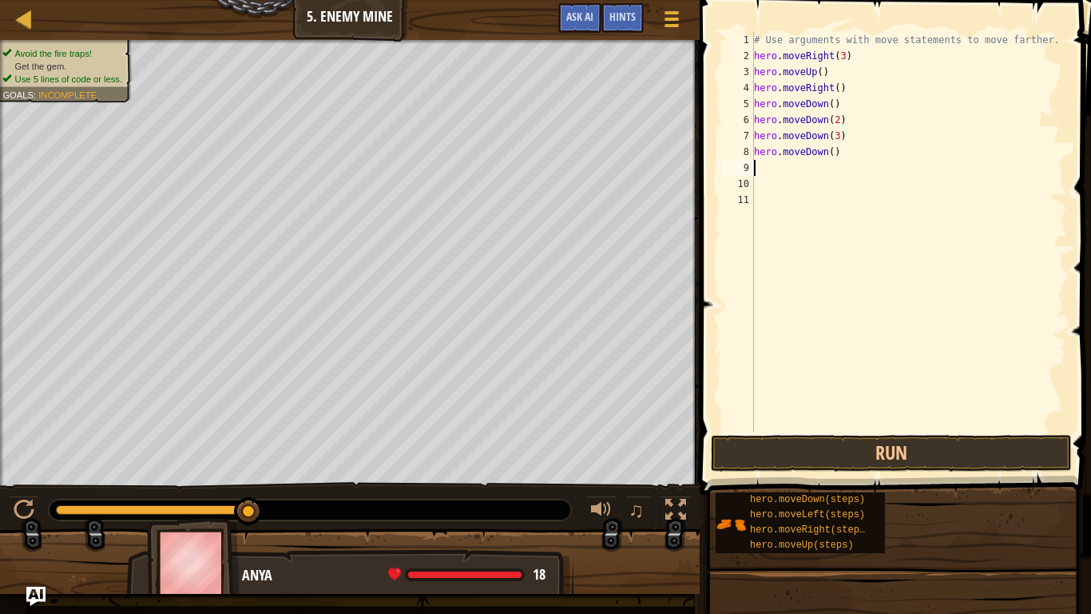
click at [832, 152] on div "# Use arguments with move statements to move farther. hero . moveRight ( 3 ) he…" at bounding box center [909, 247] width 316 height 431
type textarea "hero.moveDown(4)"
click at [865, 418] on div "# Use arguments with move statements to move farther. hero . moveRight ( 3 ) he…" at bounding box center [909, 247] width 316 height 431
click at [833, 459] on button "Run" at bounding box center [891, 453] width 361 height 37
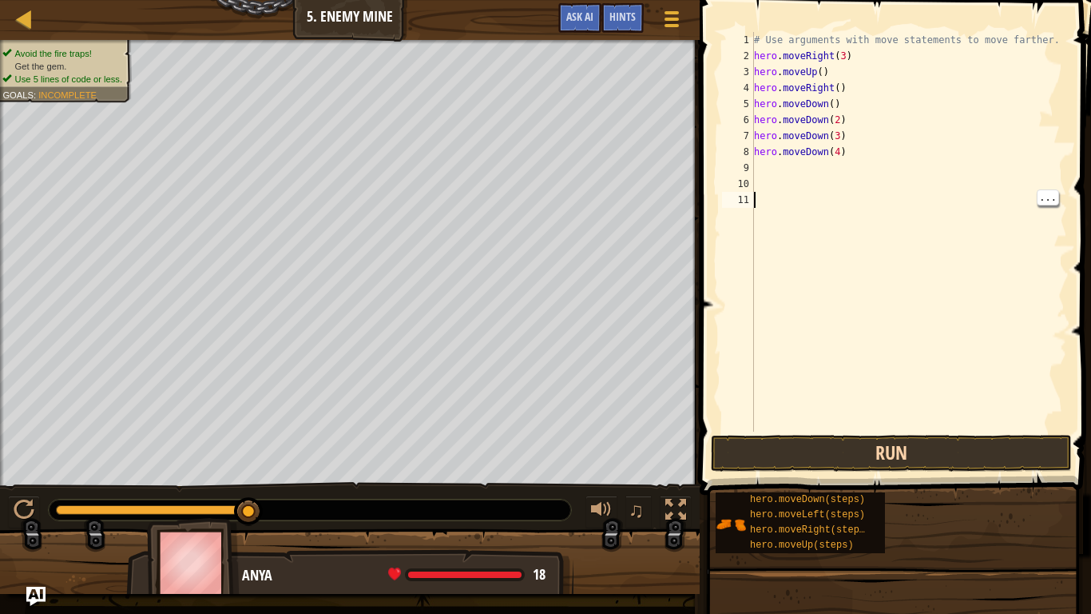
scroll to position [7, 0]
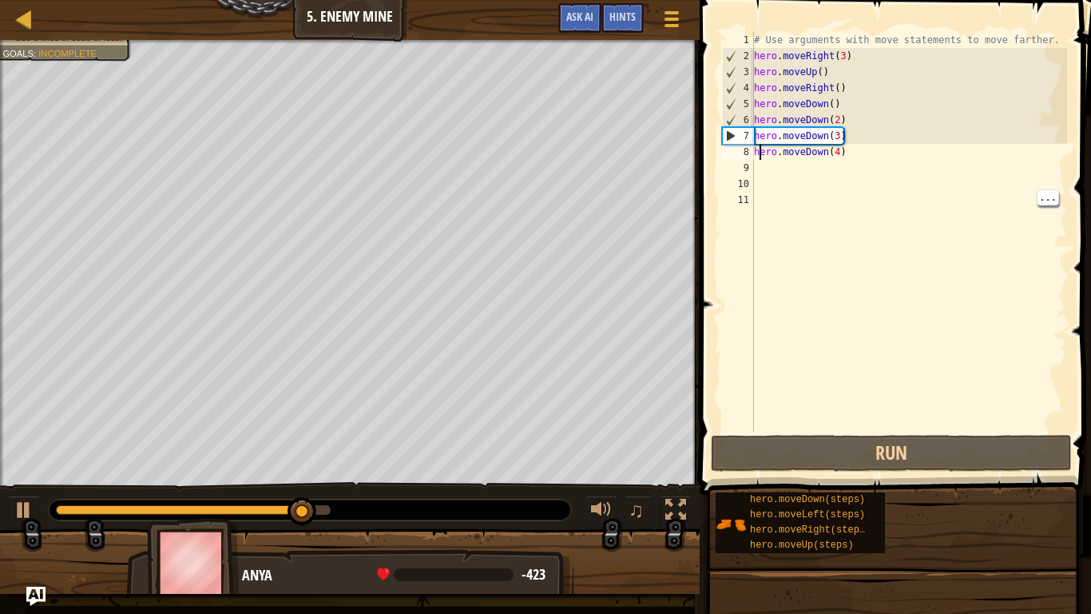
click at [759, 157] on div "# Use arguments with move statements to move farther. hero . moveRight ( 3 ) he…" at bounding box center [909, 247] width 316 height 431
type textarea "hero.moveDown(4)"
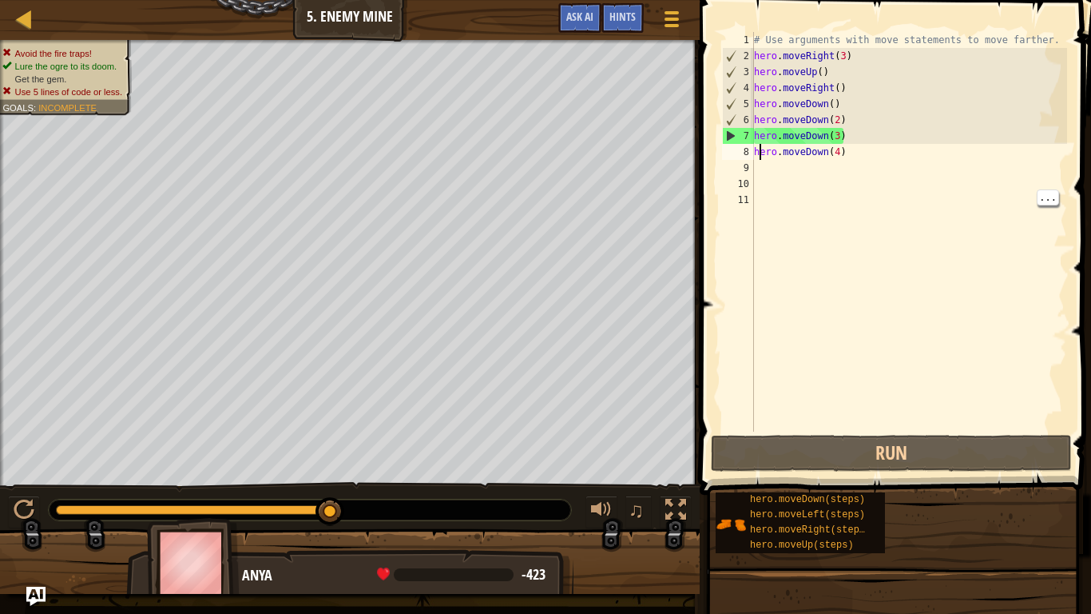
click at [757, 172] on div "# Use arguments with move statements to move farther. hero . moveRight ( 3 ) he…" at bounding box center [909, 247] width 316 height 431
click at [845, 153] on div "# Use arguments with move statements to move farther. hero . moveRight ( 3 ) he…" at bounding box center [909, 247] width 316 height 431
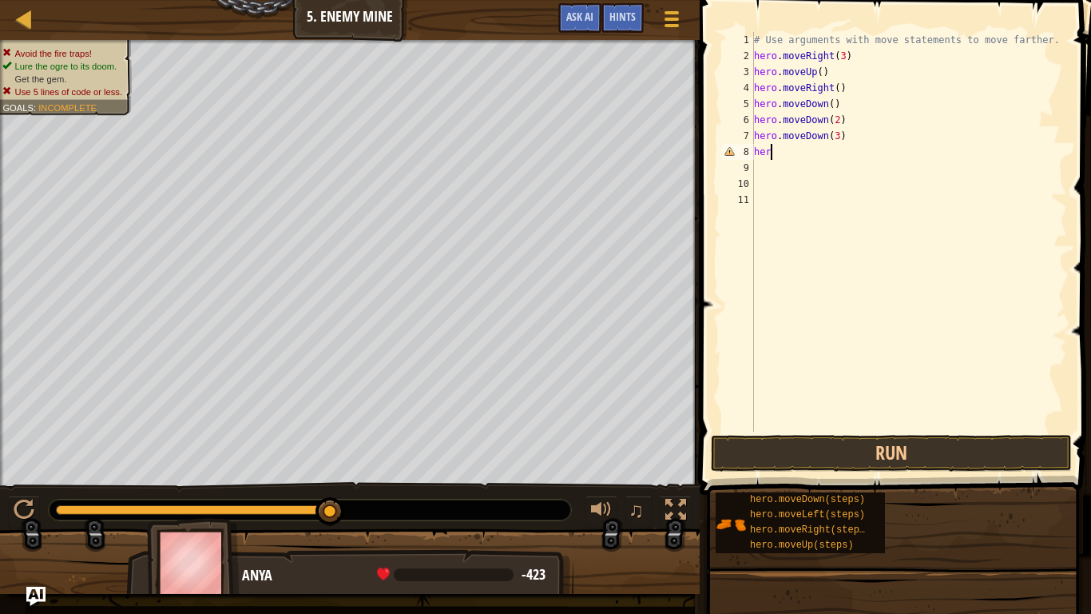
type textarea "h"
type textarea "hero.moveDown()"
click at [993, 453] on button "Run" at bounding box center [891, 453] width 361 height 37
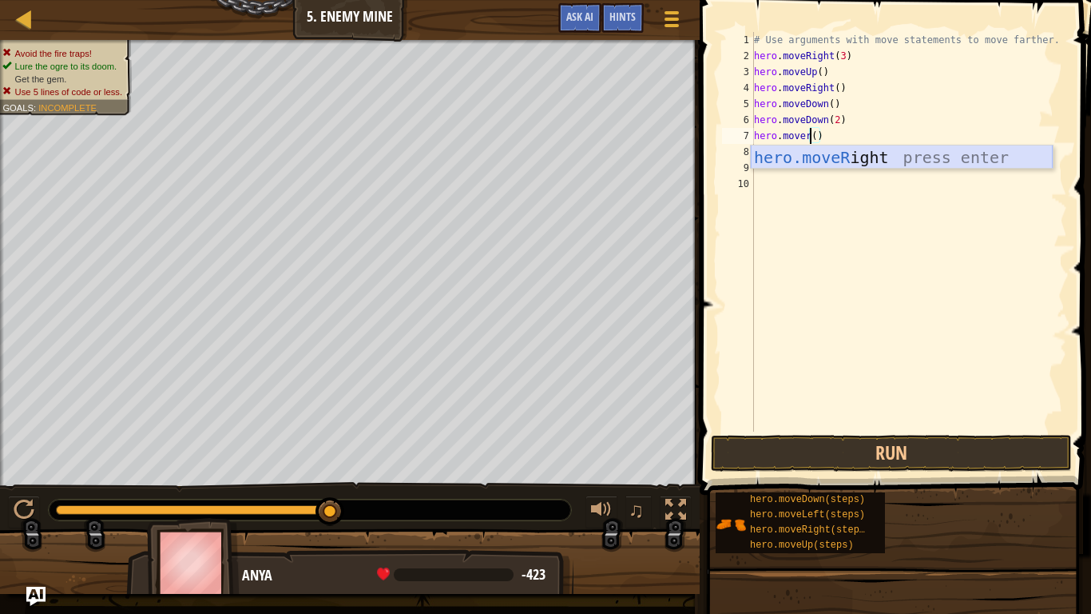
click at [930, 155] on div "hero.moveR ight press enter" at bounding box center [902, 181] width 302 height 72
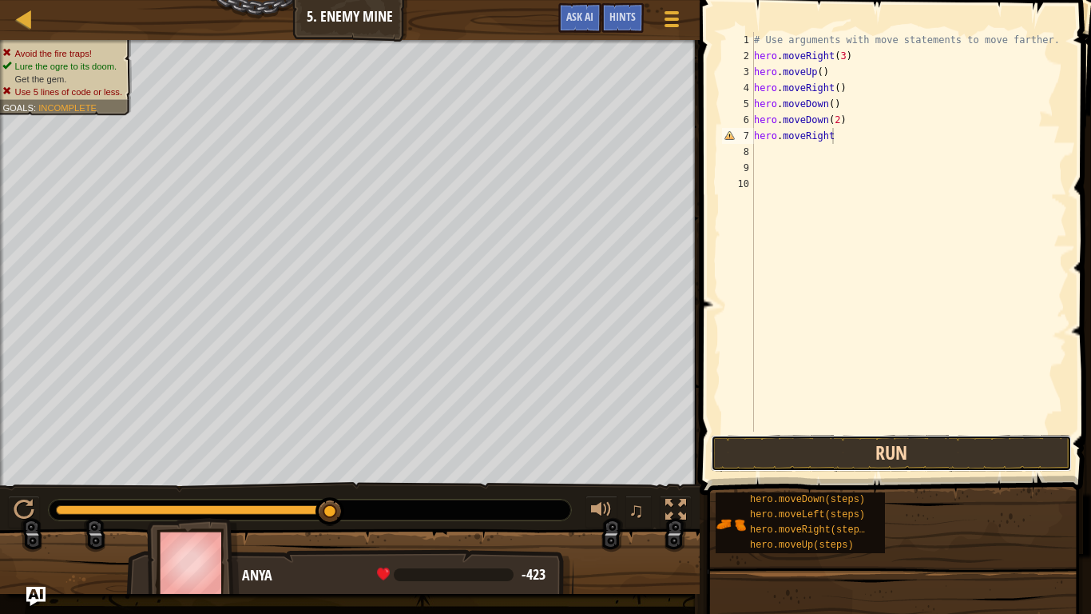
click at [921, 449] on button "Run" at bounding box center [891, 453] width 361 height 37
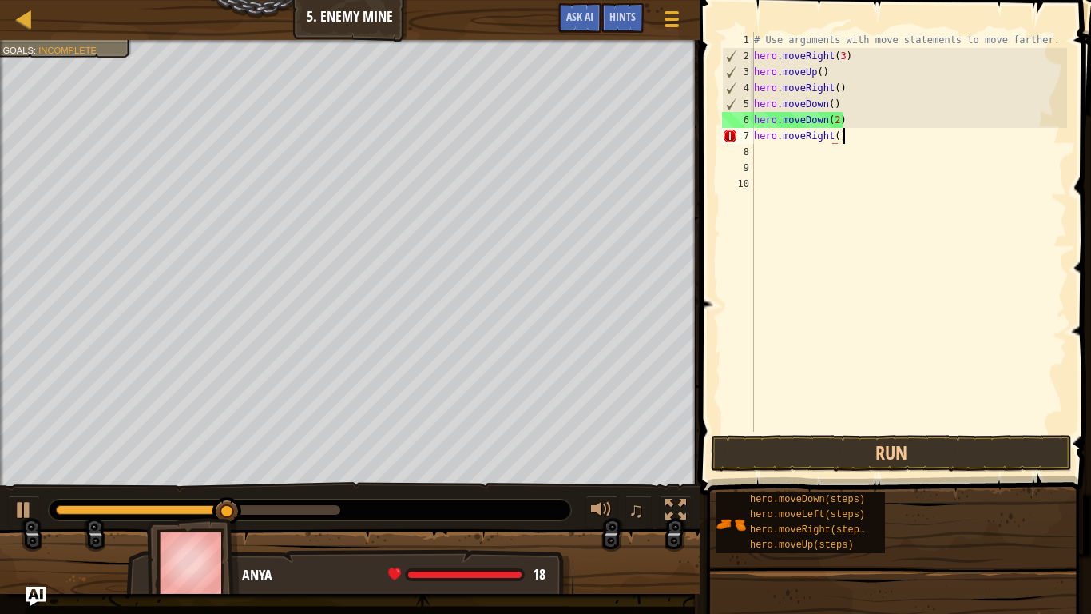
scroll to position [7, 12]
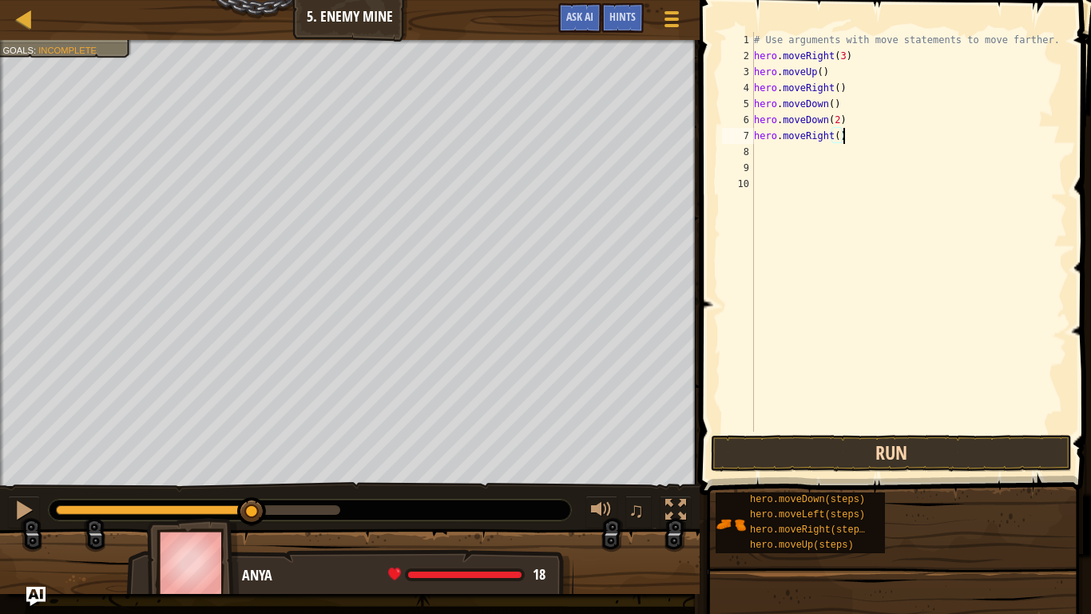
type textarea "hero.moveRight()"
click at [1007, 460] on button "Run" at bounding box center [891, 453] width 361 height 37
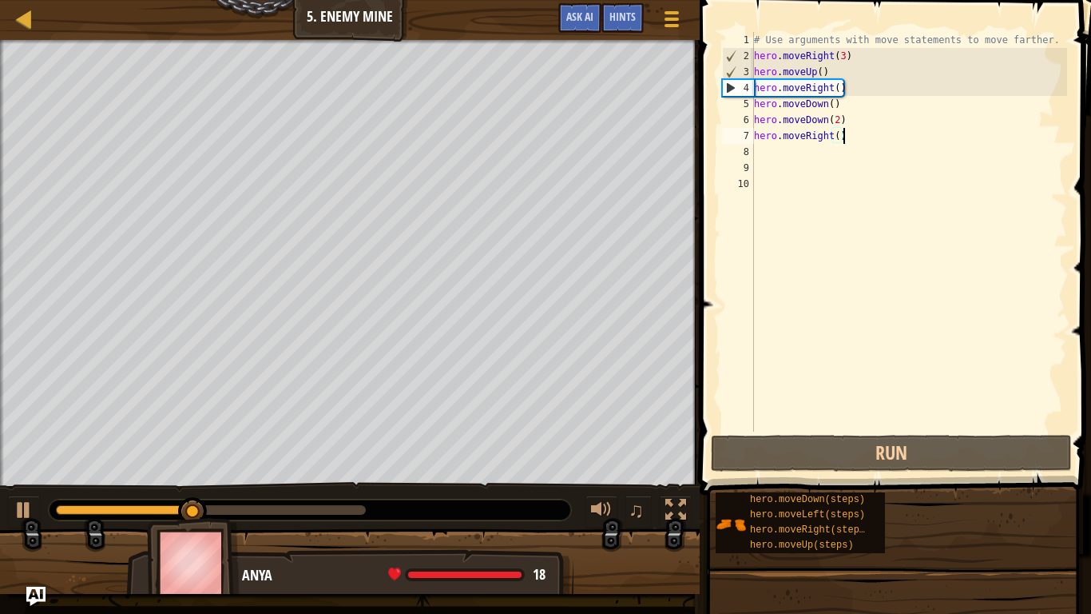
click at [796, 154] on div "# Use arguments with move statements to move farther. hero . moveRight ( 3 ) he…" at bounding box center [909, 247] width 316 height 431
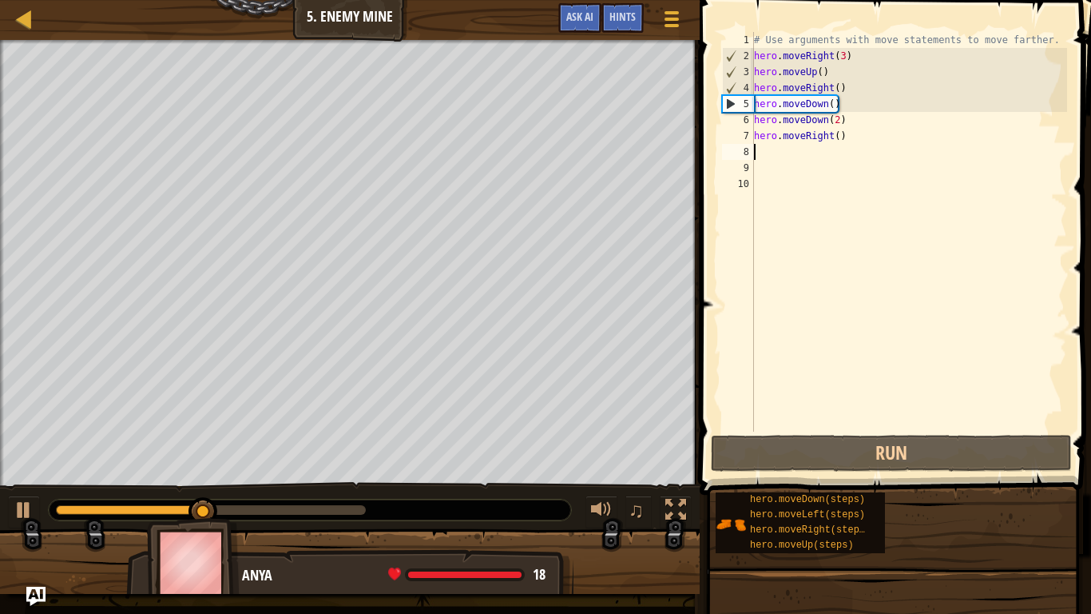
scroll to position [7, 0]
type textarea "m"
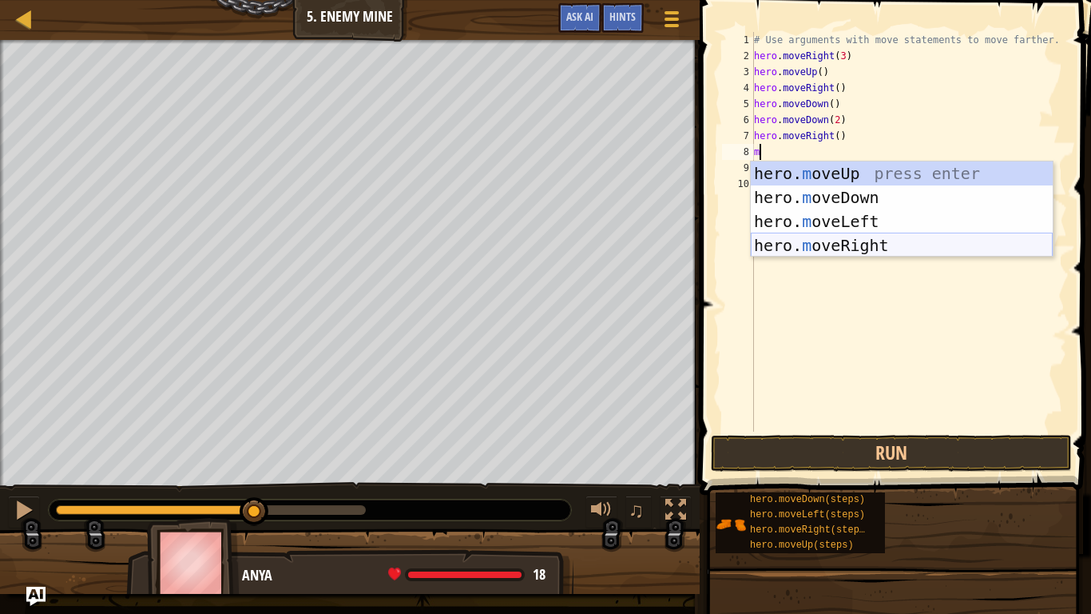
click at [880, 246] on div "hero. m oveUp press enter hero. m oveDown press enter hero. m oveLeft press ent…" at bounding box center [902, 233] width 302 height 144
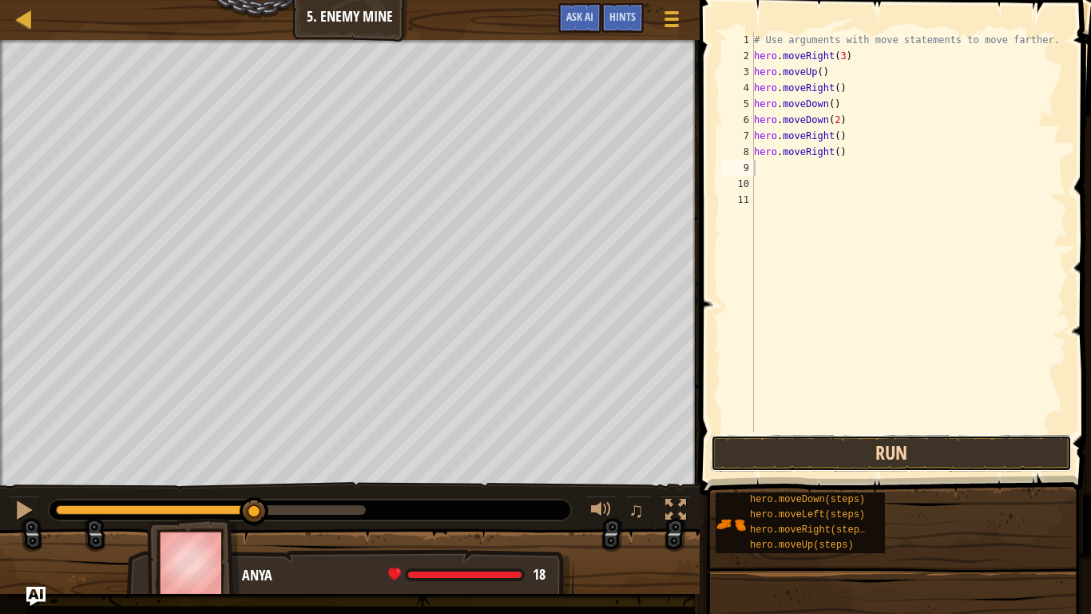
click at [884, 455] on button "Run" at bounding box center [891, 453] width 361 height 37
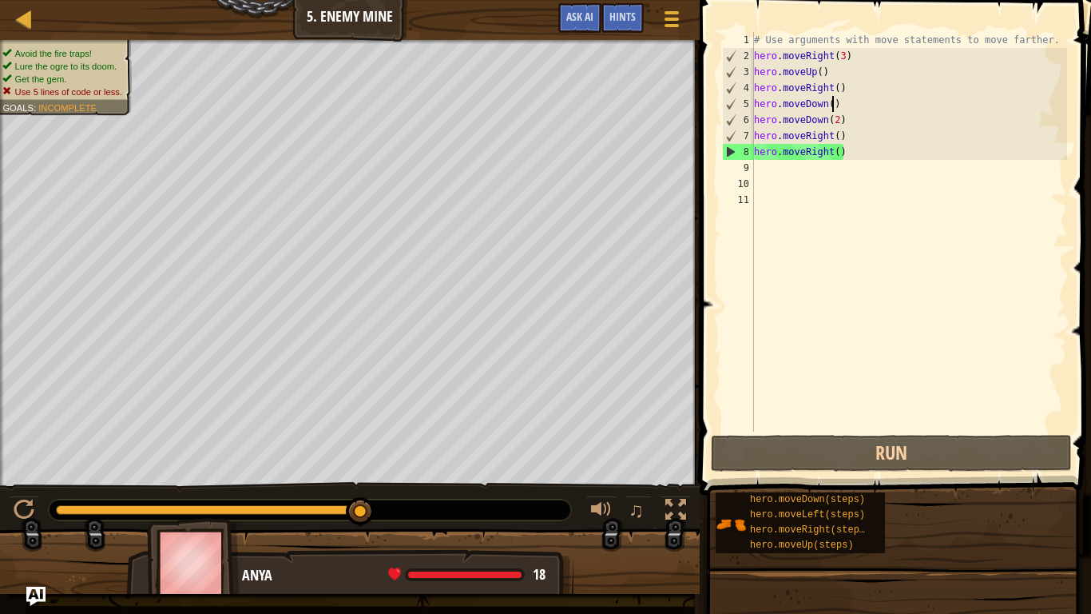
click at [835, 104] on div "# Use arguments with move statements to move farther. hero . moveRight ( 3 ) he…" at bounding box center [909, 247] width 316 height 431
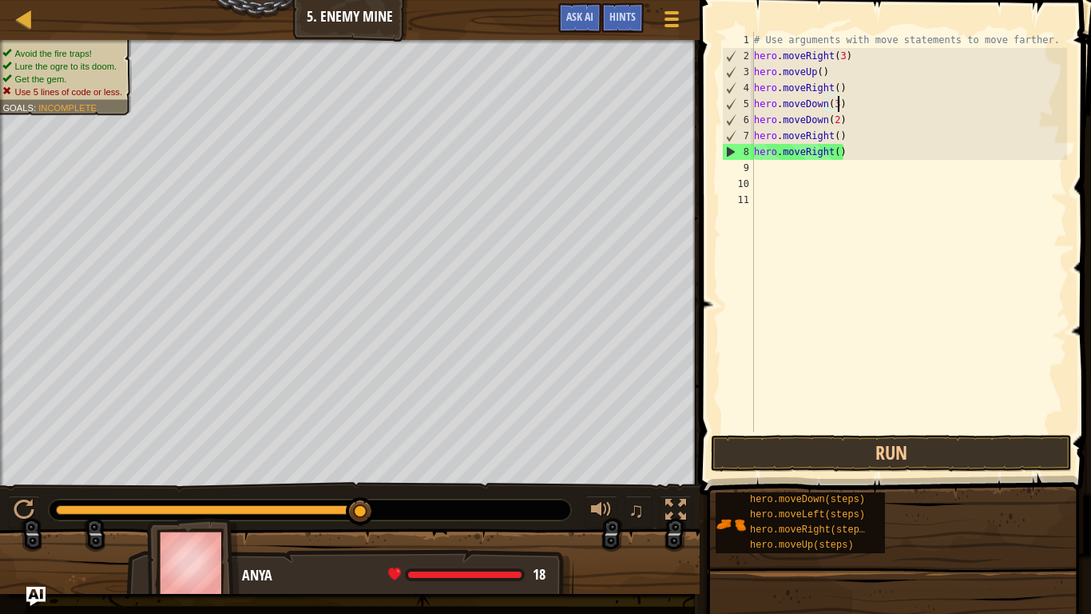
scroll to position [7, 12]
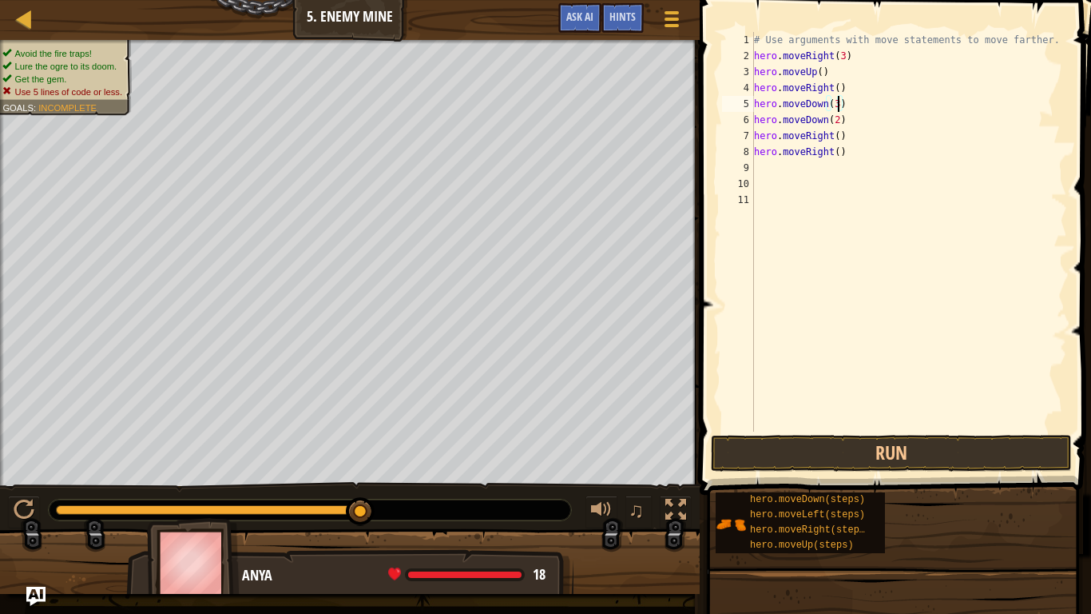
click at [831, 123] on div "# Use arguments with move statements to move farther. hero . moveRight ( 3 ) he…" at bounding box center [909, 247] width 316 height 431
type textarea "h"
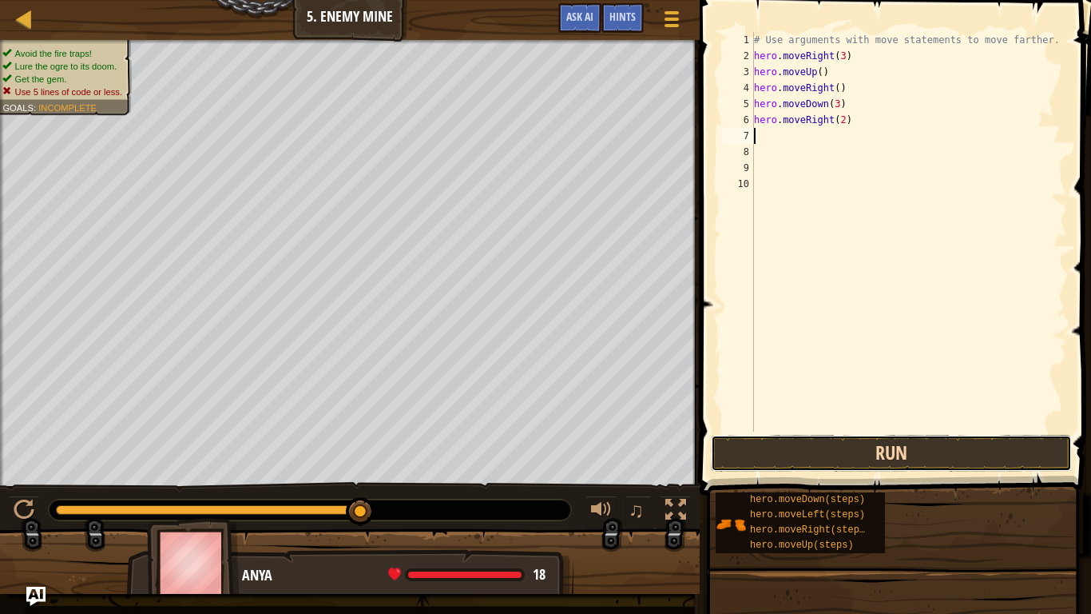
click at [936, 450] on button "Run" at bounding box center [891, 453] width 361 height 37
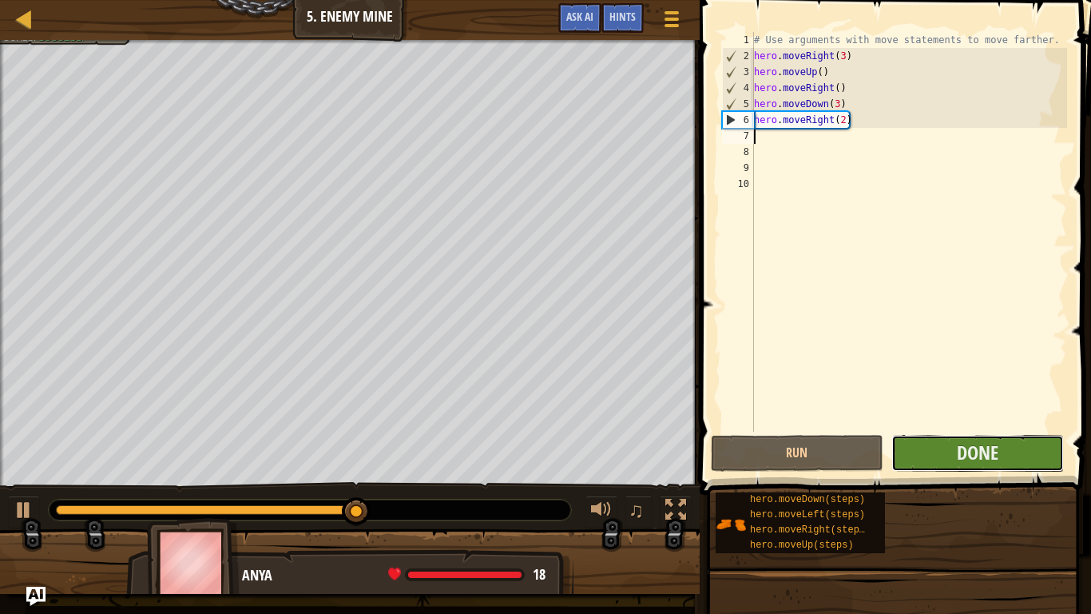
click at [1016, 452] on button "Done" at bounding box center [978, 453] width 173 height 37
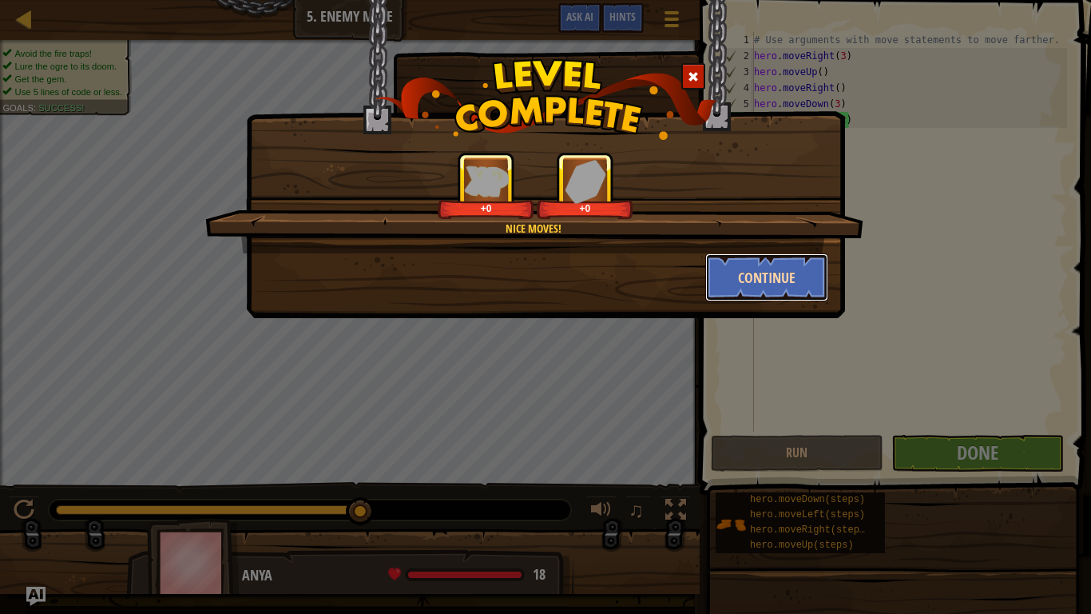
click at [746, 273] on button "Continue" at bounding box center [768, 277] width 124 height 48
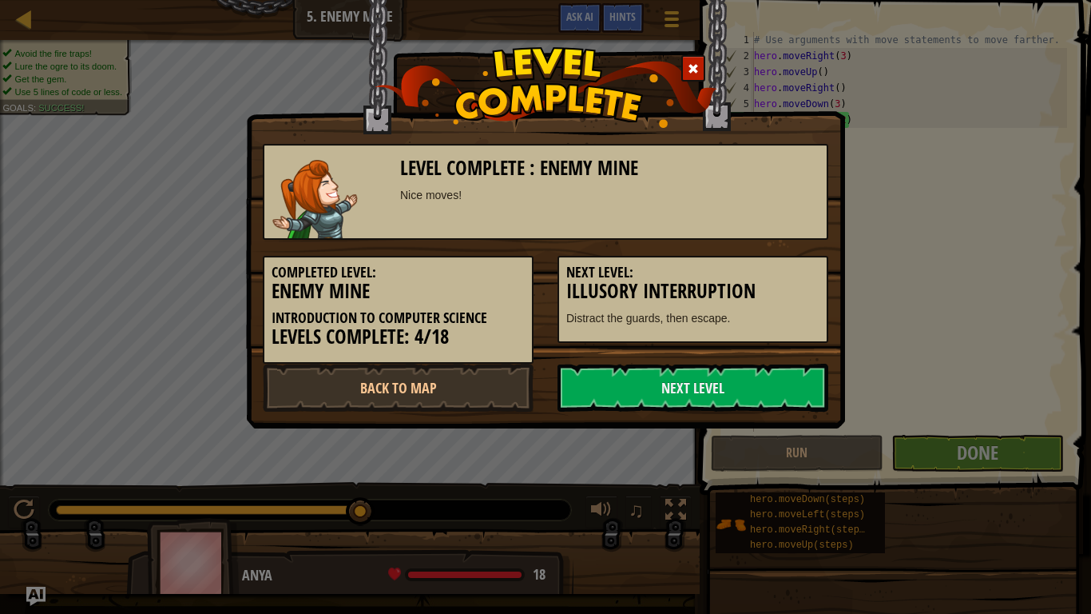
click at [800, 275] on h5 "Next Level:" at bounding box center [693, 272] width 253 height 16
click at [793, 269] on h5 "Next Level:" at bounding box center [693, 272] width 253 height 16
click at [797, 273] on h5 "Next Level:" at bounding box center [693, 272] width 253 height 16
click at [776, 380] on link "Next Level" at bounding box center [693, 388] width 271 height 48
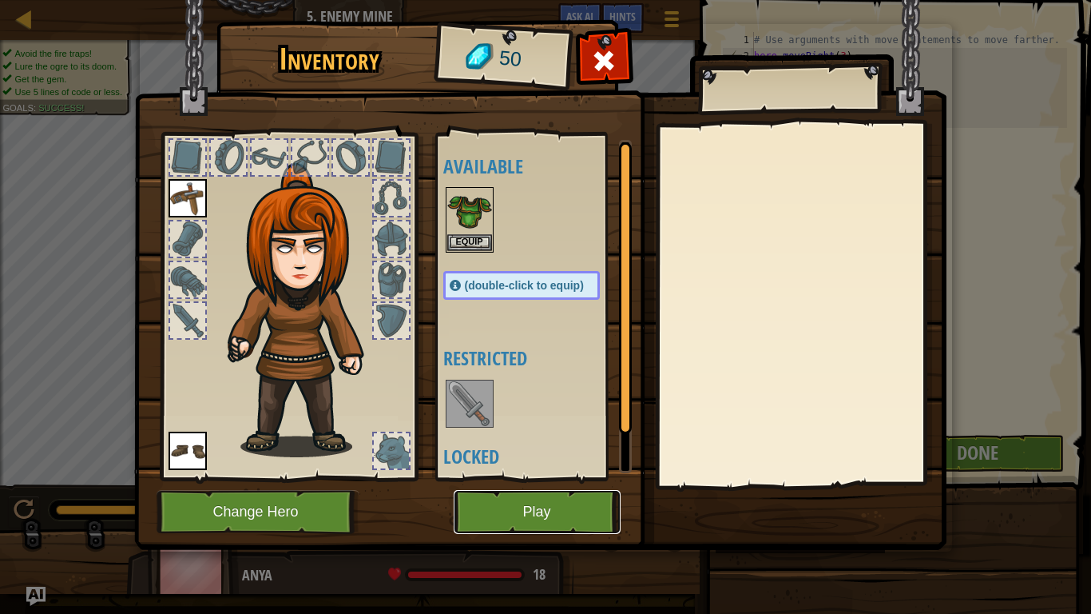
click at [586, 516] on button "Play" at bounding box center [537, 512] width 167 height 44
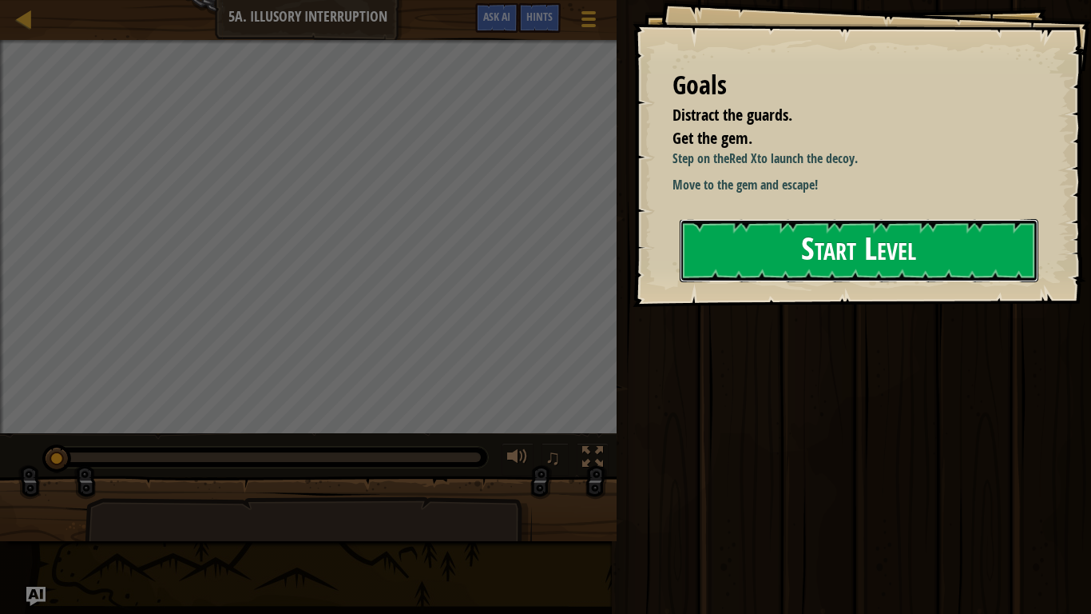
click at [1005, 277] on button "Start Level" at bounding box center [859, 250] width 359 height 63
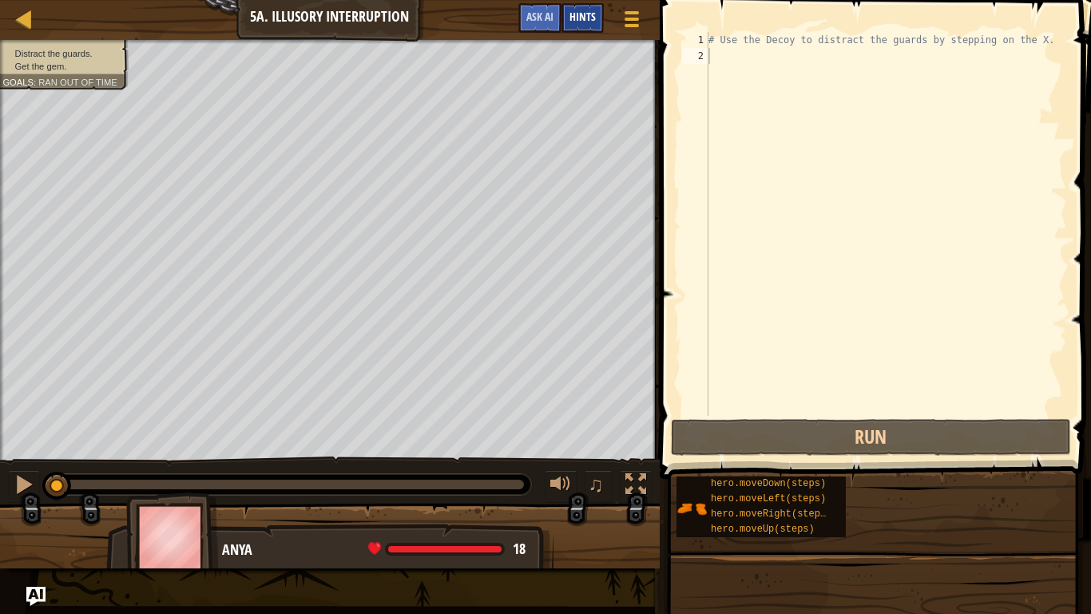
click at [592, 11] on span "Hints" at bounding box center [583, 16] width 26 height 15
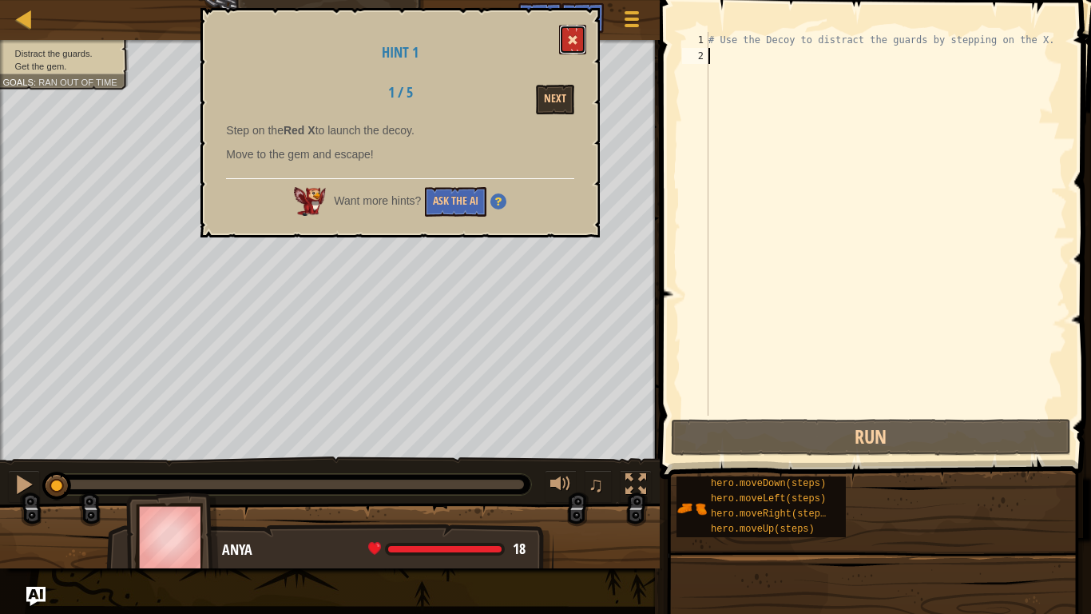
click at [563, 35] on button at bounding box center [572, 40] width 27 height 30
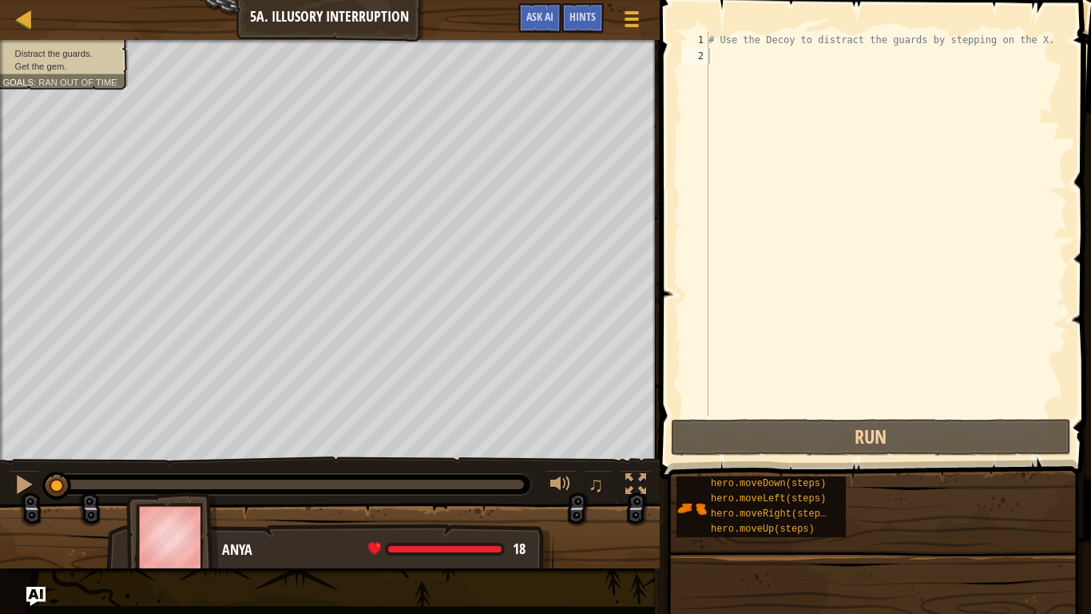
click at [724, 54] on div "# Use the Decoy to distract the guards by stepping on the X." at bounding box center [887, 240] width 362 height 416
type textarea "m"
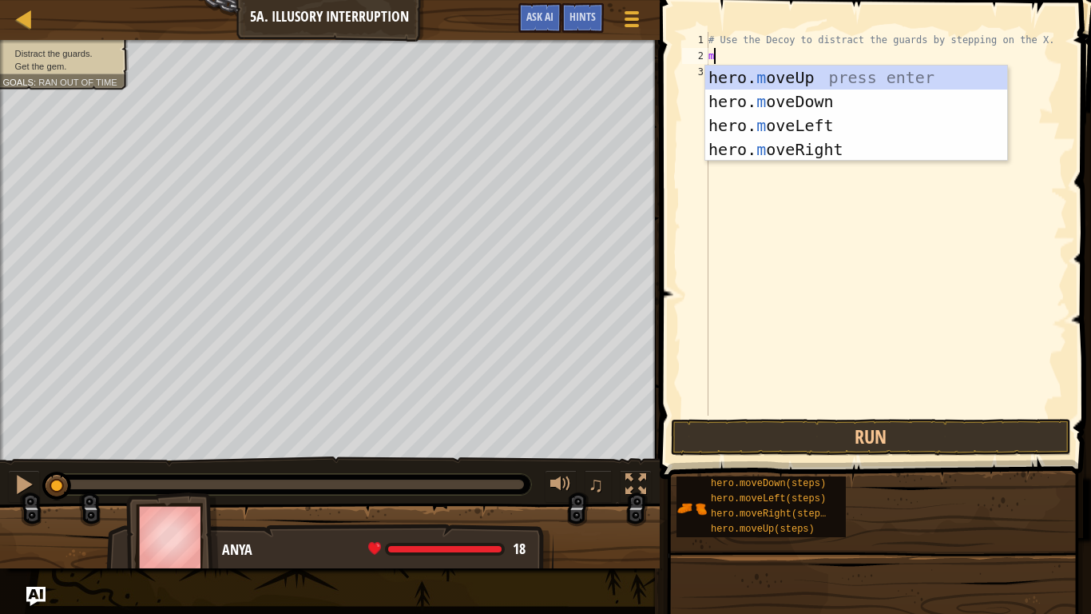
scroll to position [7, 0]
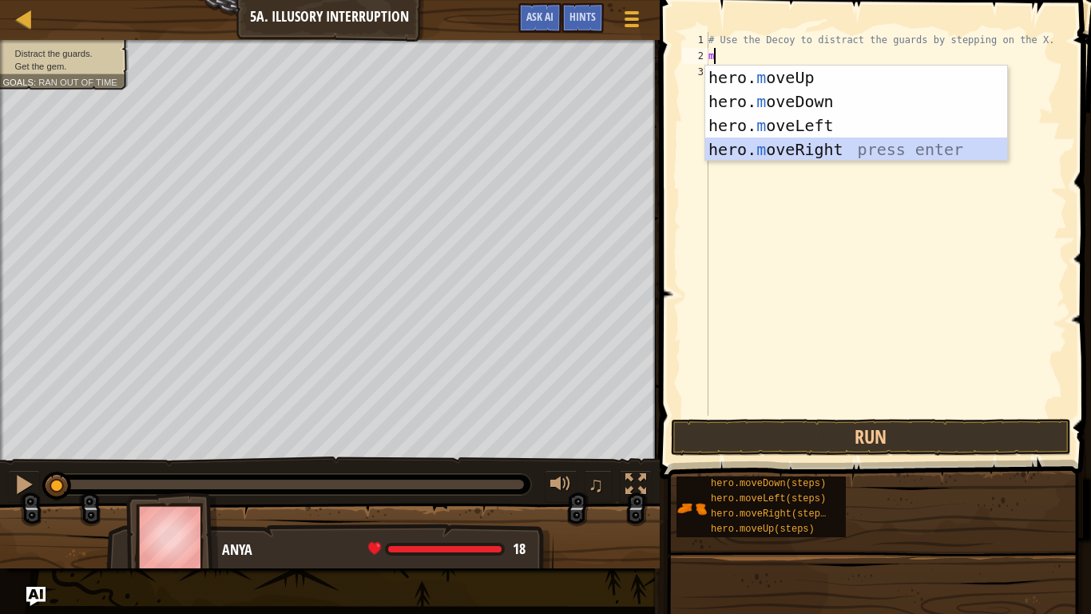
click at [827, 148] on div "hero. m oveUp press enter hero. m oveDown press enter hero. m oveLeft press ent…" at bounding box center [857, 138] width 302 height 144
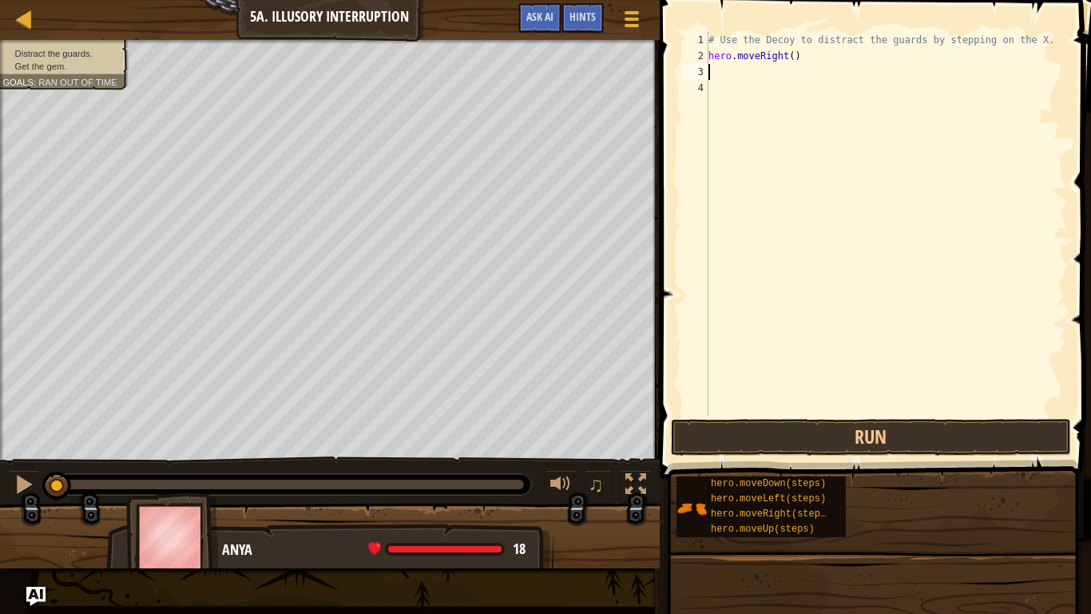
type textarea "m"
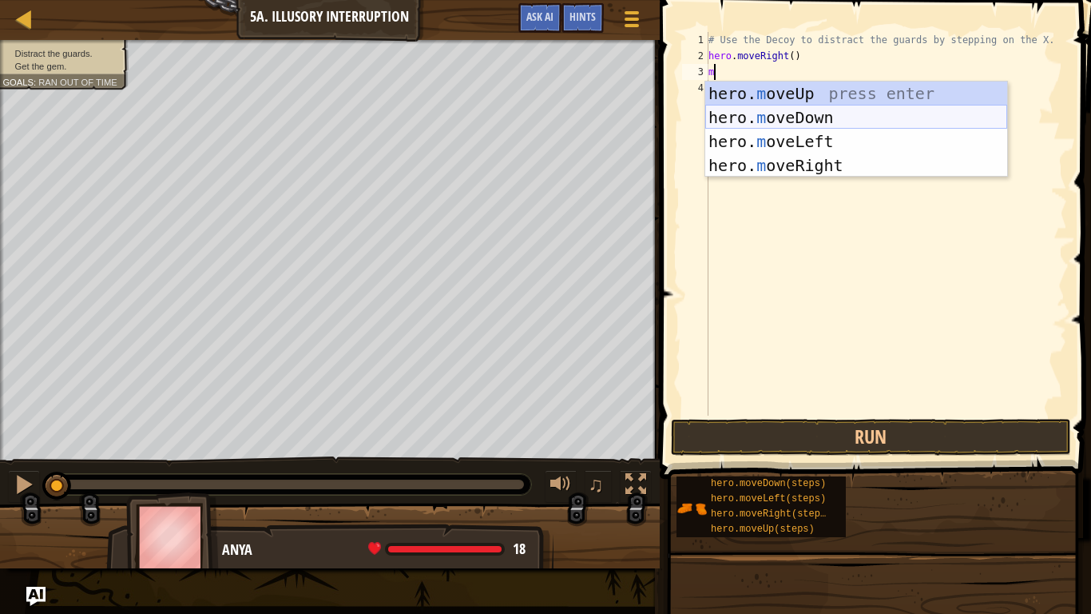
click at [849, 117] on div "hero. m oveUp press enter hero. m oveDown press enter hero. m oveLeft press ent…" at bounding box center [857, 154] width 302 height 144
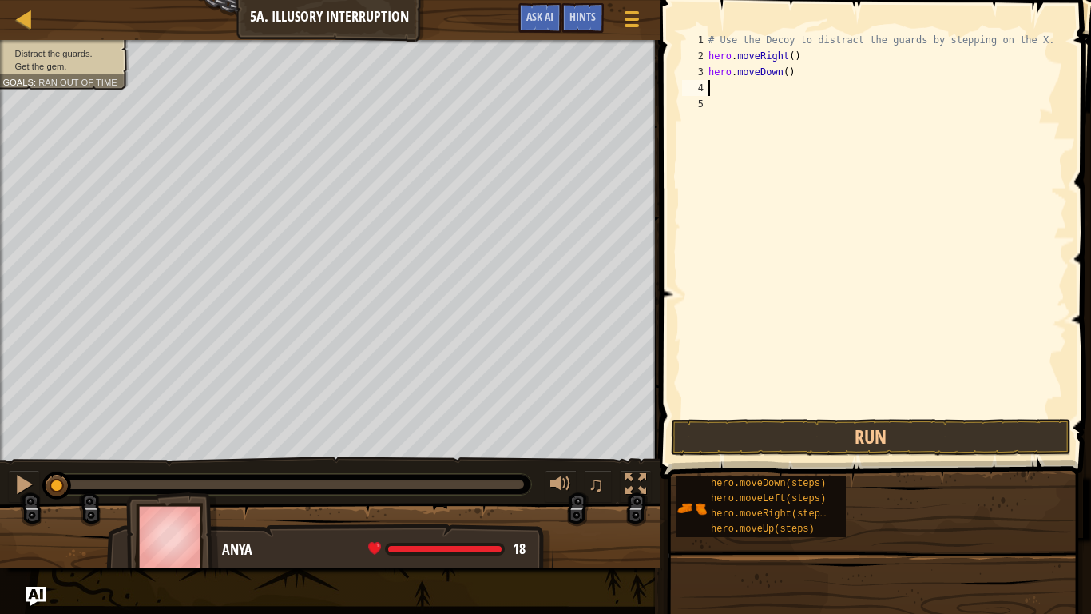
type textarea "m"
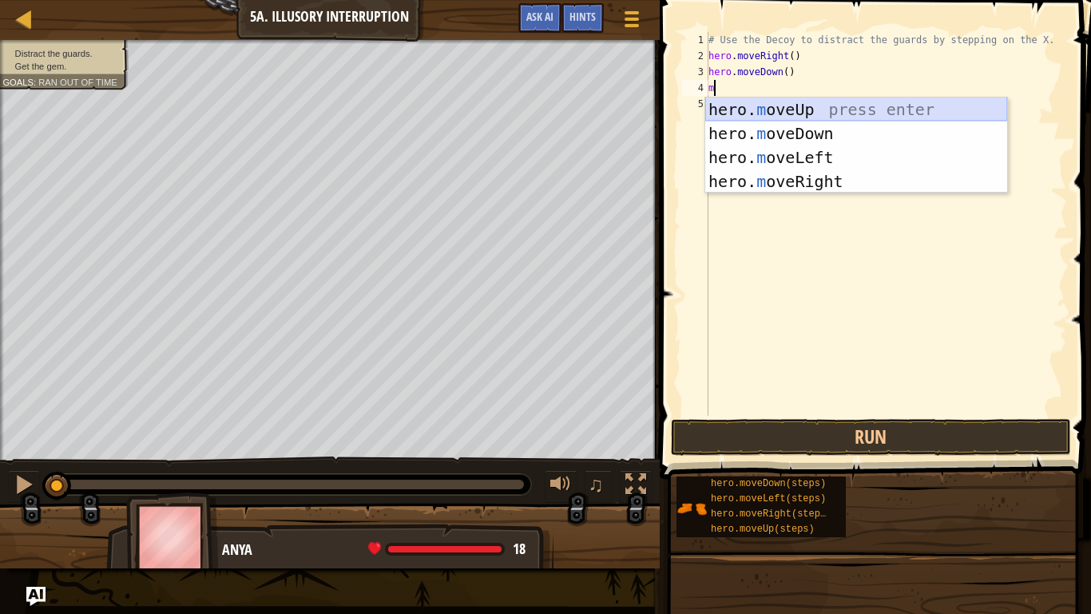
click at [831, 109] on div "hero. m oveUp press enter hero. m oveDown press enter hero. m oveLeft press ent…" at bounding box center [857, 169] width 302 height 144
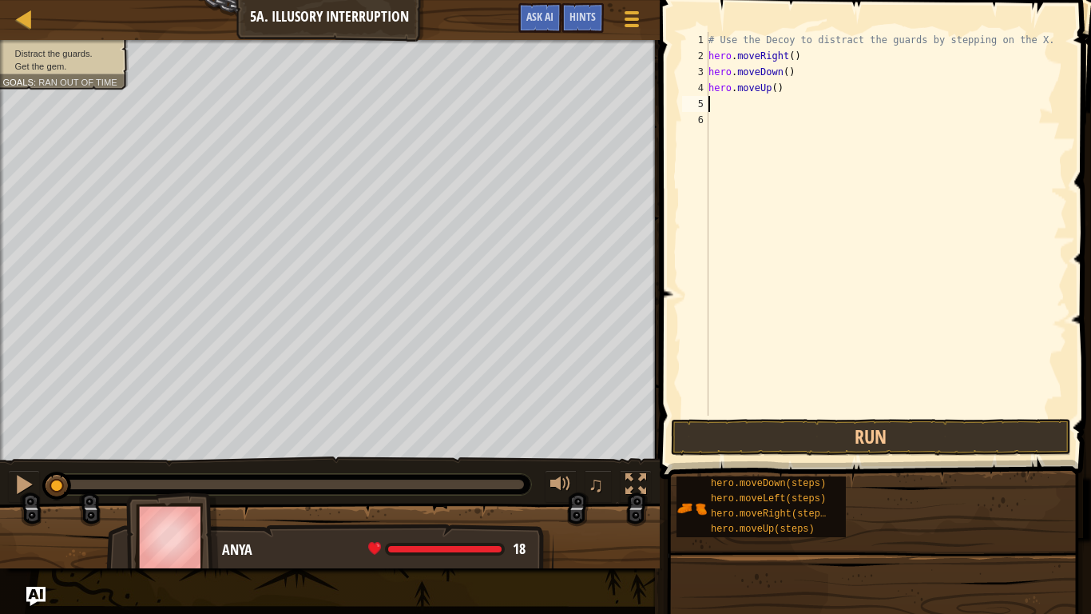
click at [731, 107] on div "# Use the Decoy to distract the guards by stepping on the X. hero . moveRight (…" at bounding box center [887, 240] width 362 height 416
type textarea "h"
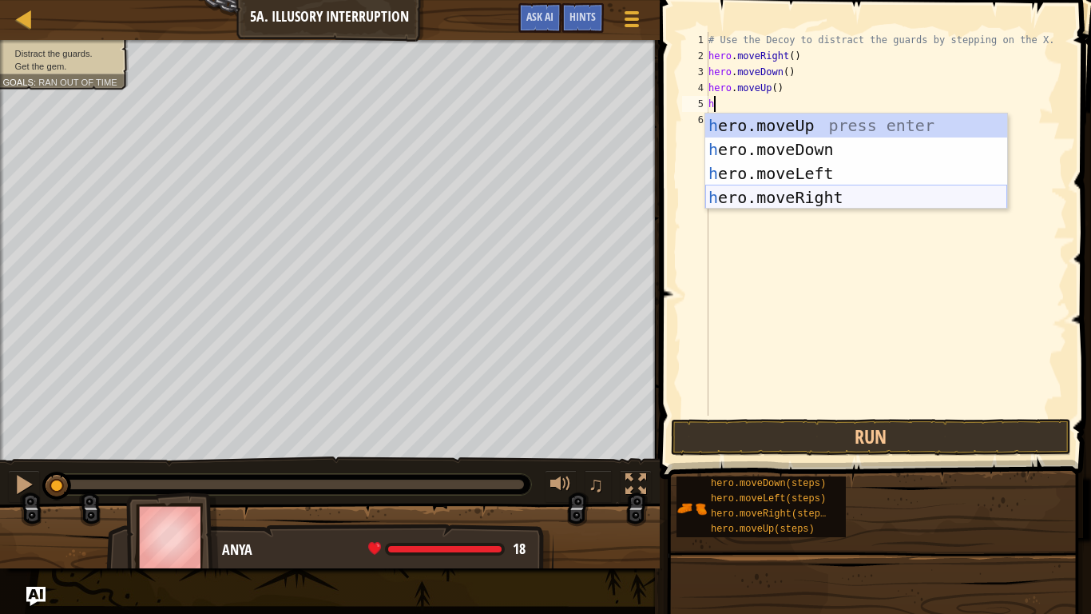
click at [767, 195] on div "h ero.moveUp press enter h ero.moveDown press enter h ero.moveLeft press enter …" at bounding box center [857, 185] width 302 height 144
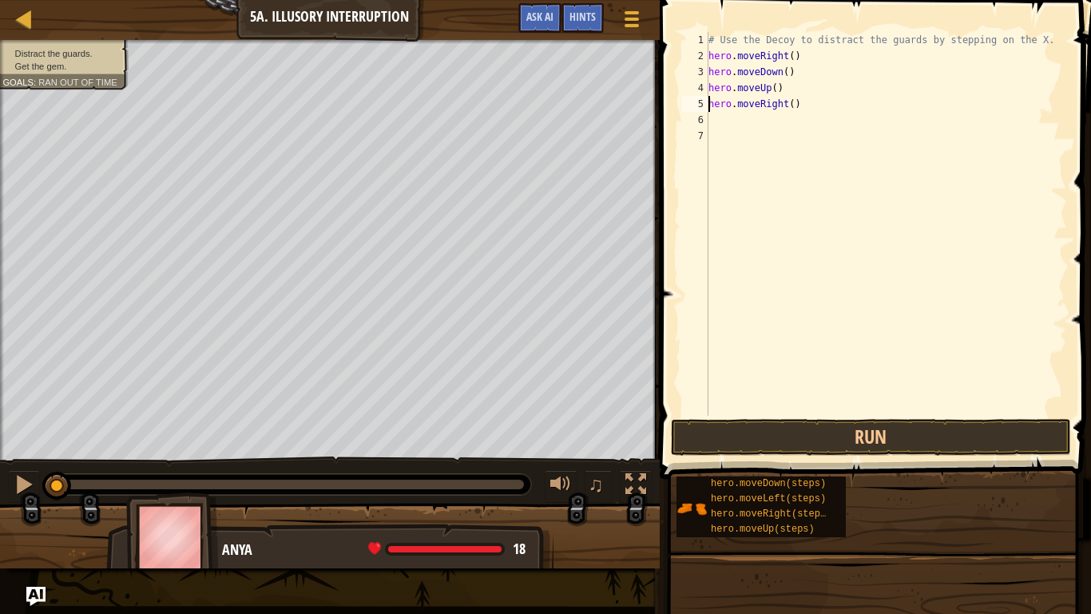
type textarea "hero.moveUp()"
